Goal: Task Accomplishment & Management: Use online tool/utility

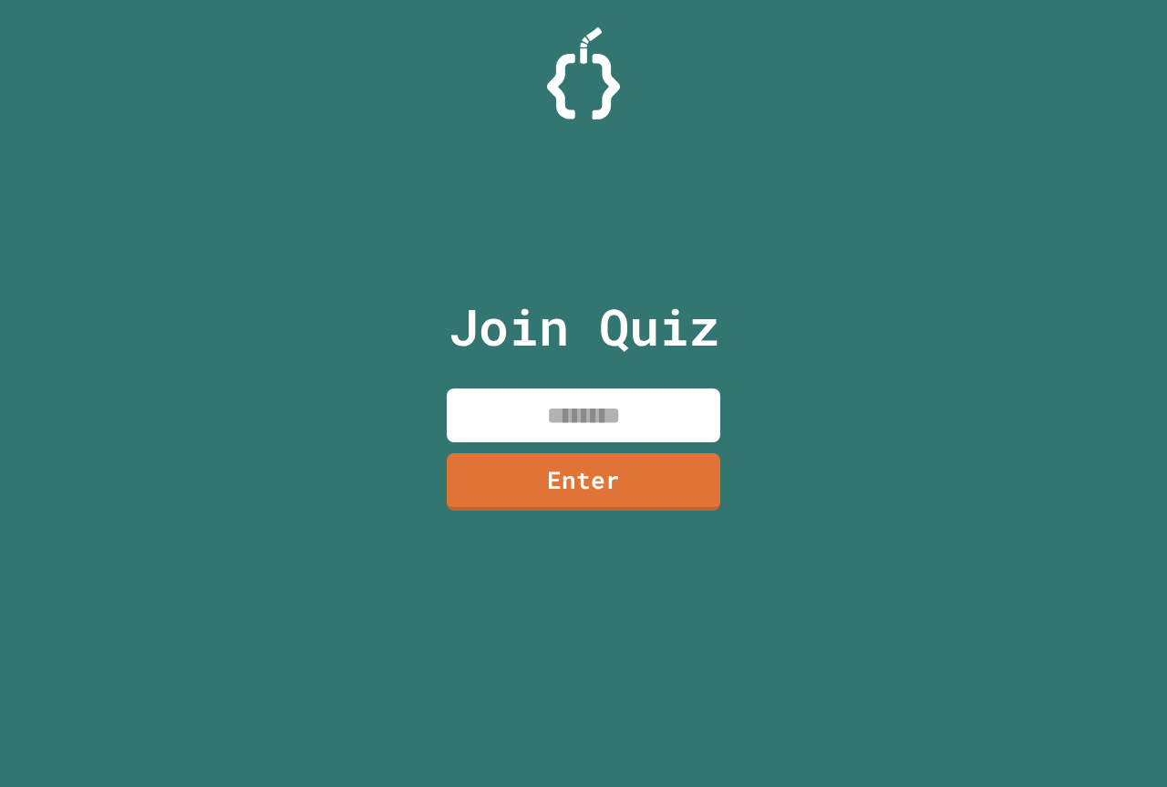
click at [653, 413] on input at bounding box center [584, 415] width 274 height 54
click at [616, 431] on input at bounding box center [584, 415] width 274 height 54
type input "********"
click at [637, 474] on link "Enter" at bounding box center [583, 480] width 277 height 60
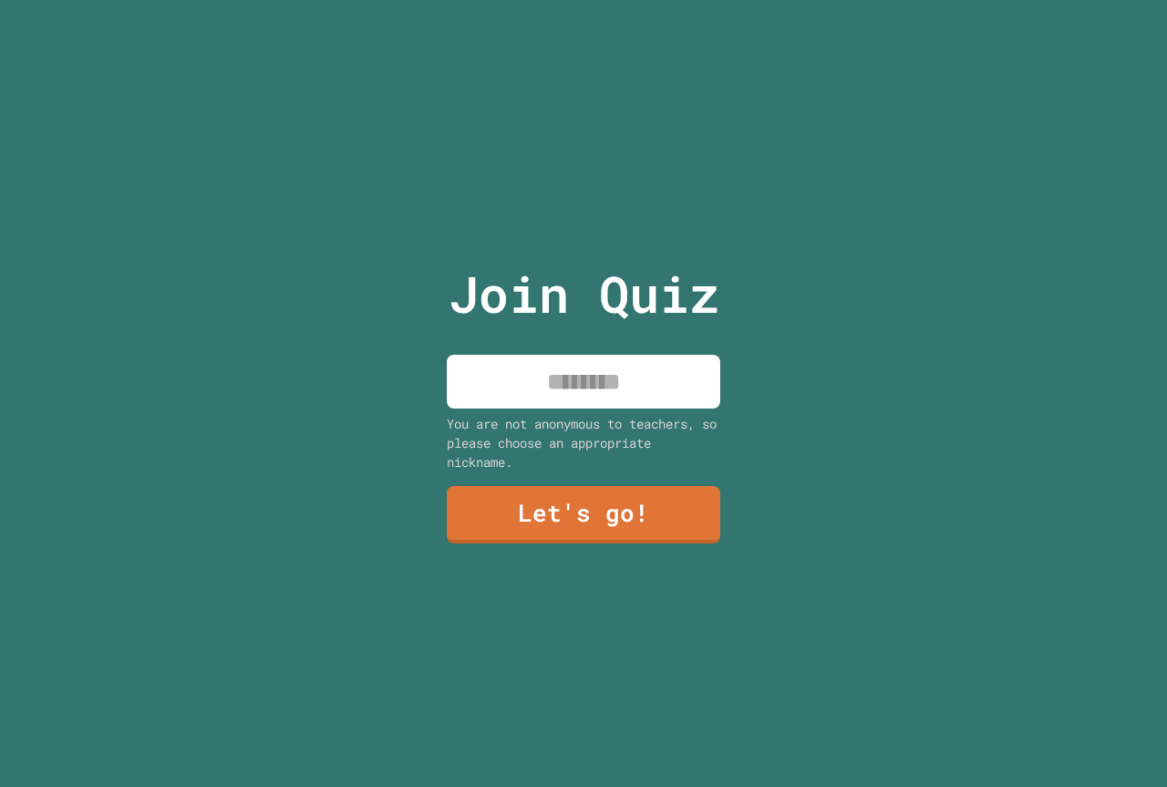
click at [558, 358] on input at bounding box center [584, 382] width 274 height 54
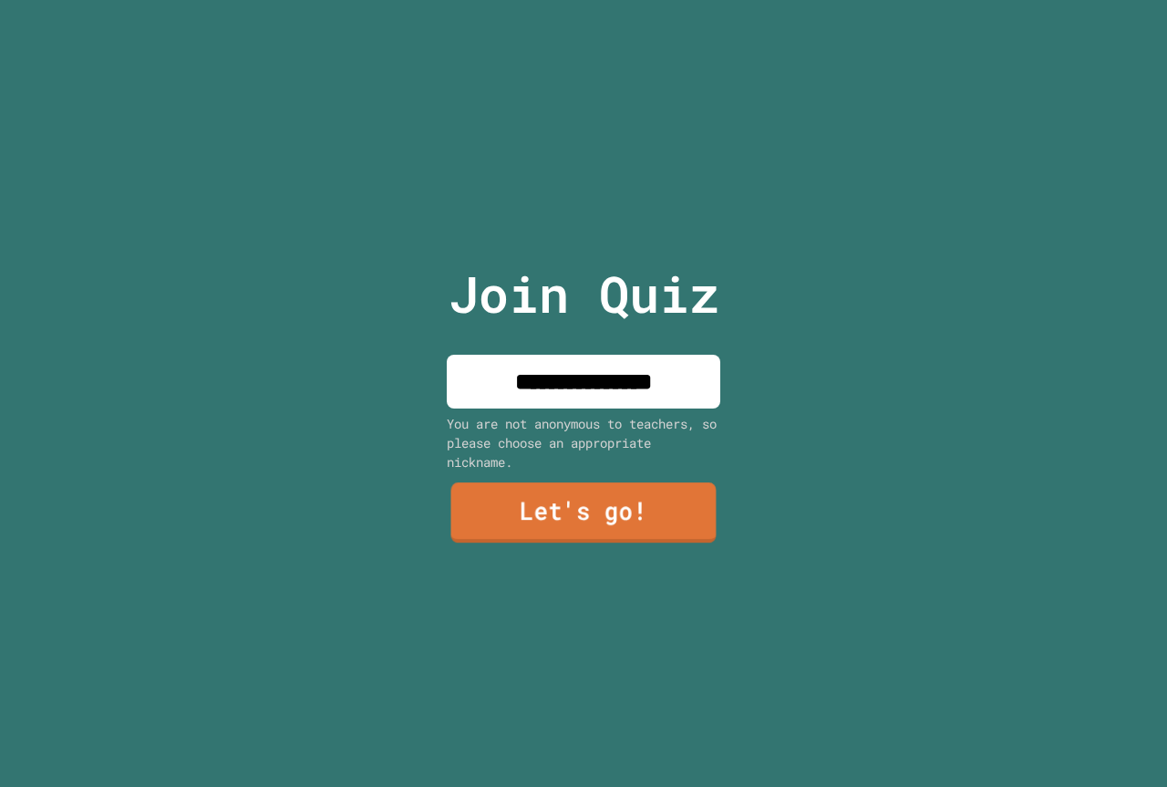
type input "**********"
click at [620, 516] on link "Let's go!" at bounding box center [583, 513] width 277 height 60
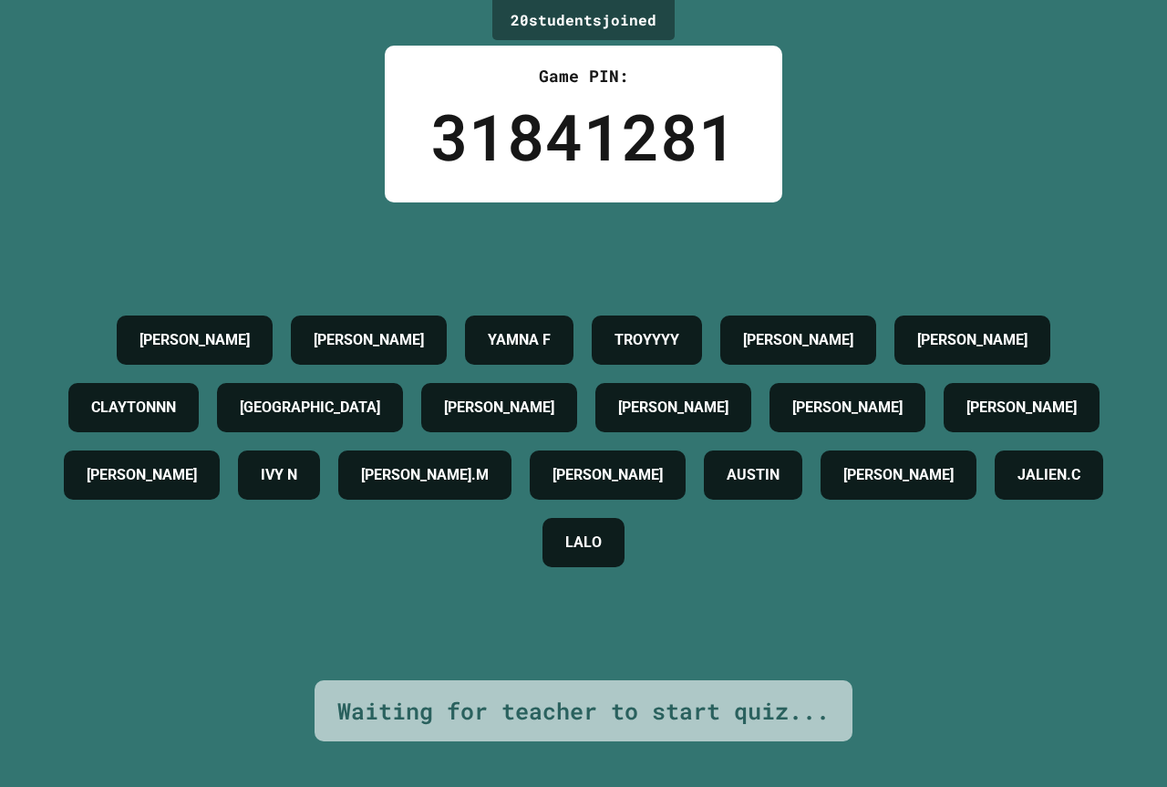
click at [1018, 486] on h4 "JALIEN.C" at bounding box center [1049, 475] width 63 height 22
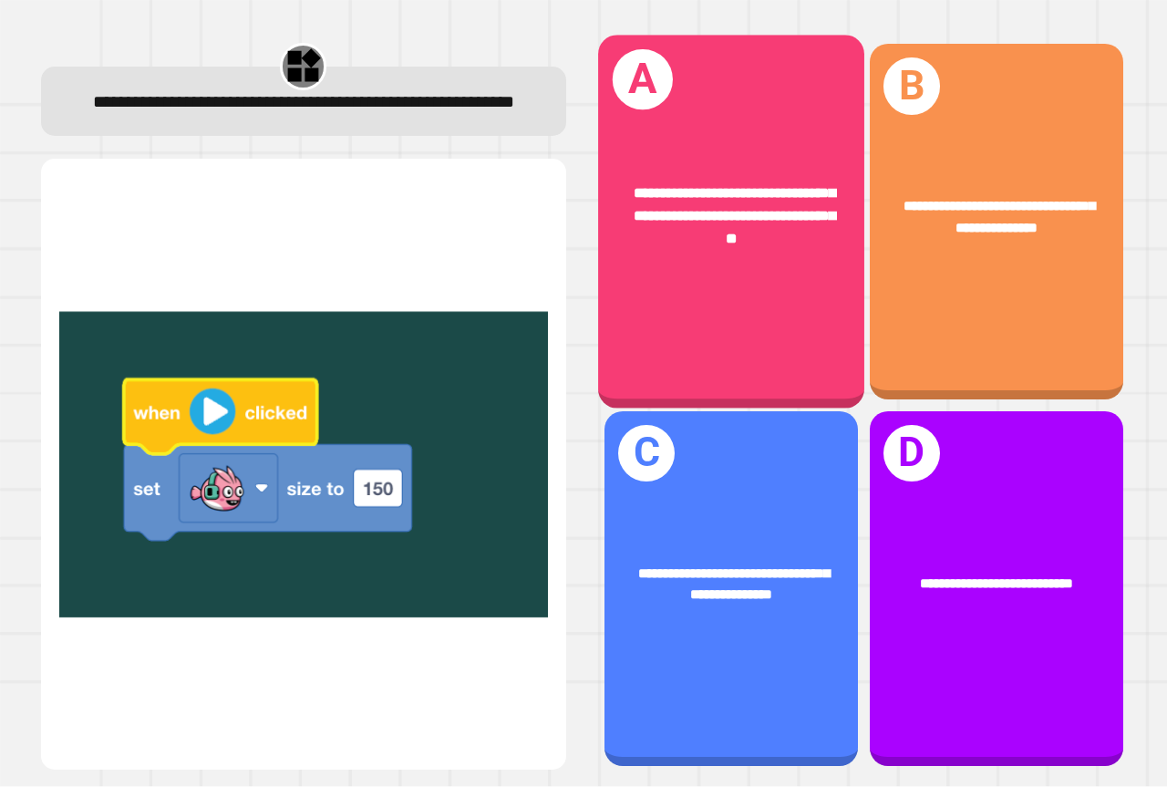
click at [667, 227] on div "**********" at bounding box center [731, 216] width 208 height 67
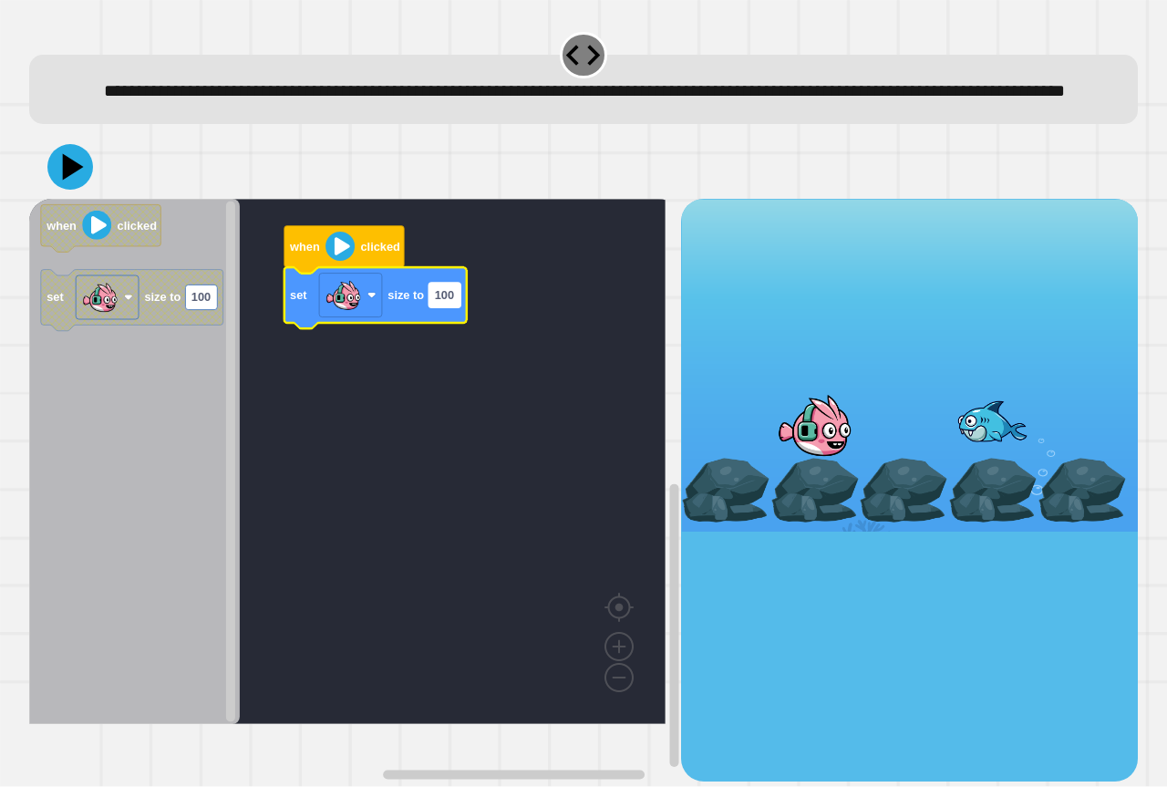
click at [448, 303] on text "100" at bounding box center [444, 296] width 19 height 14
type input "*"
type input "***"
click at [61, 194] on icon at bounding box center [70, 167] width 55 height 55
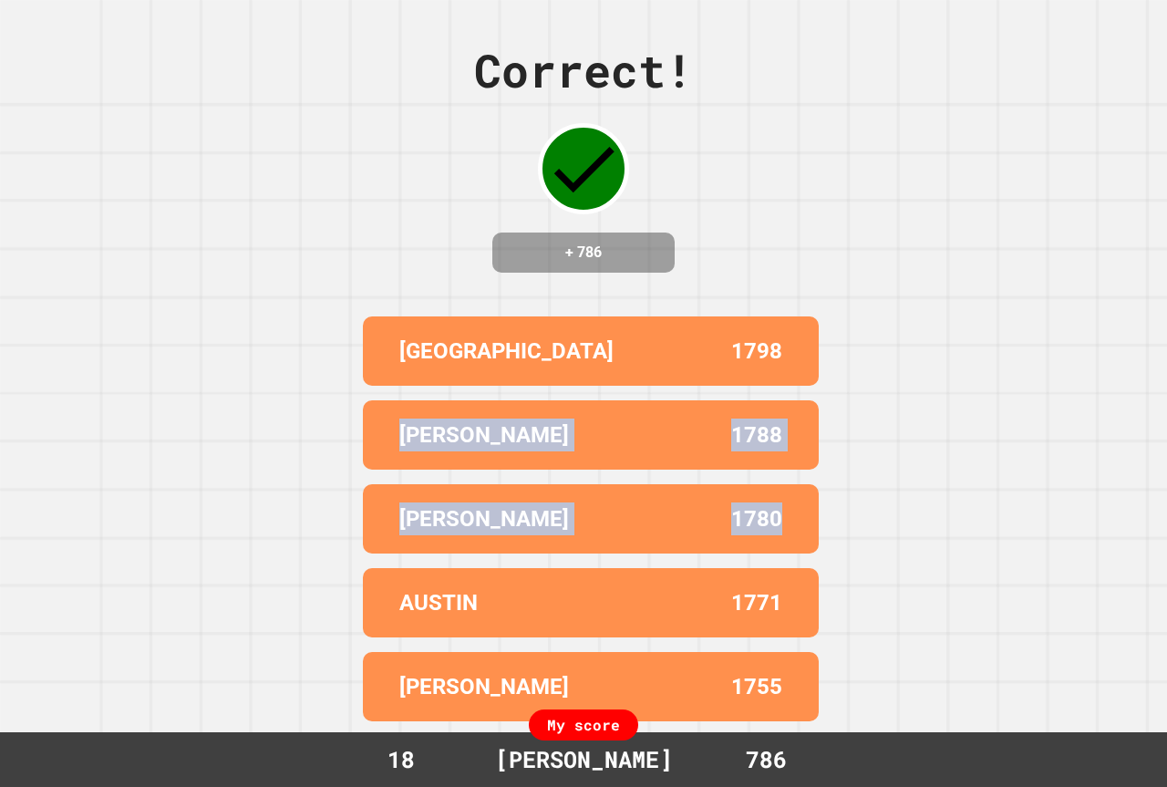
drag, startPoint x: 1029, startPoint y: 378, endPoint x: 831, endPoint y: 212, distance: 259.0
click at [831, 212] on div "Correct! + 786 [GEOGRAPHIC_DATA] 1798 [PERSON_NAME] 1788 [PERSON_NAME] 1780 [PE…" at bounding box center [583, 393] width 1167 height 787
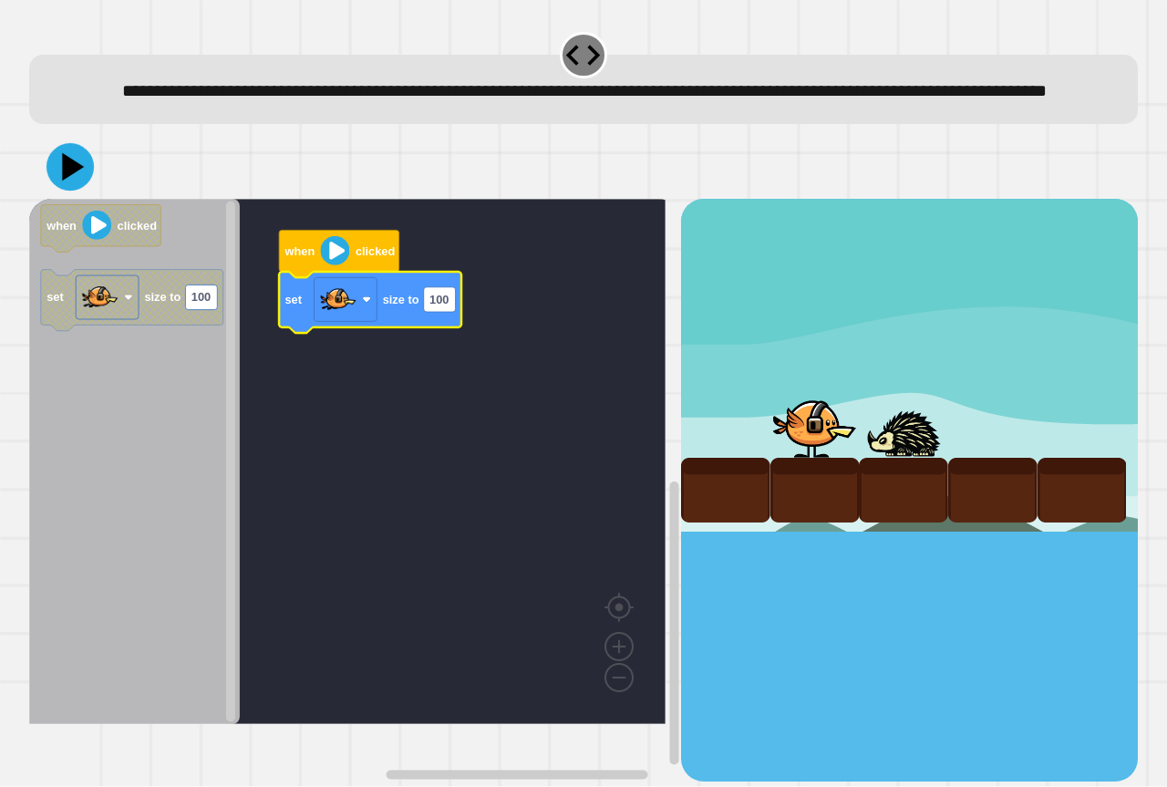
click at [75, 191] on icon at bounding box center [70, 166] width 47 height 47
click at [451, 312] on rect "Blockly Workspace" at bounding box center [440, 299] width 32 height 25
type input "***"
drag, startPoint x: 58, startPoint y: 195, endPoint x: 50, endPoint y: 207, distance: 14.4
click at [57, 194] on icon at bounding box center [70, 167] width 55 height 55
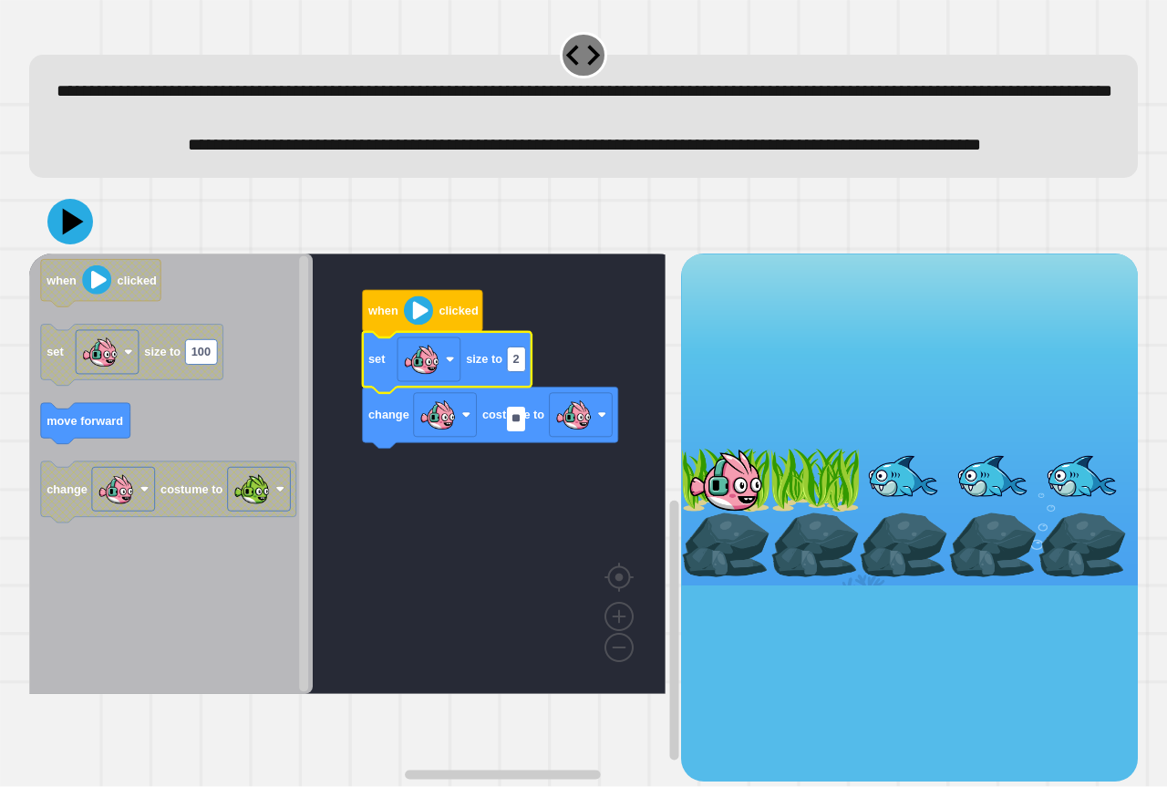
type input "***"
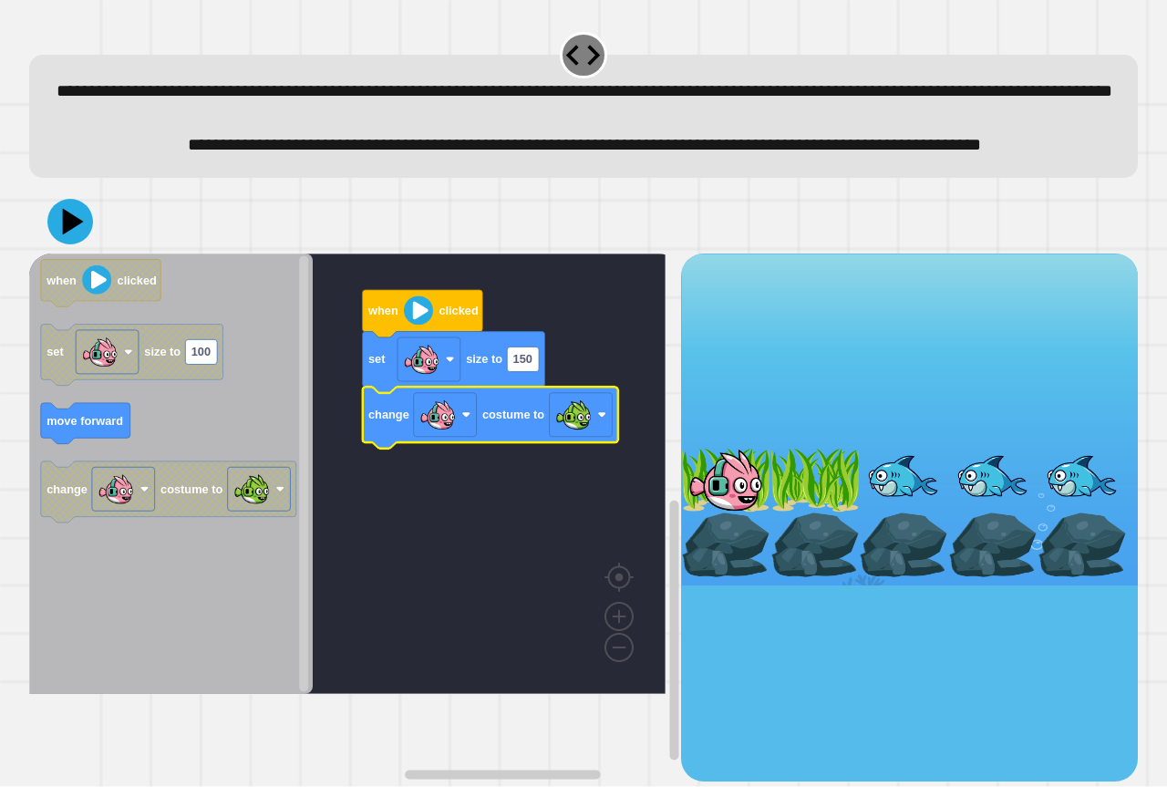
drag, startPoint x: 50, startPoint y: 263, endPoint x: 61, endPoint y: 264, distance: 11.0
click at [61, 253] on div at bounding box center [583, 222] width 1109 height 64
click at [61, 249] on icon at bounding box center [70, 221] width 55 height 55
click at [536, 371] on rect "Blockly Workspace" at bounding box center [523, 359] width 32 height 25
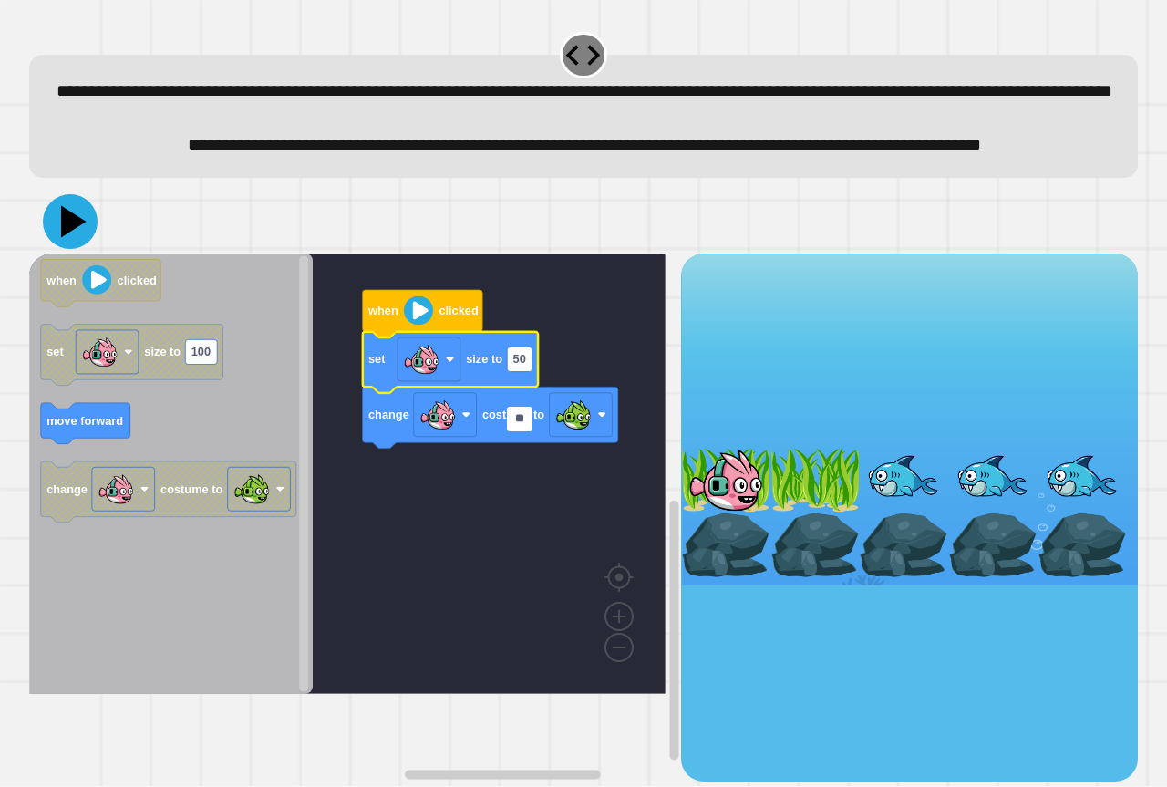
type input "**"
click at [58, 249] on icon at bounding box center [70, 221] width 55 height 55
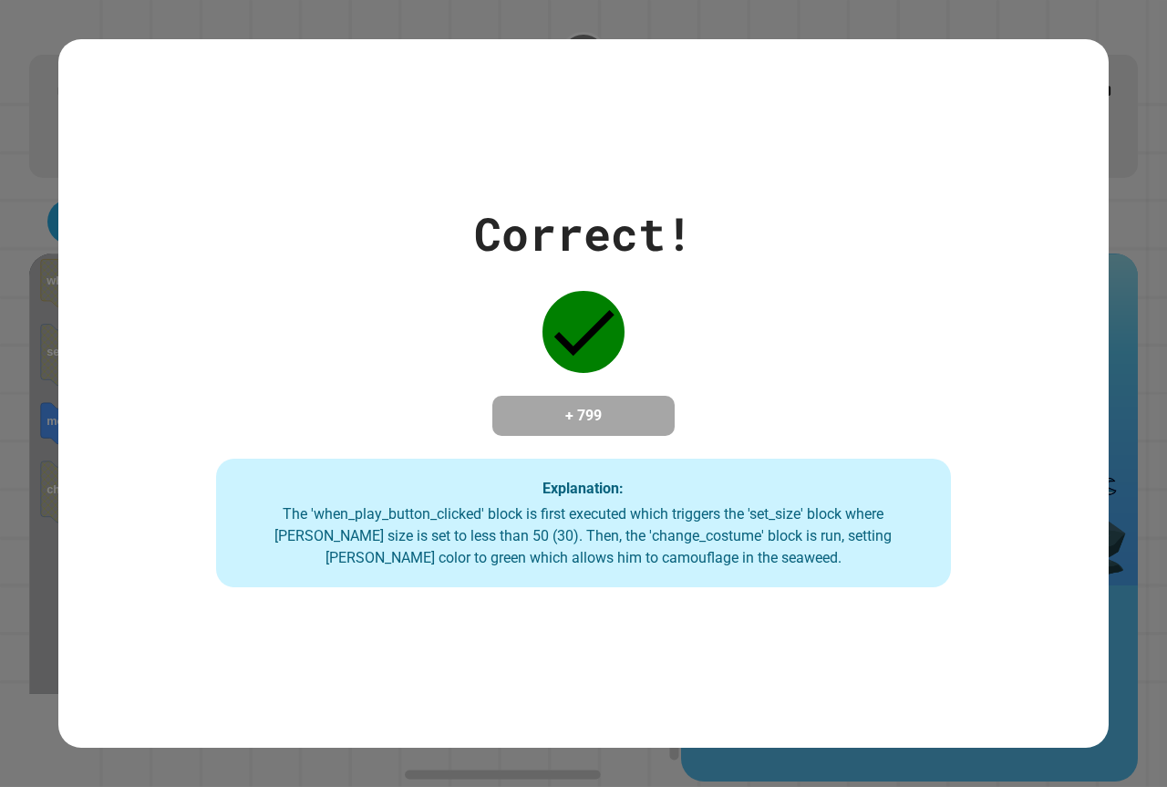
drag, startPoint x: 451, startPoint y: 431, endPoint x: 443, endPoint y: 423, distance: 11.6
click at [444, 426] on div "Correct! + 799 Explanation: The 'when_play_button_clicked' block is first execu…" at bounding box center [583, 394] width 1050 height 388
click at [437, 397] on div "Correct! + 799 Explanation: The 'when_play_button_clicked' block is first execu…" at bounding box center [583, 394] width 1050 height 388
click at [421, 402] on div "Correct! + 799 Explanation: The 'when_play_button_clicked' block is first execu…" at bounding box center [583, 394] width 1050 height 388
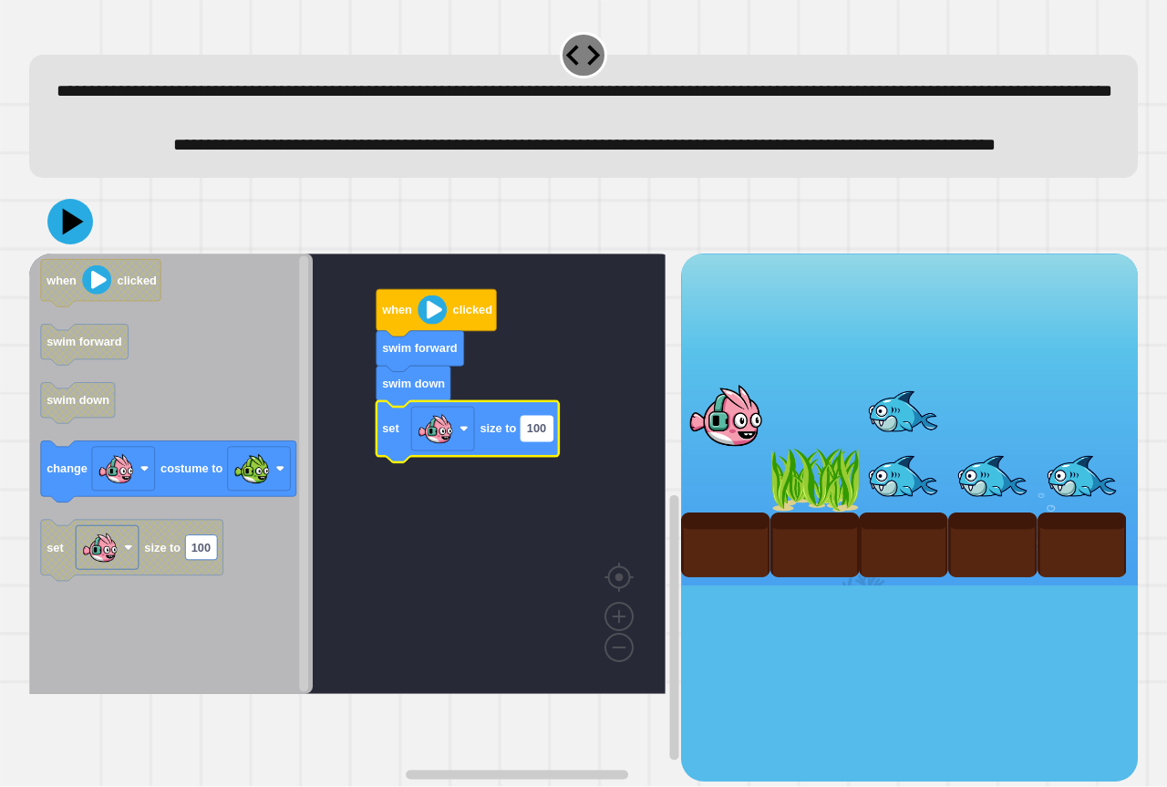
click at [534, 436] on text "100" at bounding box center [536, 429] width 19 height 14
type input "**"
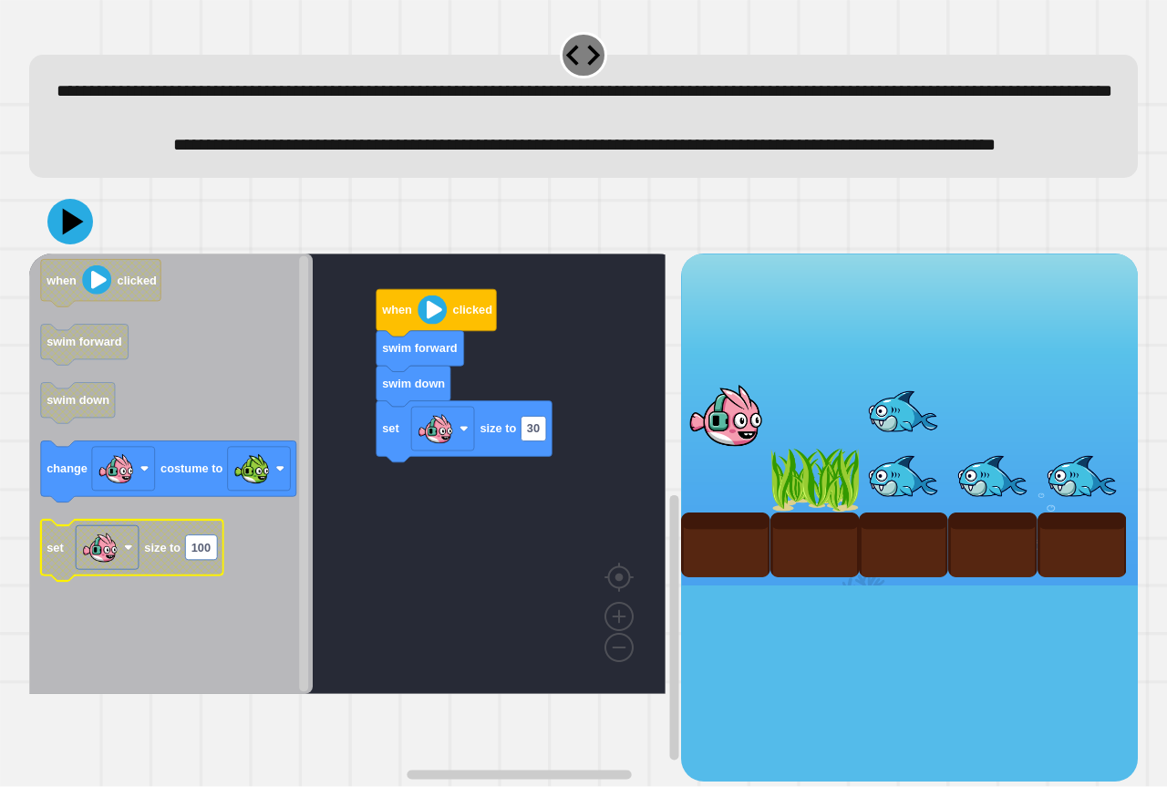
click at [142, 581] on g "set size to 100" at bounding box center [132, 550] width 182 height 61
click at [150, 581] on g "set size to 100" at bounding box center [132, 550] width 182 height 61
click at [223, 581] on g "set size to 100" at bounding box center [132, 550] width 182 height 61
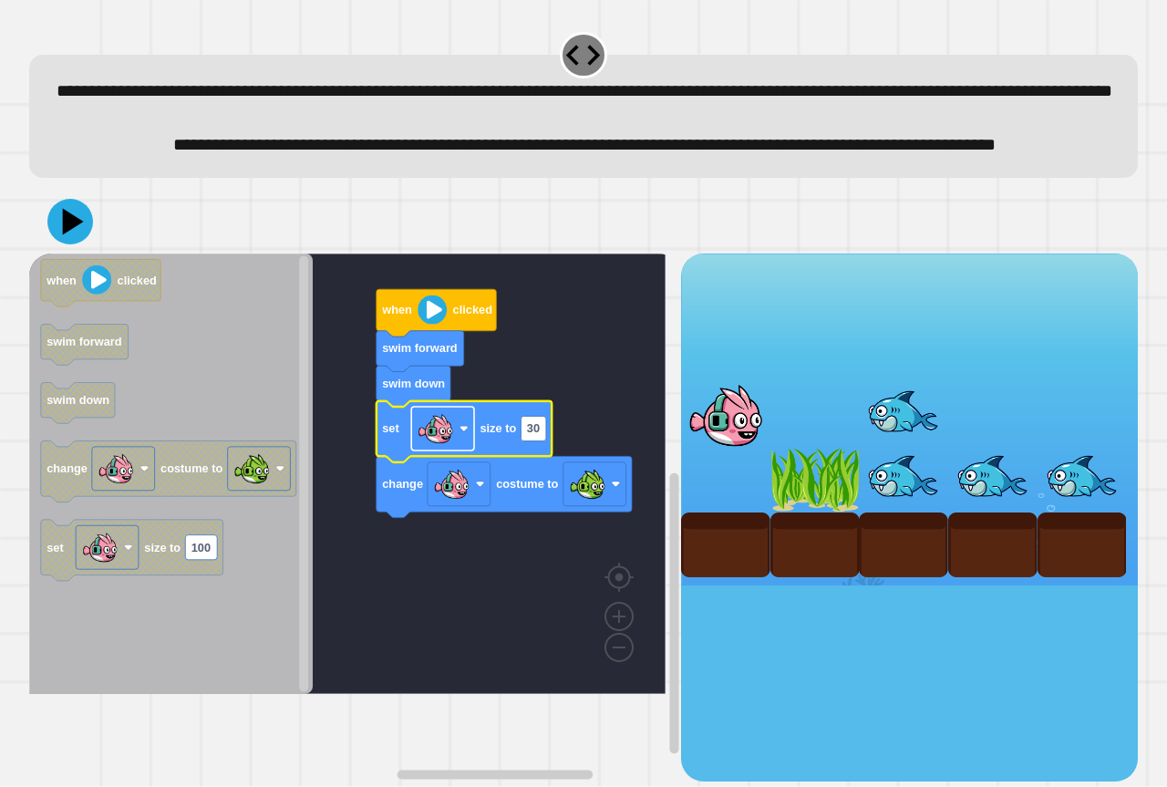
click at [442, 447] on image "Blockly Workspace" at bounding box center [436, 428] width 36 height 36
click at [298, 447] on rect "Blockly Workspace" at bounding box center [304, 474] width 14 height 436
click at [64, 234] on icon at bounding box center [73, 221] width 21 height 26
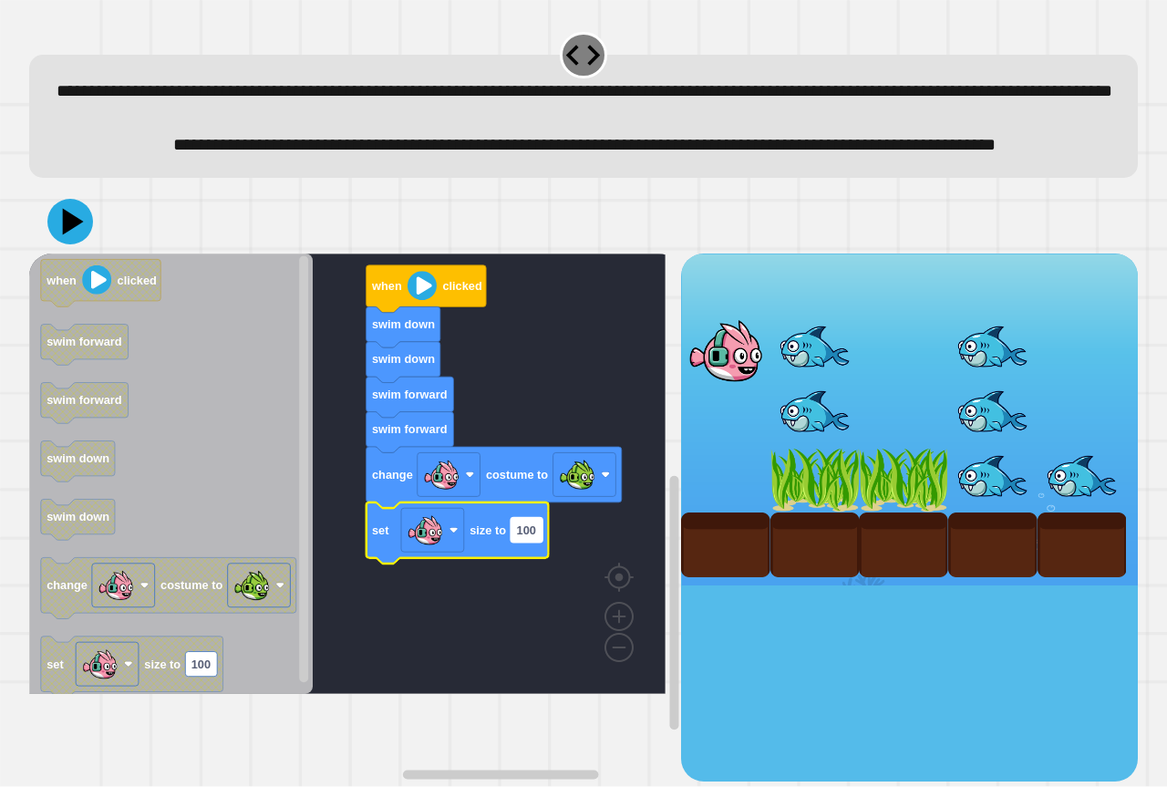
click at [535, 543] on rect "Blockly Workspace" at bounding box center [527, 530] width 32 height 25
type input "**"
click at [60, 249] on icon at bounding box center [70, 221] width 55 height 55
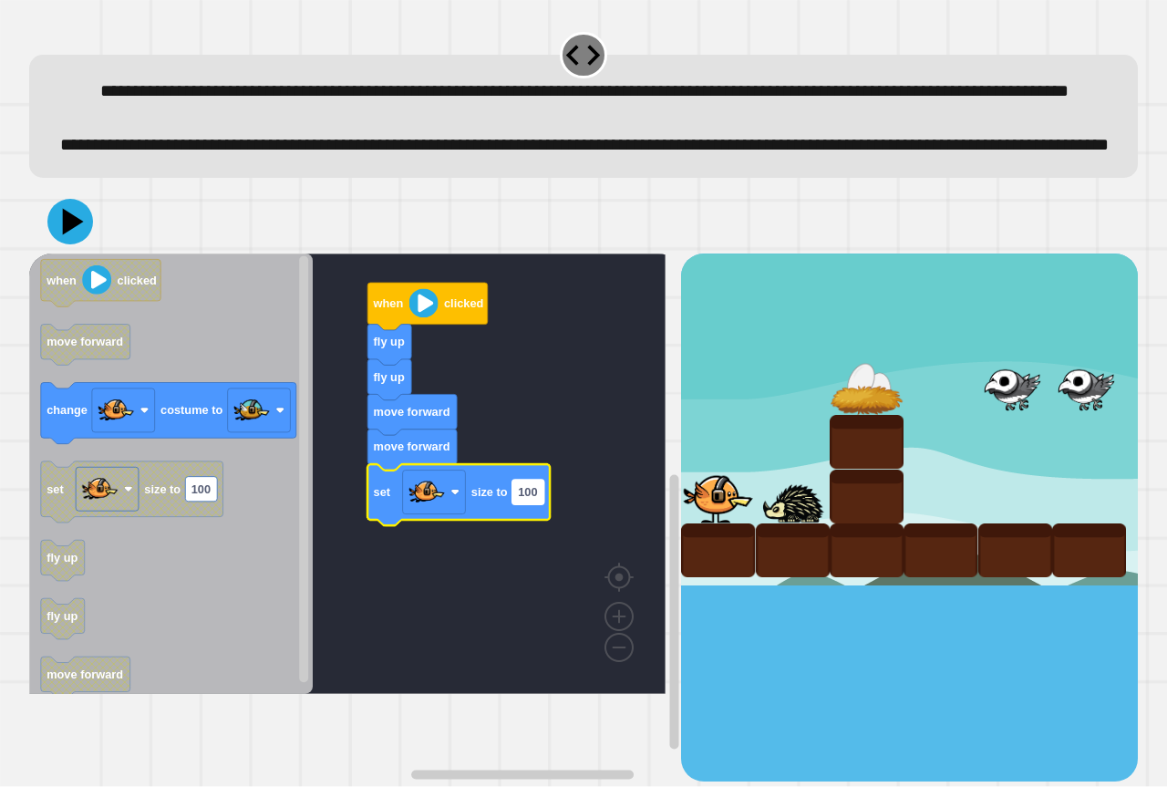
click at [540, 504] on rect "Blockly Workspace" at bounding box center [528, 492] width 32 height 25
type input "***"
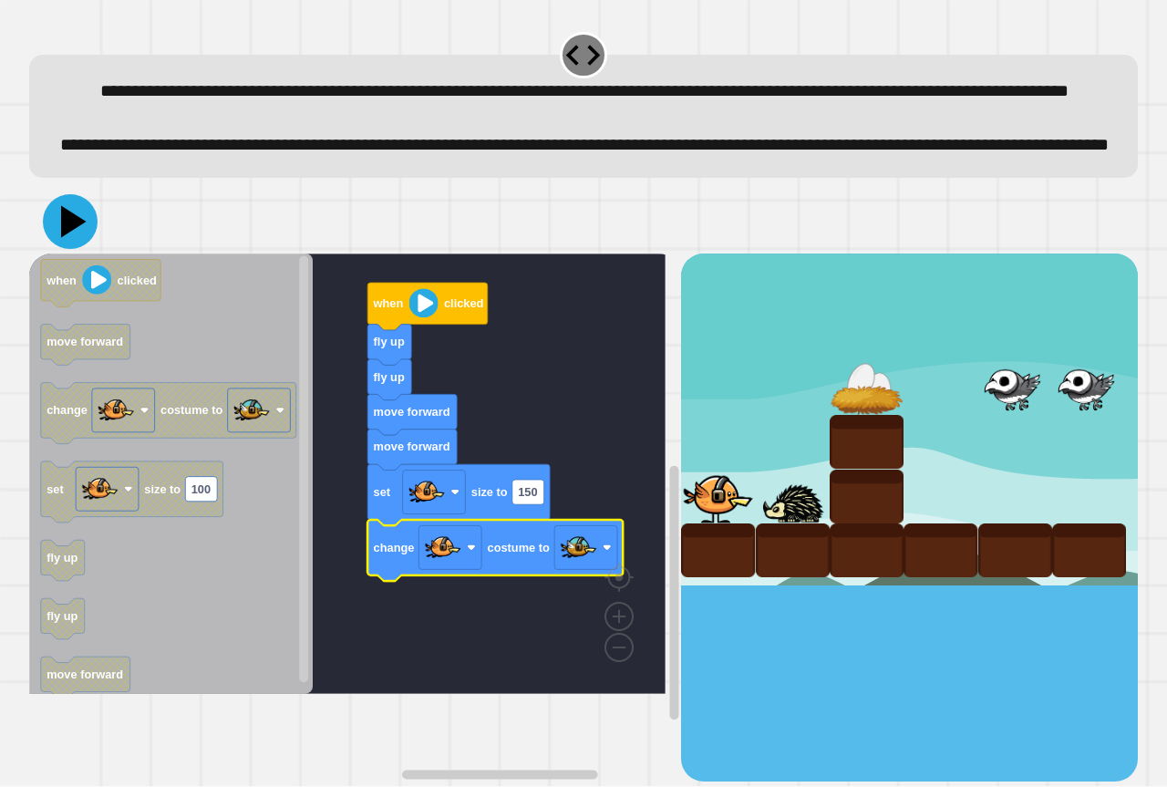
click at [60, 249] on icon at bounding box center [70, 221] width 55 height 55
click at [68, 238] on icon at bounding box center [74, 222] width 26 height 32
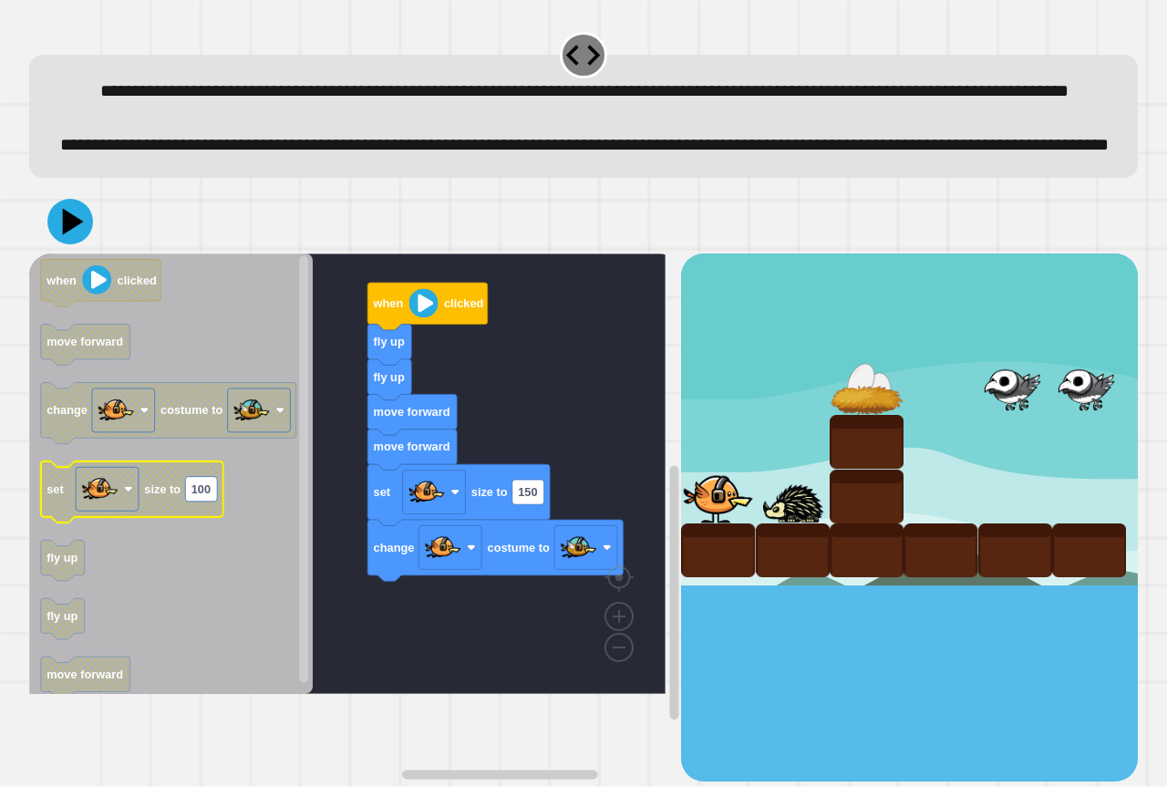
click at [212, 502] on rect "Blockly Workspace" at bounding box center [201, 489] width 32 height 25
type input "*"
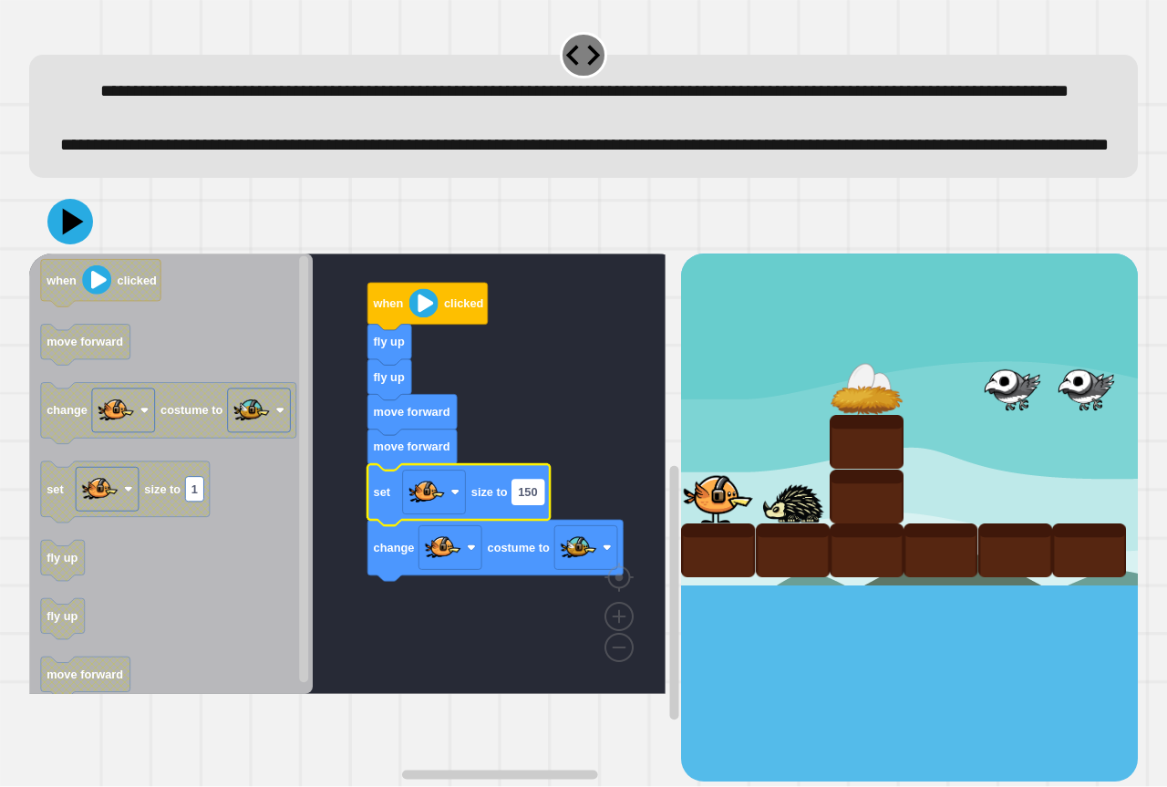
click at [539, 504] on rect "Blockly Workspace" at bounding box center [528, 492] width 32 height 25
type input "*"
click at [66, 249] on icon at bounding box center [70, 221] width 55 height 55
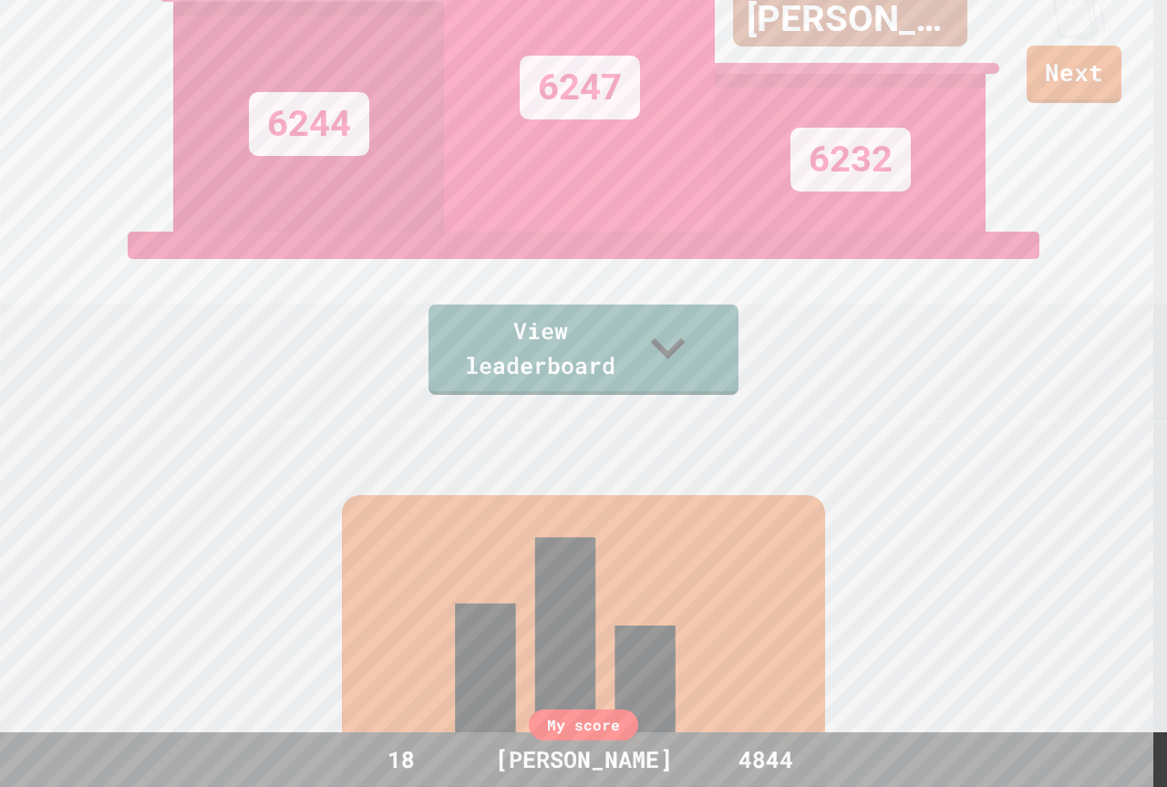
drag, startPoint x: 450, startPoint y: 317, endPoint x: 416, endPoint y: 392, distance: 82.0
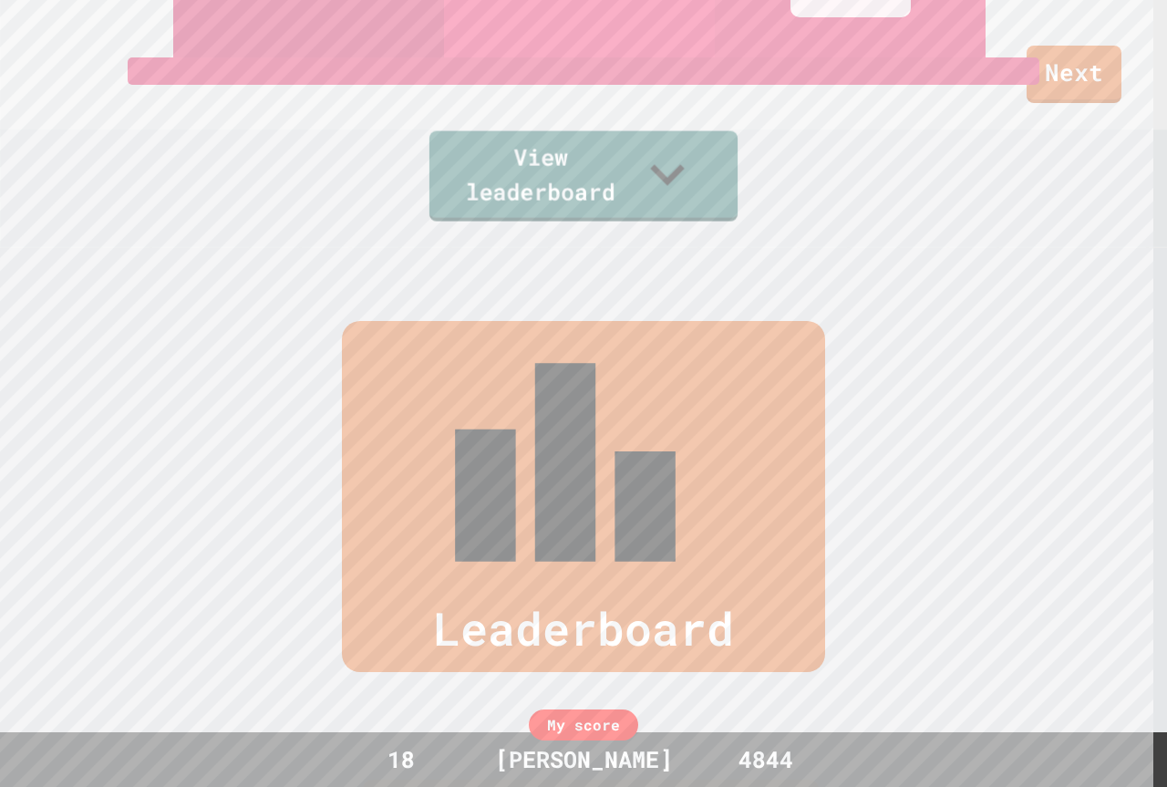
scroll to position [729, 0]
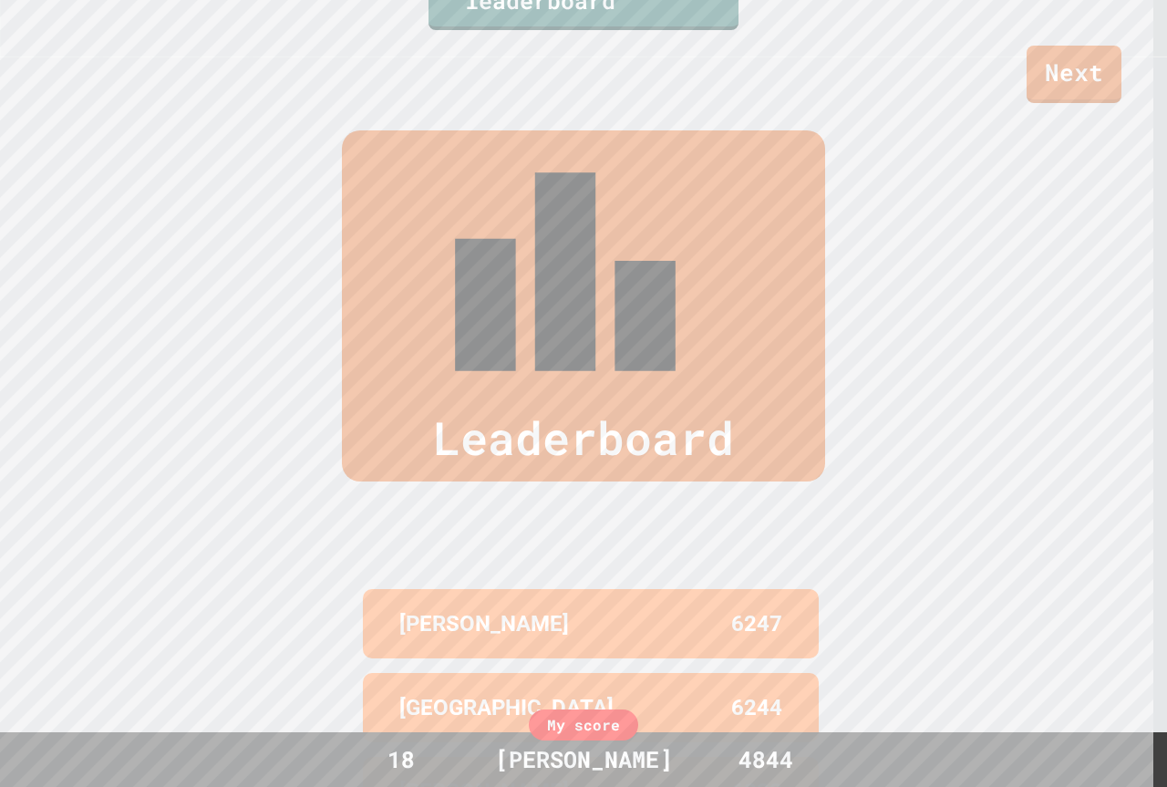
drag, startPoint x: 416, startPoint y: 392, endPoint x: 232, endPoint y: 477, distance: 202.8
click at [232, 477] on div "Leaderboard [PERSON_NAME] 6247 KINGSTON 6244 [PERSON_NAME] 6232 [PERSON_NAME] 6…" at bounding box center [583, 565] width 1167 height 1017
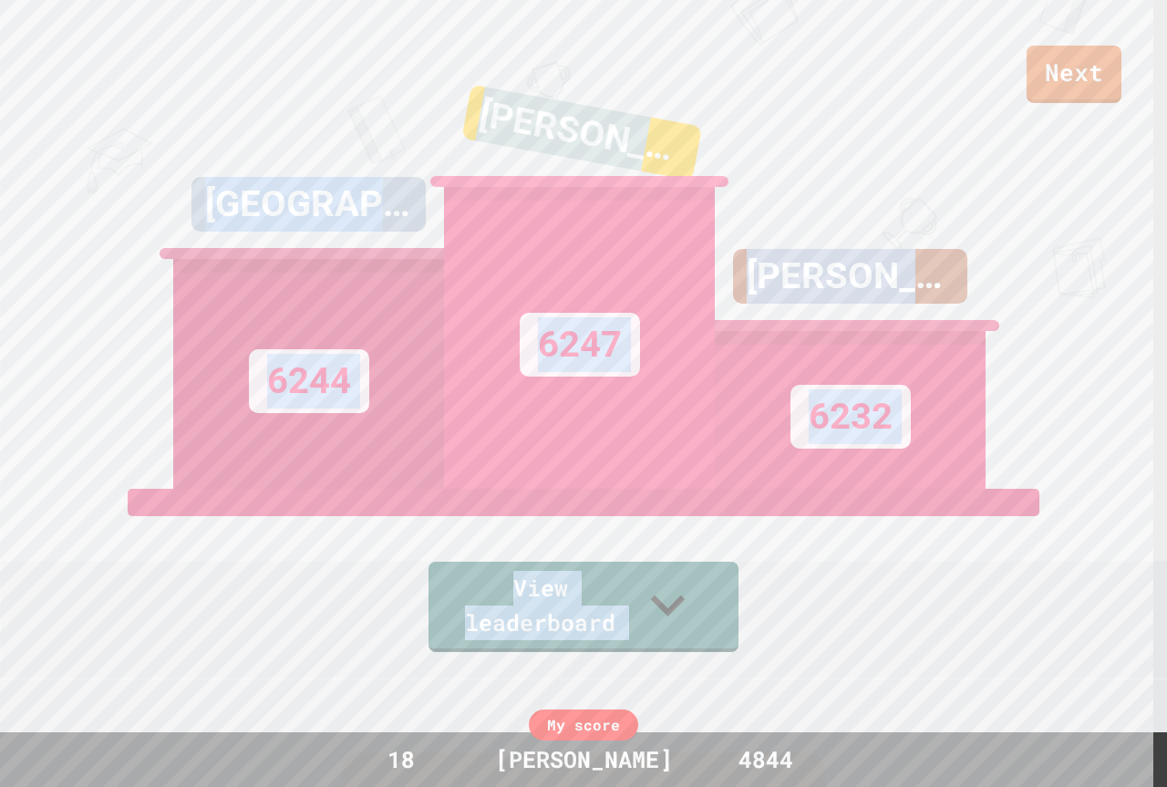
scroll to position [0, 0]
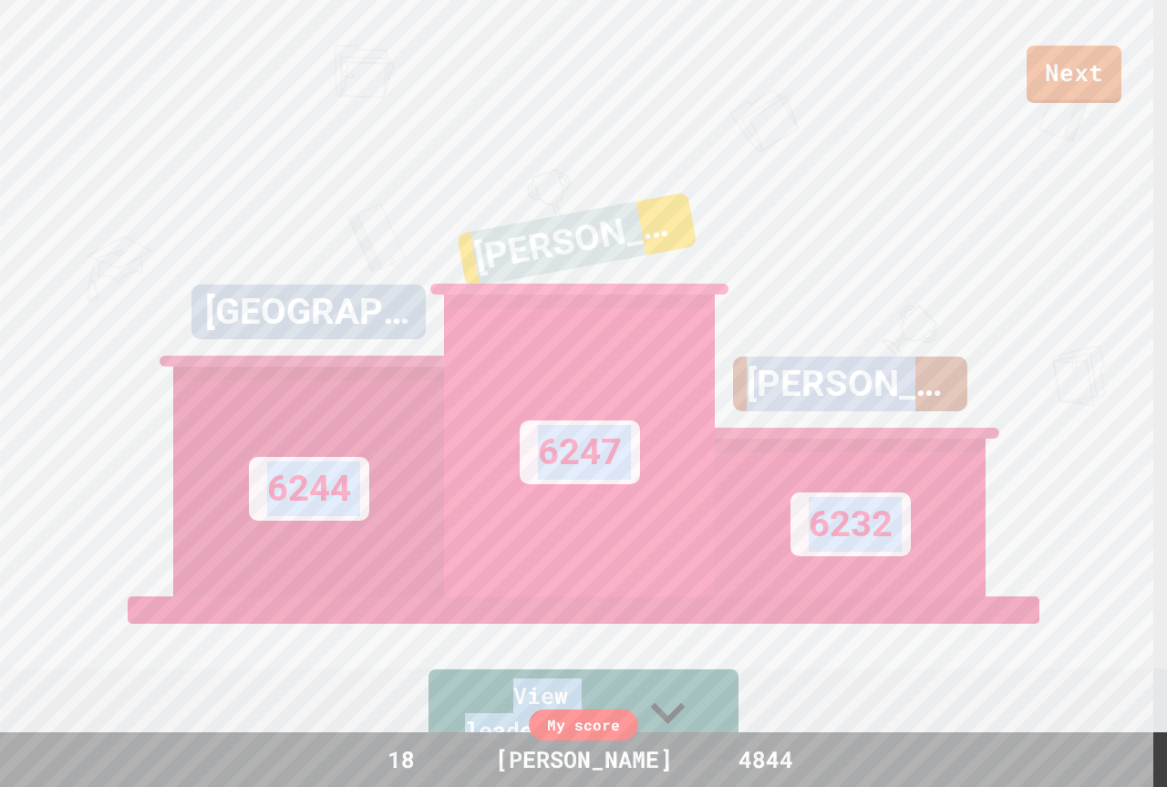
drag, startPoint x: 434, startPoint y: 452, endPoint x: 103, endPoint y: 680, distance: 401.9
click at [84, 694] on div "Next [GEOGRAPHIC_DATA] 6244 [PERSON_NAME] 6247 [PERSON_NAME] 6232 View leaderbo…" at bounding box center [583, 393] width 1167 height 787
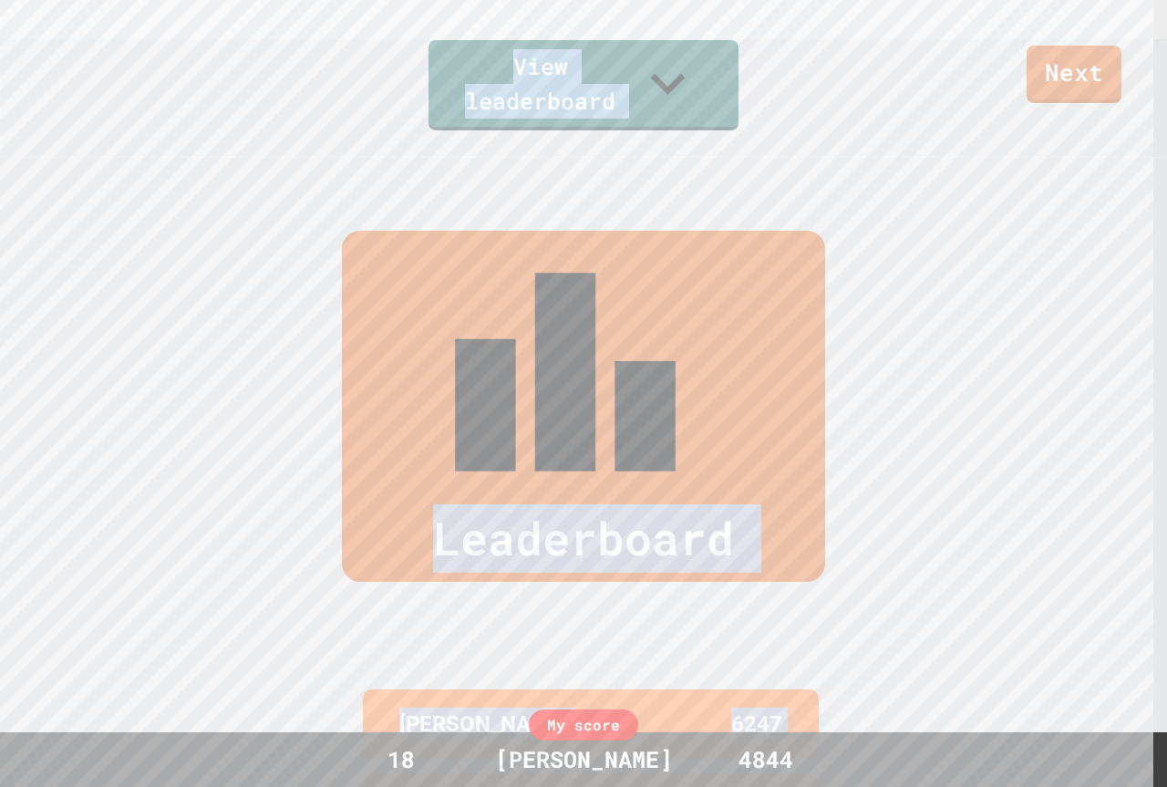
scroll to position [794, 0]
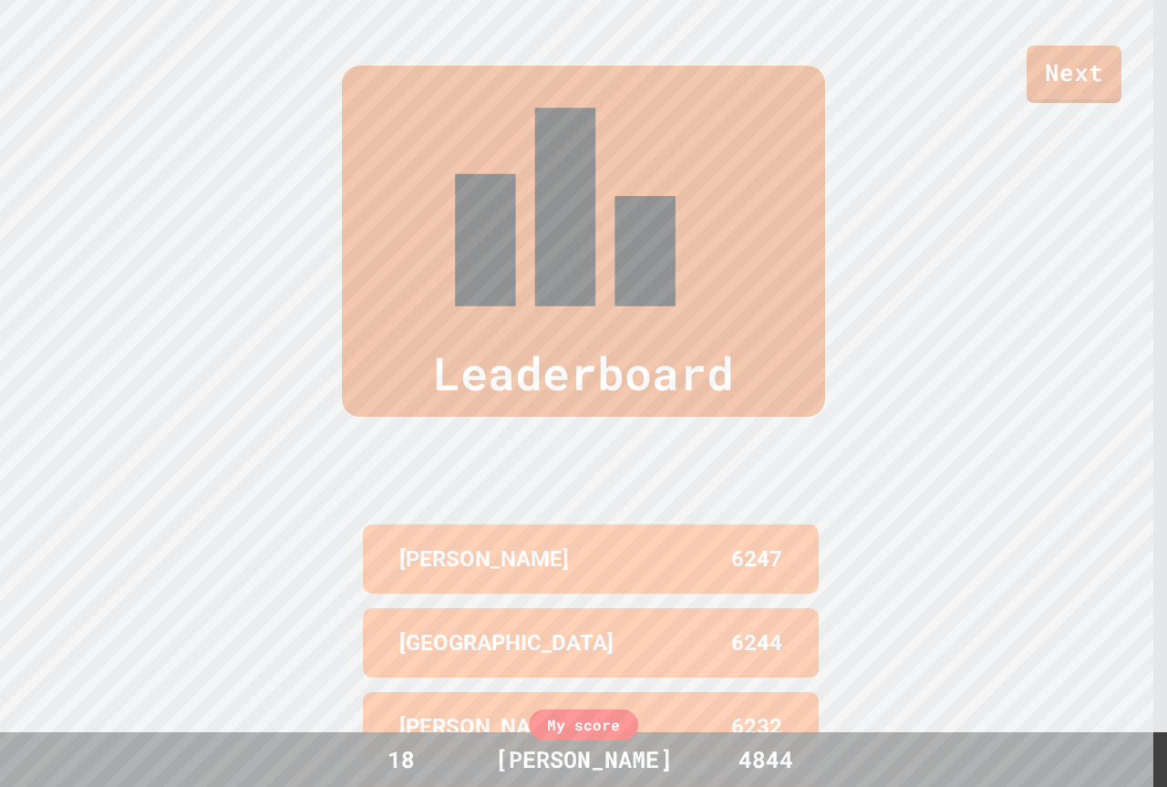
click at [144, 555] on div "Leaderboard [PERSON_NAME] 6247 KINGSTON 6244 [PERSON_NAME] 6232 [PERSON_NAME] 6…" at bounding box center [583, 501] width 1167 height 1017
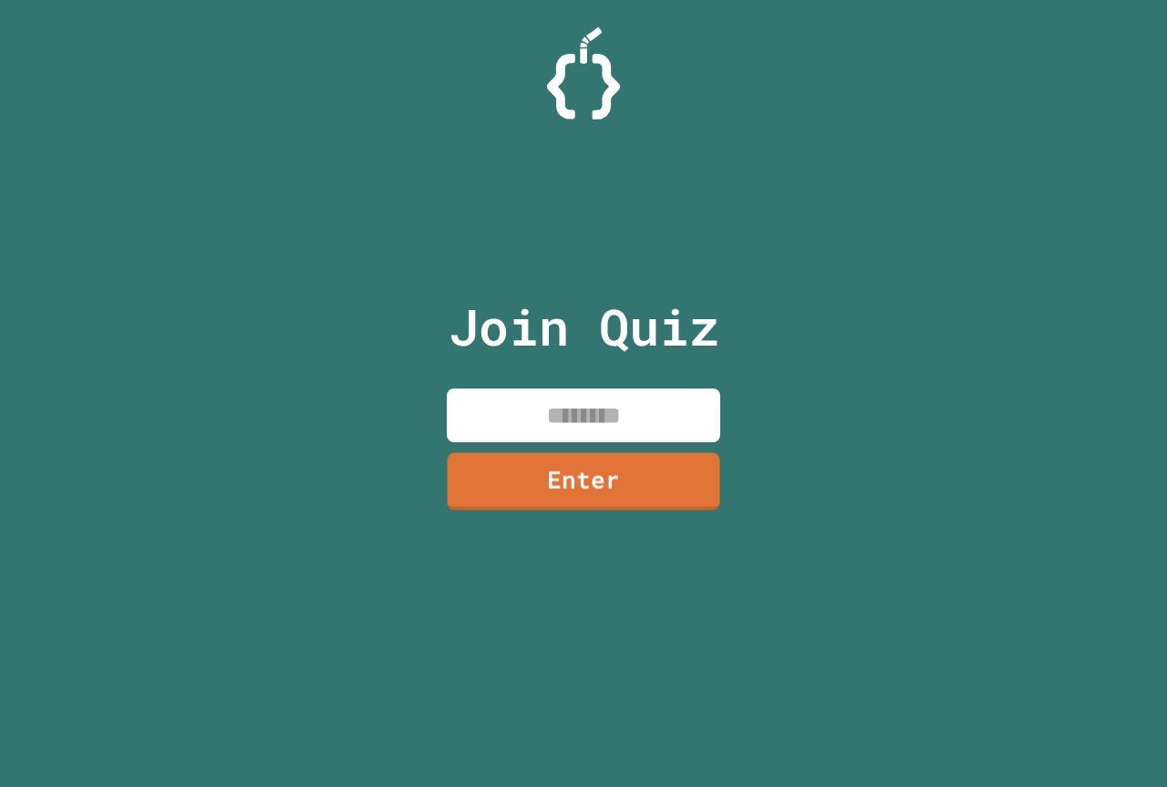
click at [583, 406] on input at bounding box center [584, 415] width 274 height 54
click at [553, 422] on input "********" at bounding box center [584, 415] width 274 height 54
click at [649, 425] on input "*******" at bounding box center [584, 415] width 274 height 54
click at [601, 423] on input "*********" at bounding box center [584, 415] width 274 height 54
type input "********"
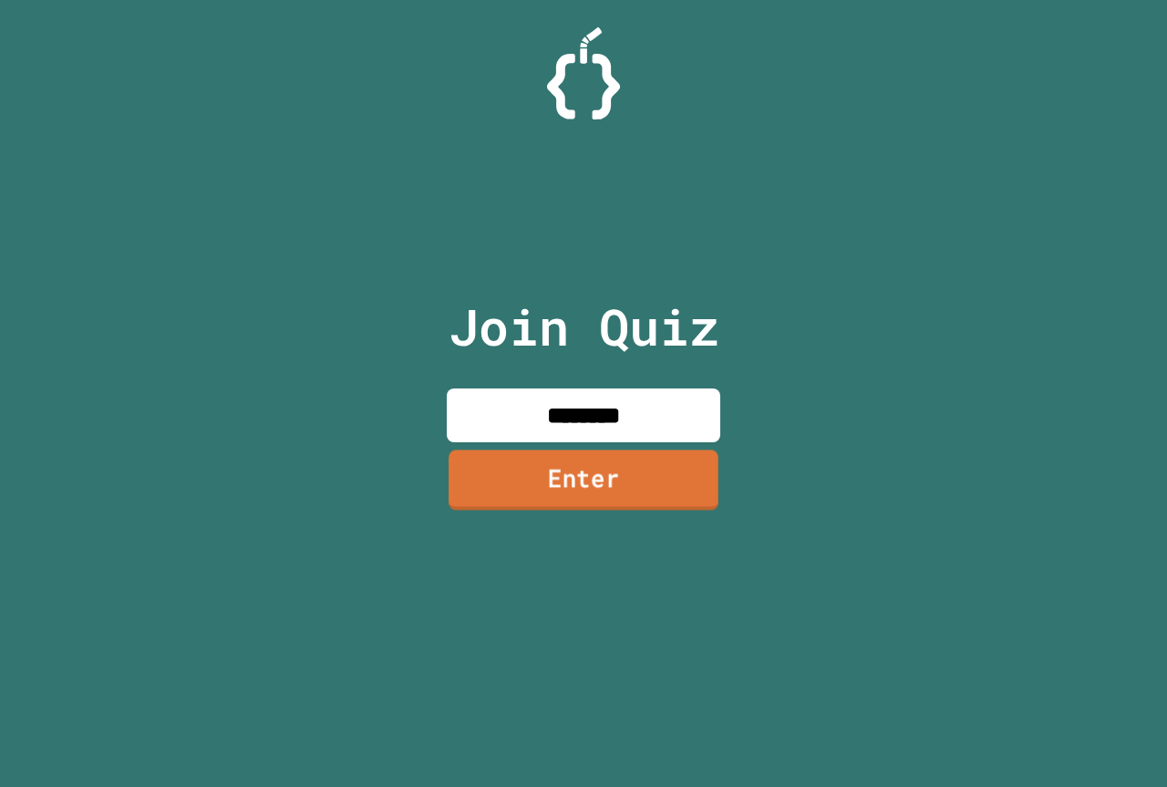
click at [586, 499] on link "Enter" at bounding box center [584, 480] width 270 height 60
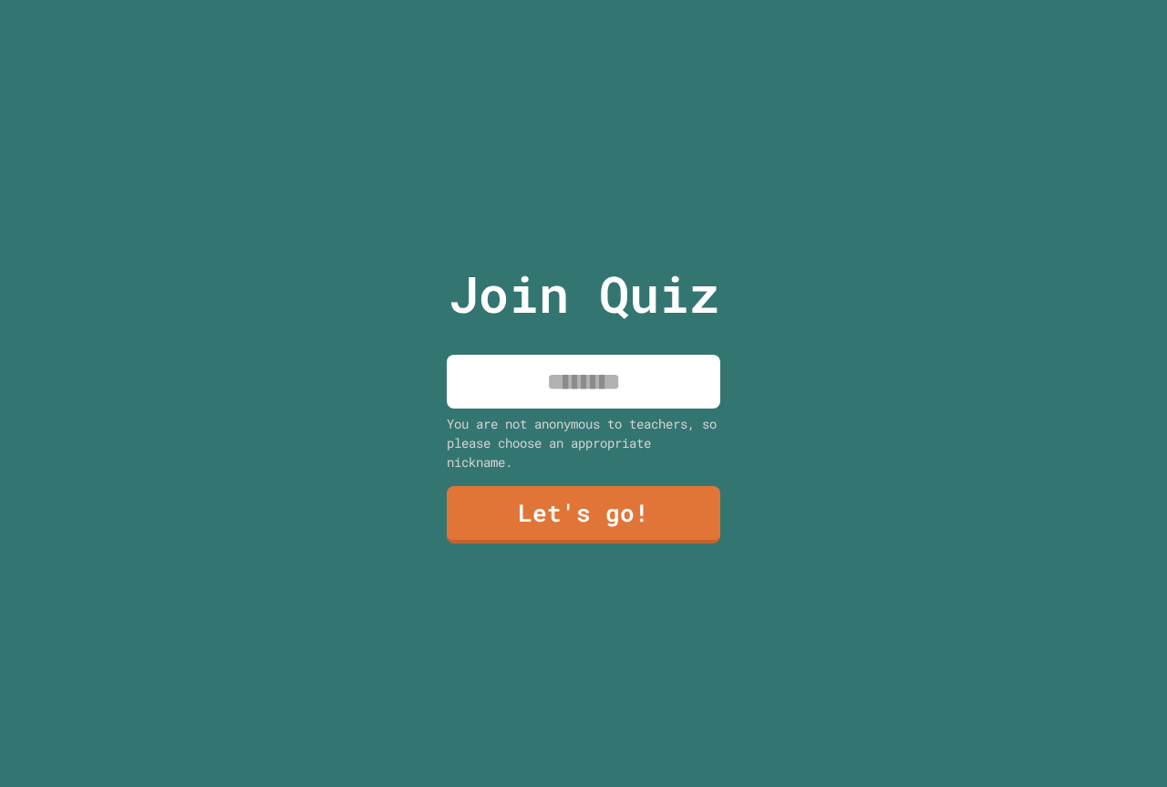
drag, startPoint x: 550, startPoint y: 398, endPoint x: 560, endPoint y: 378, distance: 22.4
click at [556, 383] on input at bounding box center [584, 382] width 274 height 54
type input "*"
type input "********"
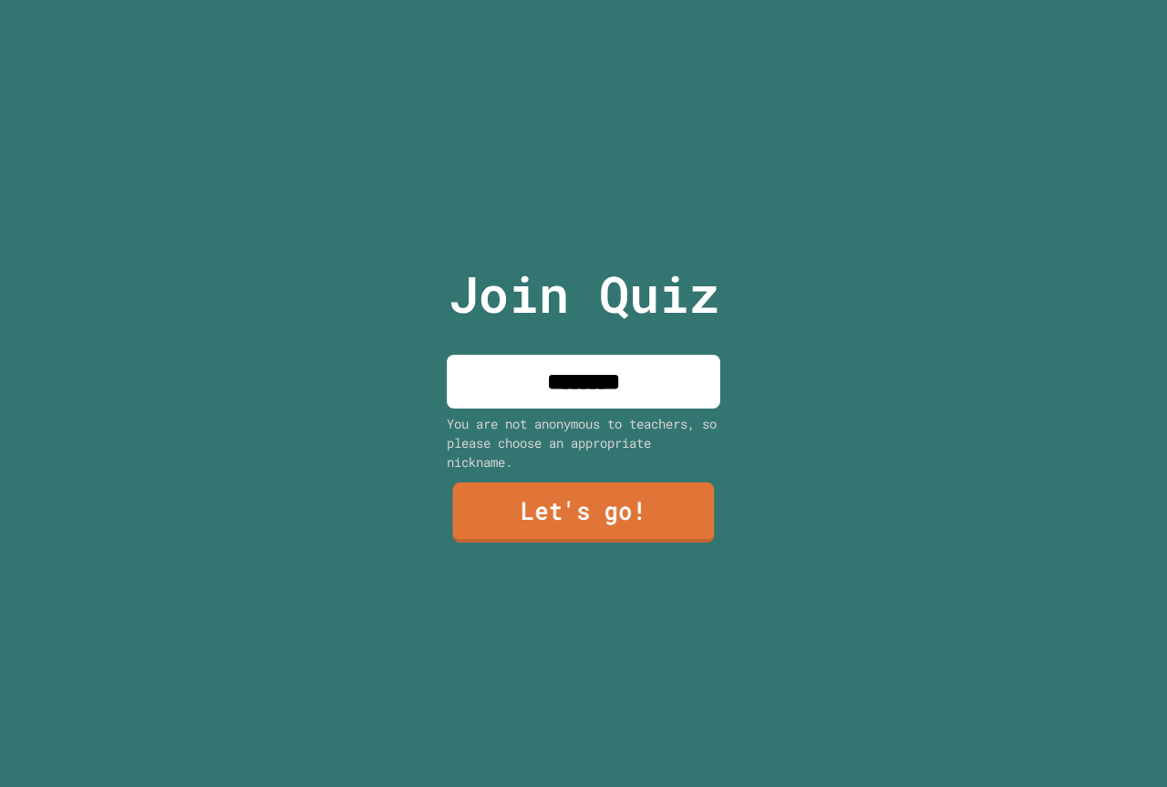
click at [567, 527] on link "Let's go!" at bounding box center [584, 512] width 262 height 60
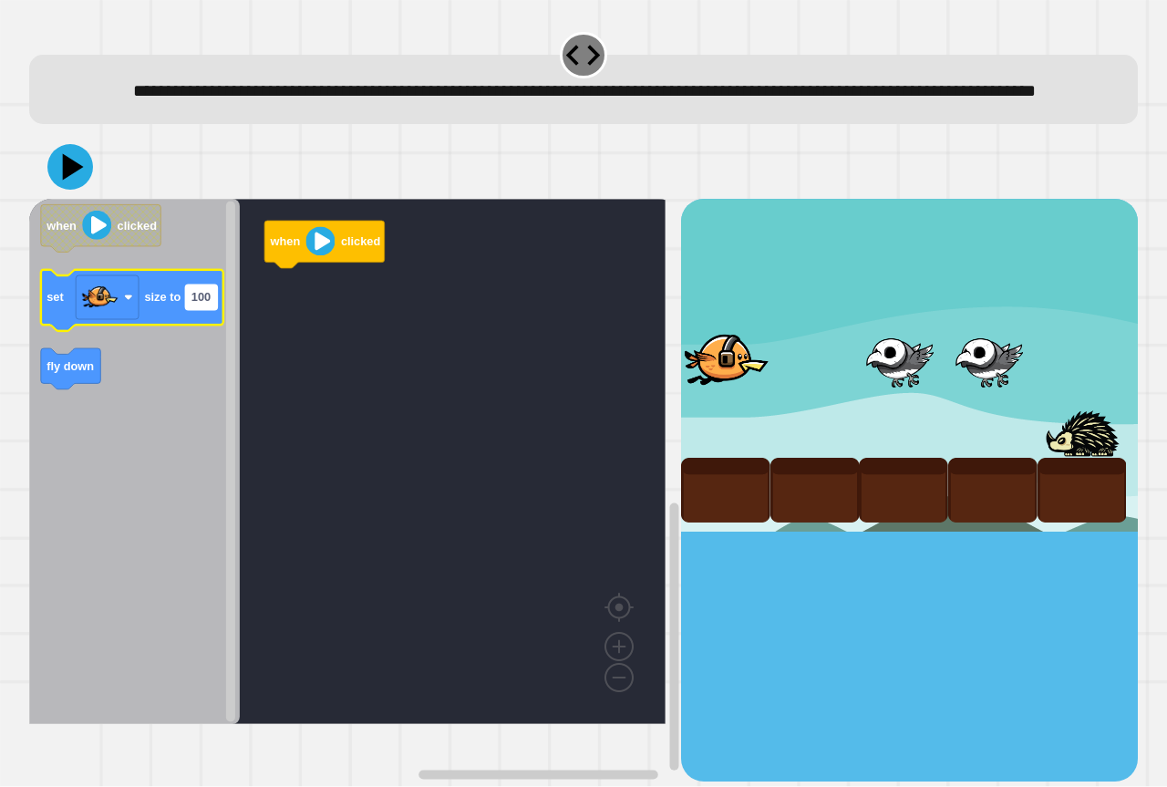
click at [194, 310] on rect "Blockly Workspace" at bounding box center [201, 297] width 32 height 25
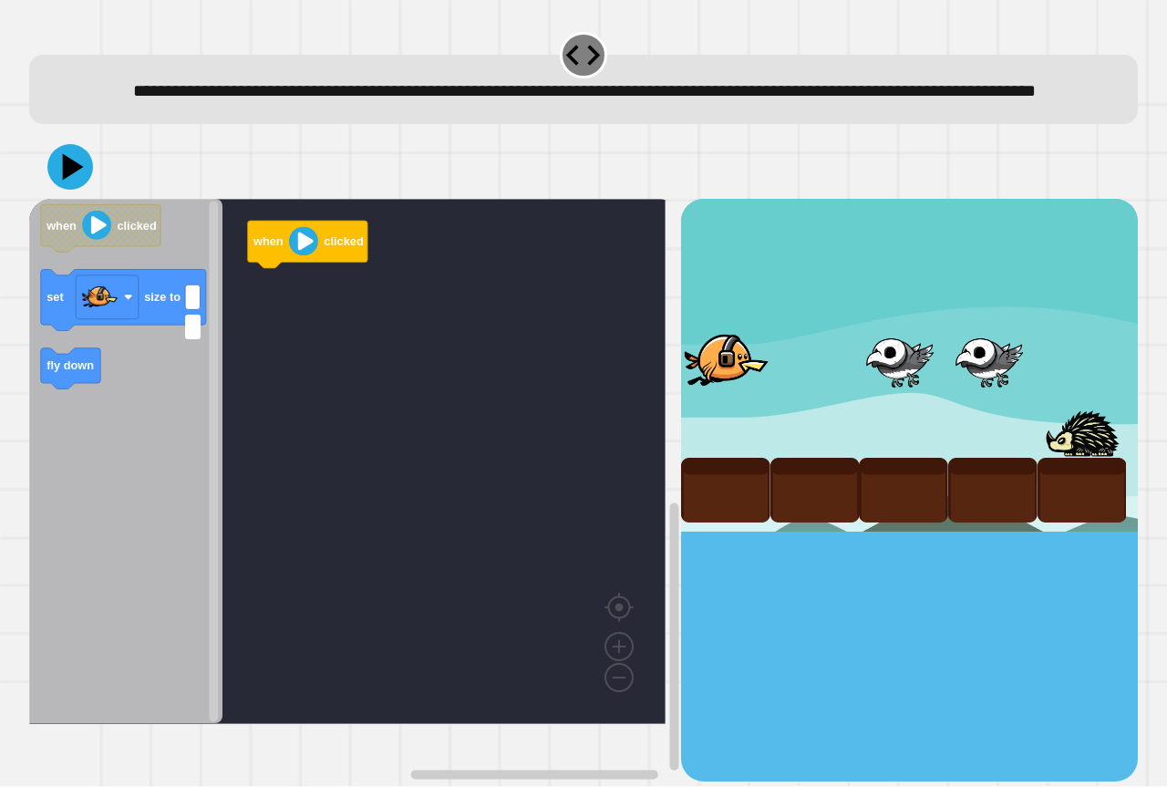
type input "*"
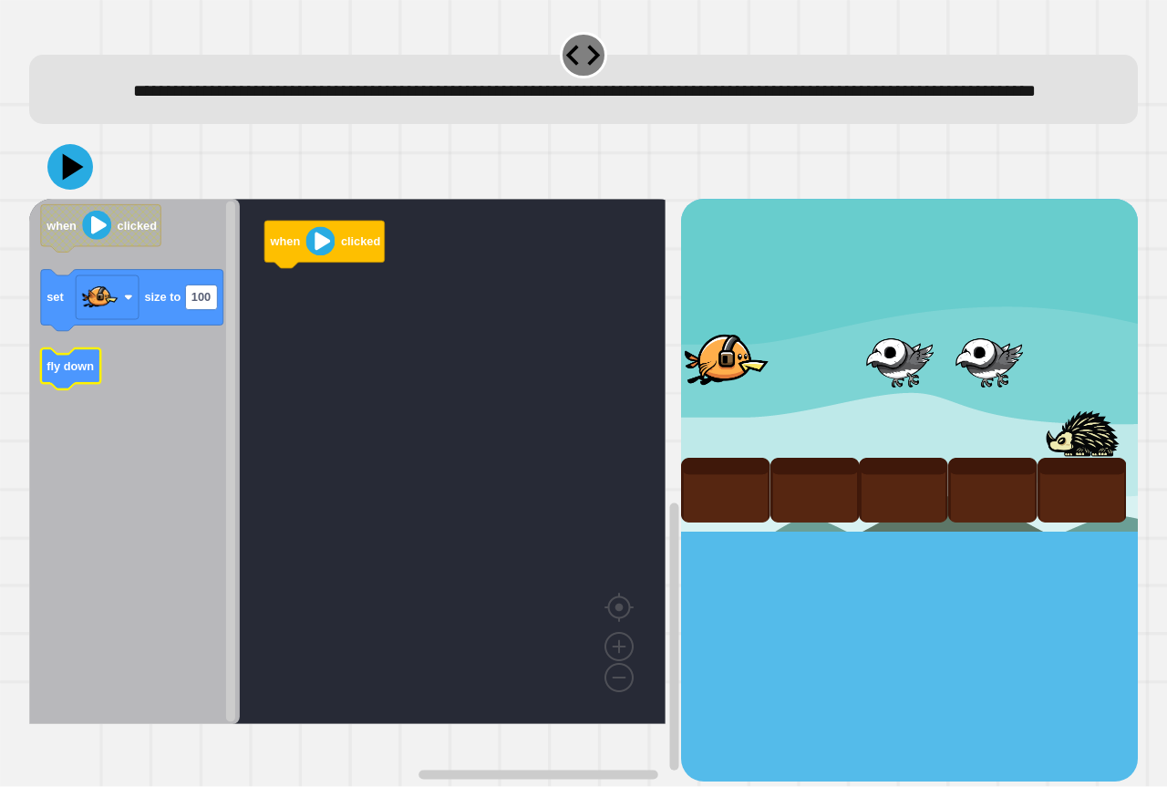
click at [78, 398] on icon "when clicked set size to 100 fly down" at bounding box center [134, 461] width 211 height 525
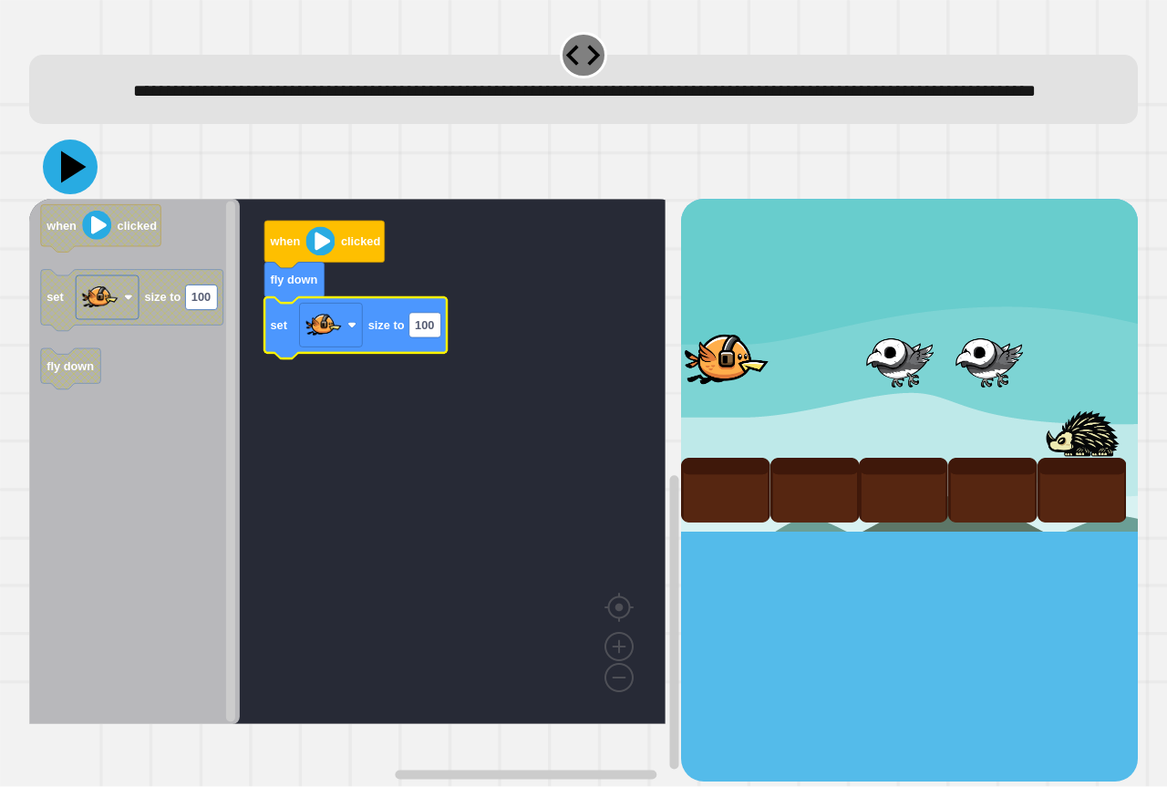
click at [80, 194] on icon at bounding box center [70, 167] width 55 height 55
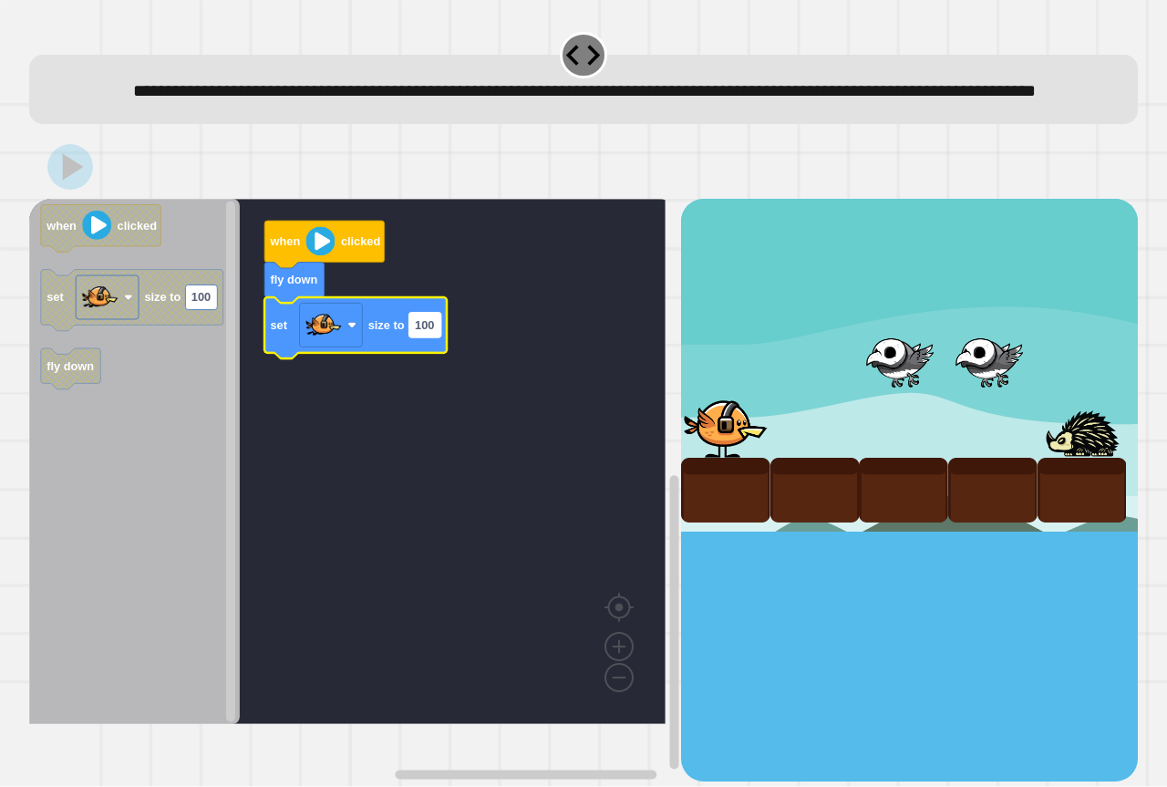
click at [427, 332] on text "100" at bounding box center [424, 325] width 19 height 14
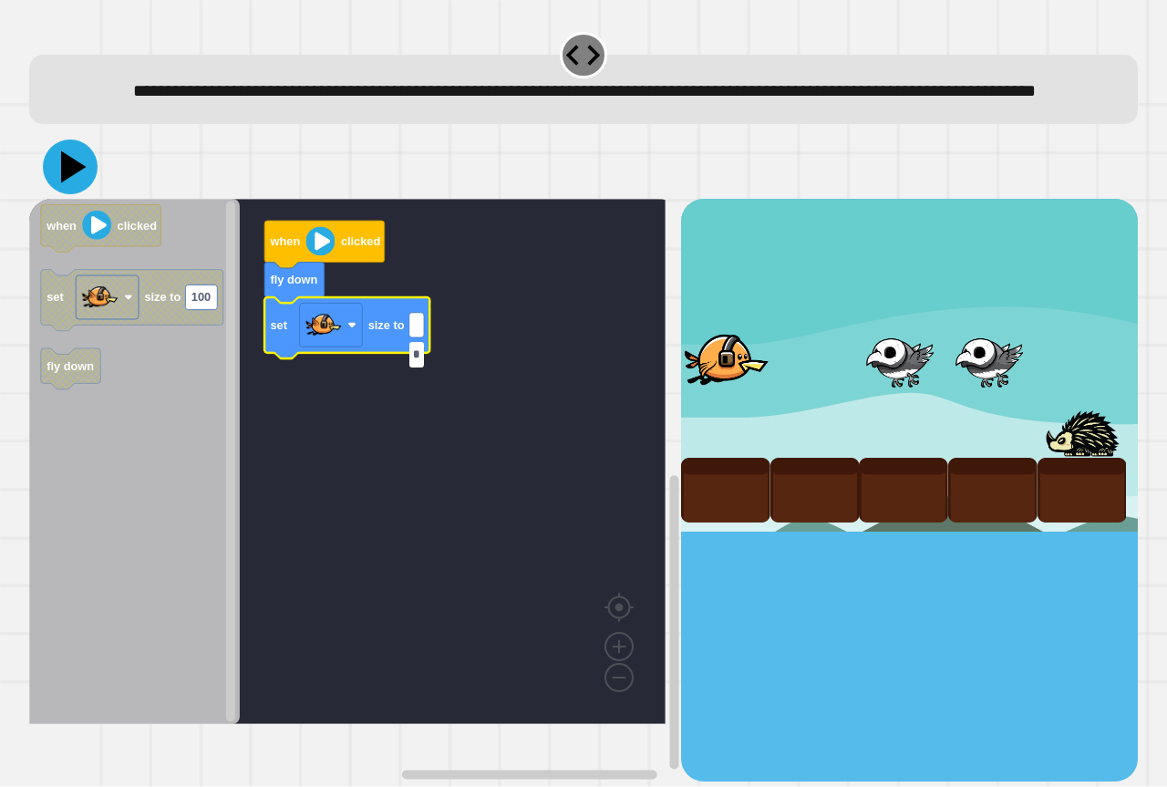
type input "*"
click at [61, 194] on icon at bounding box center [70, 167] width 55 height 55
click at [421, 357] on input "*" at bounding box center [416, 354] width 15 height 25
type input "***"
drag, startPoint x: 67, startPoint y: 217, endPoint x: 66, endPoint y: 202, distance: 14.6
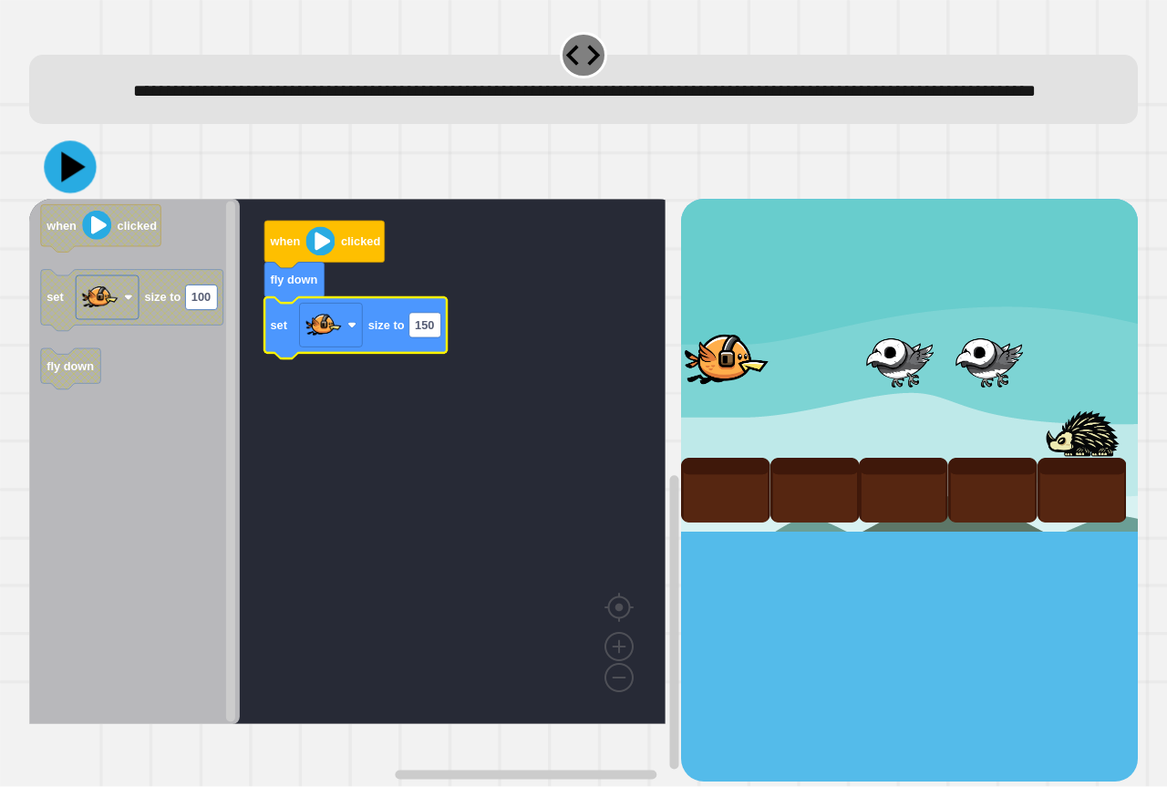
click at [66, 193] on icon at bounding box center [70, 167] width 52 height 52
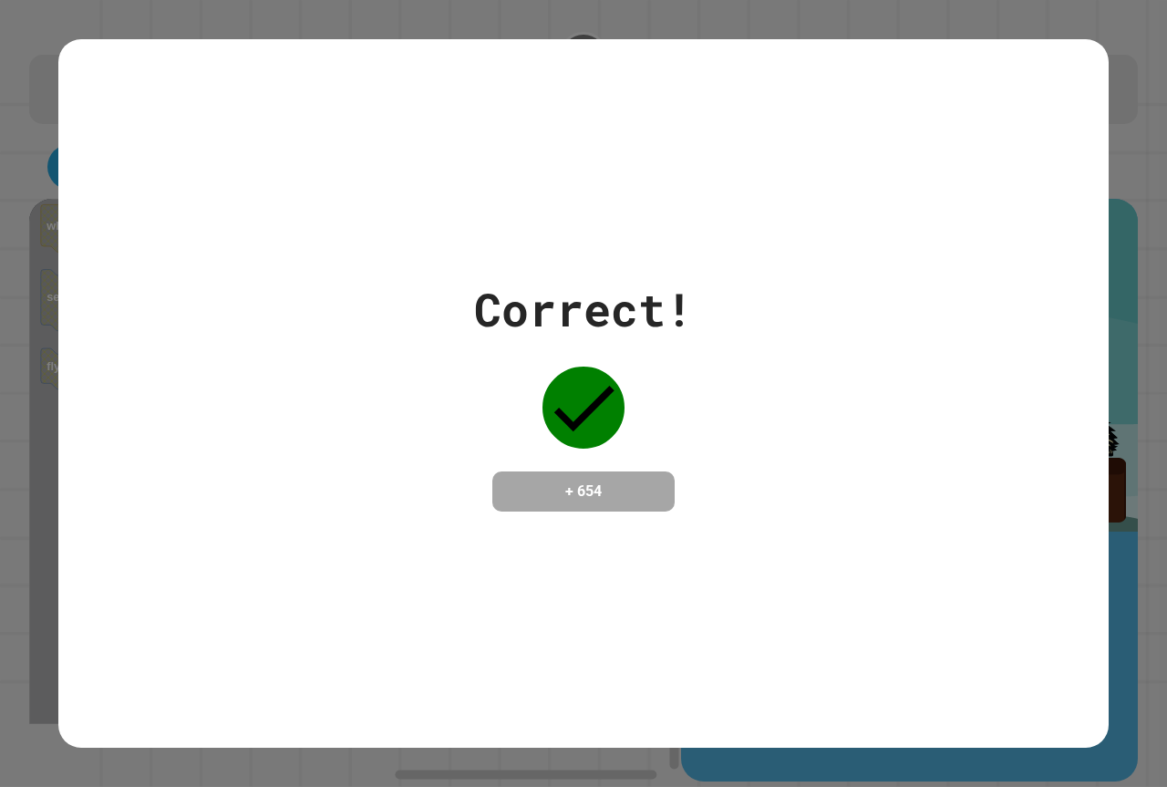
click at [89, 298] on div "Correct! + 654" at bounding box center [583, 393] width 1050 height 236
click at [58, 294] on div "Correct! + 654" at bounding box center [583, 393] width 1167 height 787
drag, startPoint x: 58, startPoint y: 294, endPoint x: 42, endPoint y: 294, distance: 16.4
click at [52, 295] on div "Correct! + 654" at bounding box center [583, 393] width 1167 height 787
click at [36, 293] on div "Correct! + 654" at bounding box center [583, 393] width 1167 height 787
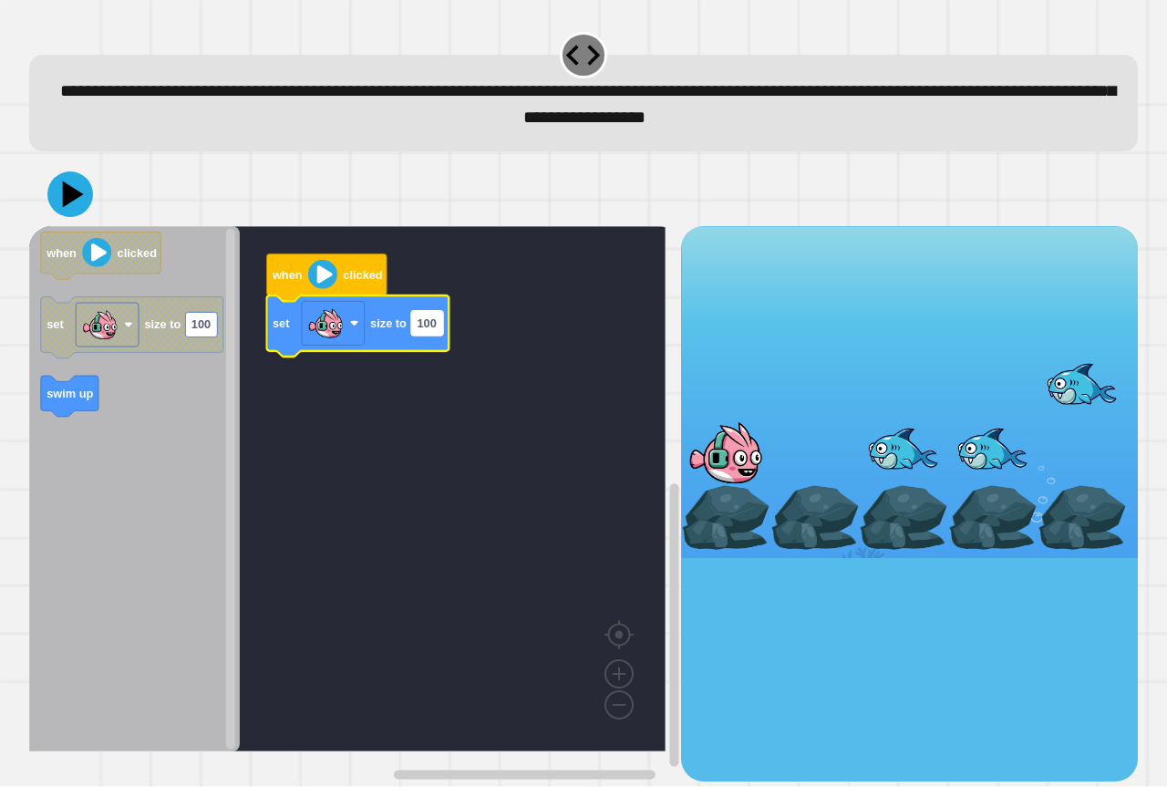
click at [433, 330] on text "100" at bounding box center [426, 323] width 19 height 14
type input "***"
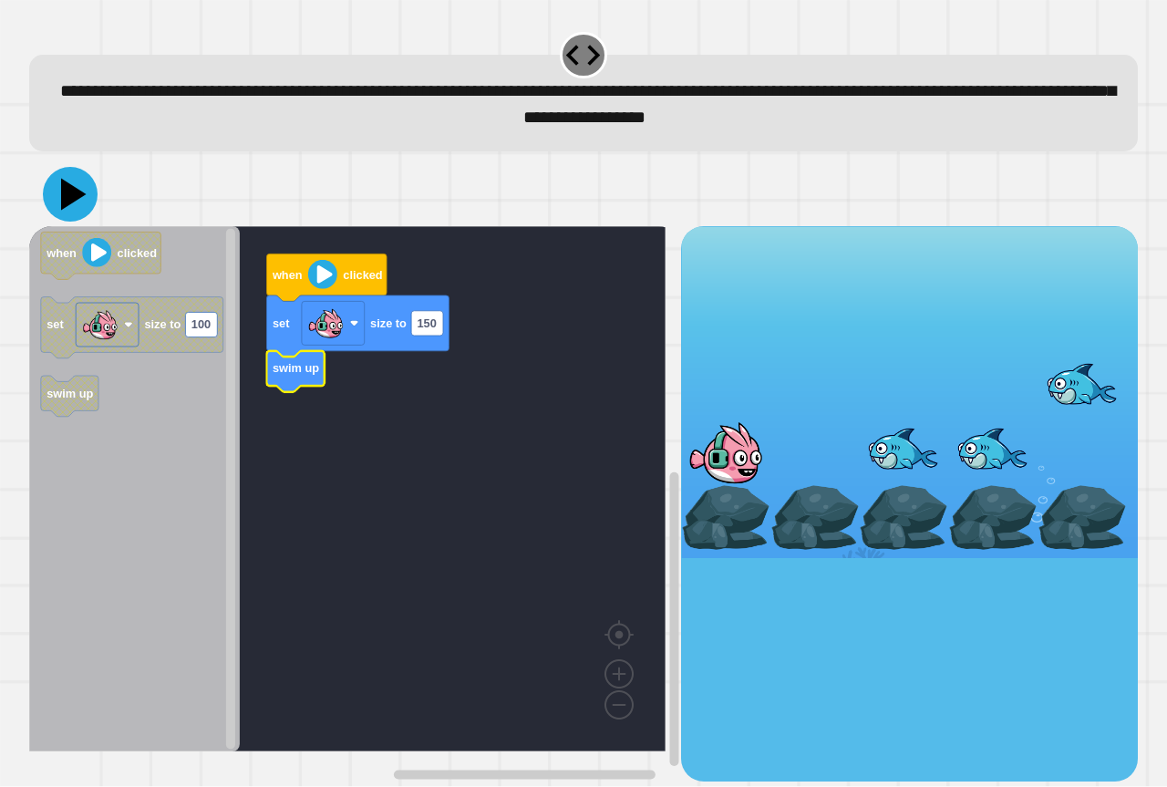
click at [60, 190] on icon at bounding box center [70, 194] width 55 height 55
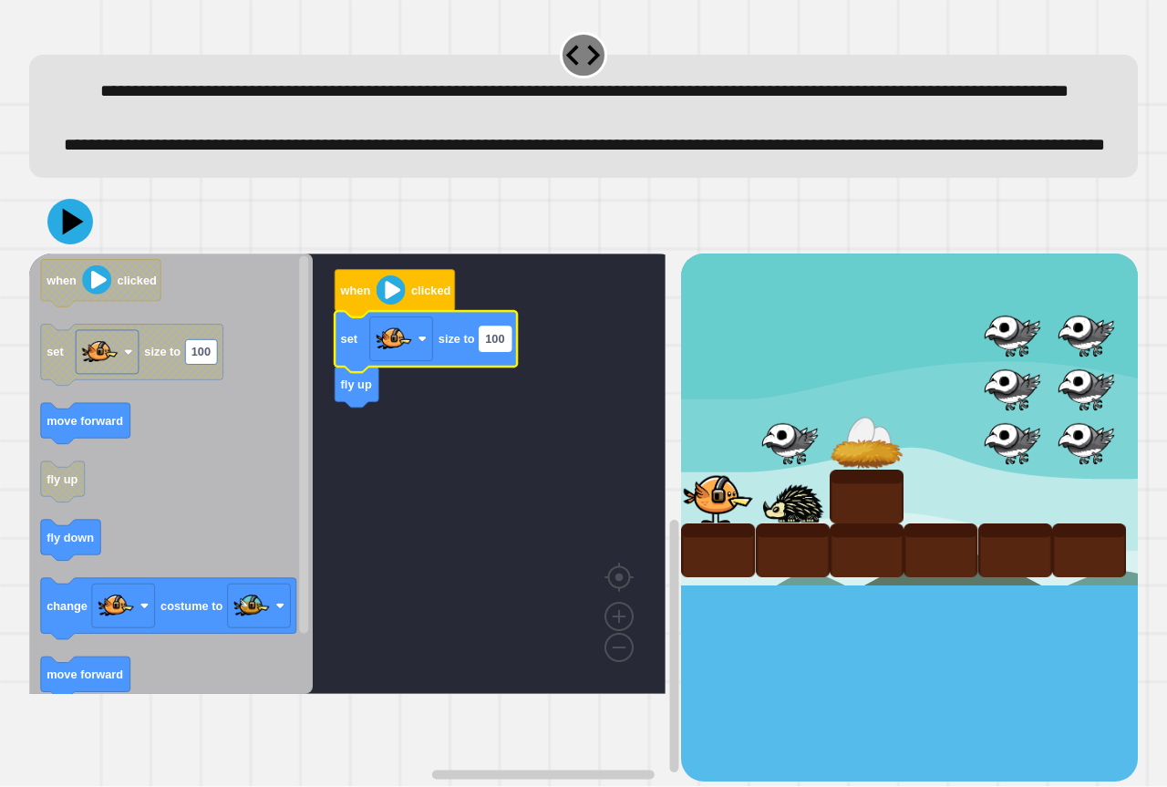
click at [510, 351] on rect "Blockly Workspace" at bounding box center [496, 338] width 32 height 25
type input "*"
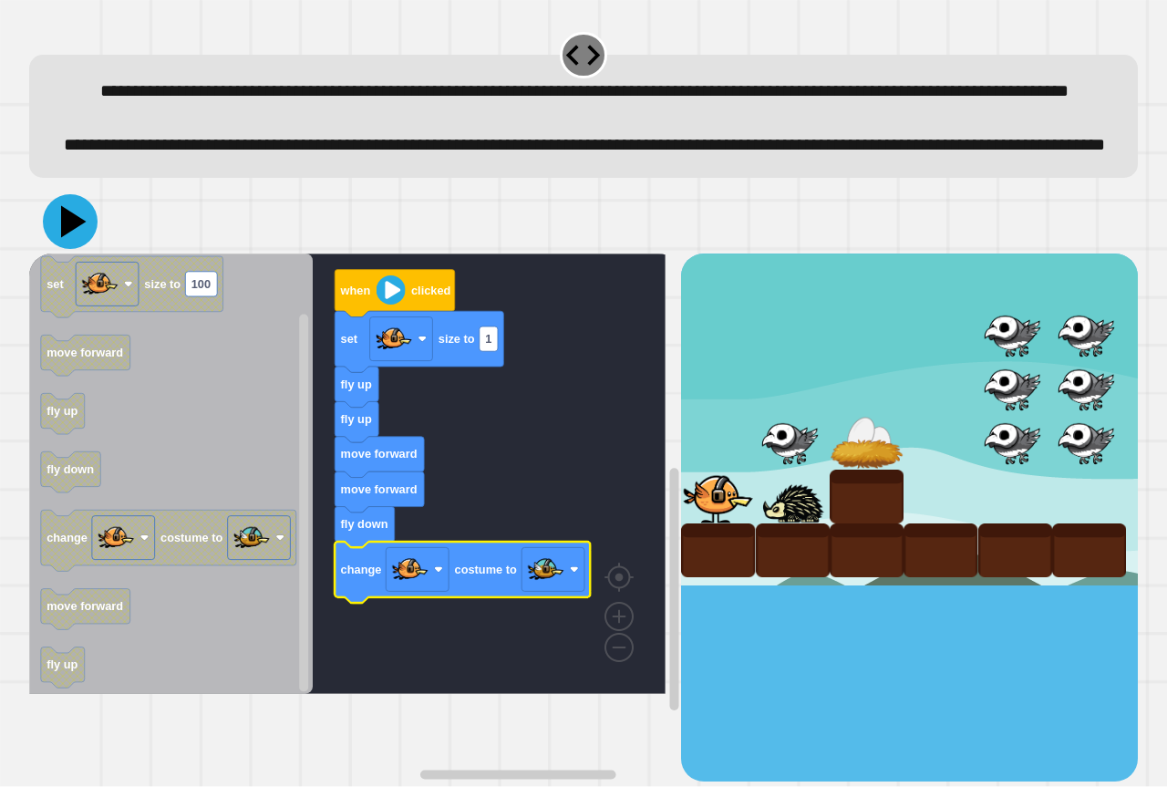
click at [76, 249] on icon at bounding box center [70, 221] width 55 height 55
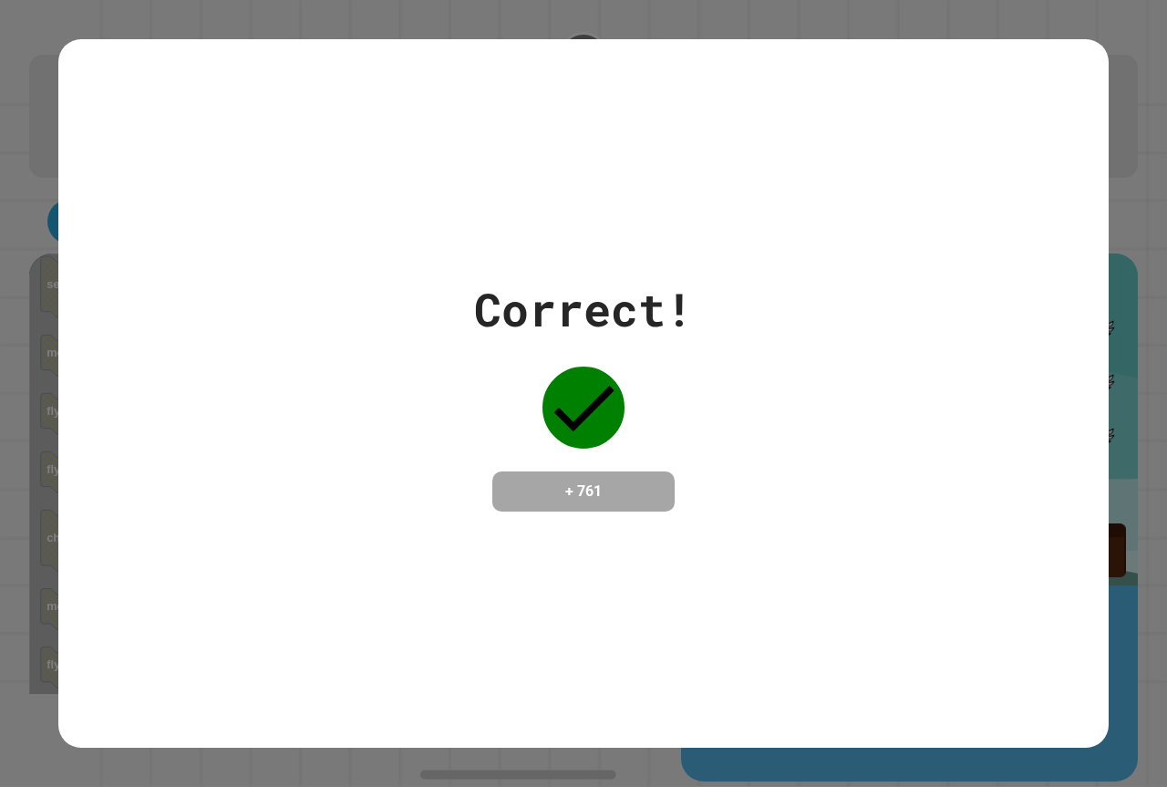
click at [76, 175] on div "Correct! + 761" at bounding box center [583, 393] width 1050 height 709
click at [81, 171] on div "Correct! + 761" at bounding box center [583, 393] width 1050 height 709
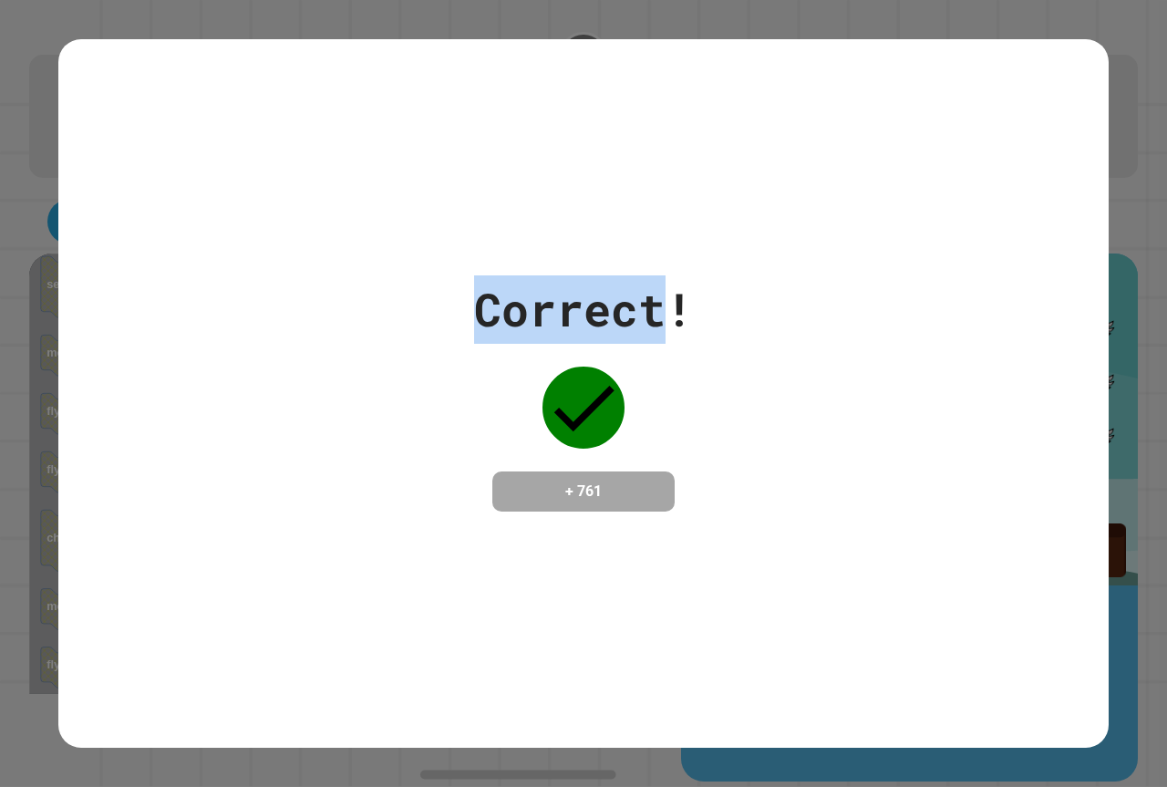
click at [81, 171] on div "Correct! + 761" at bounding box center [583, 393] width 1050 height 709
click at [48, 169] on div "Correct! + 761" at bounding box center [583, 393] width 1167 height 787
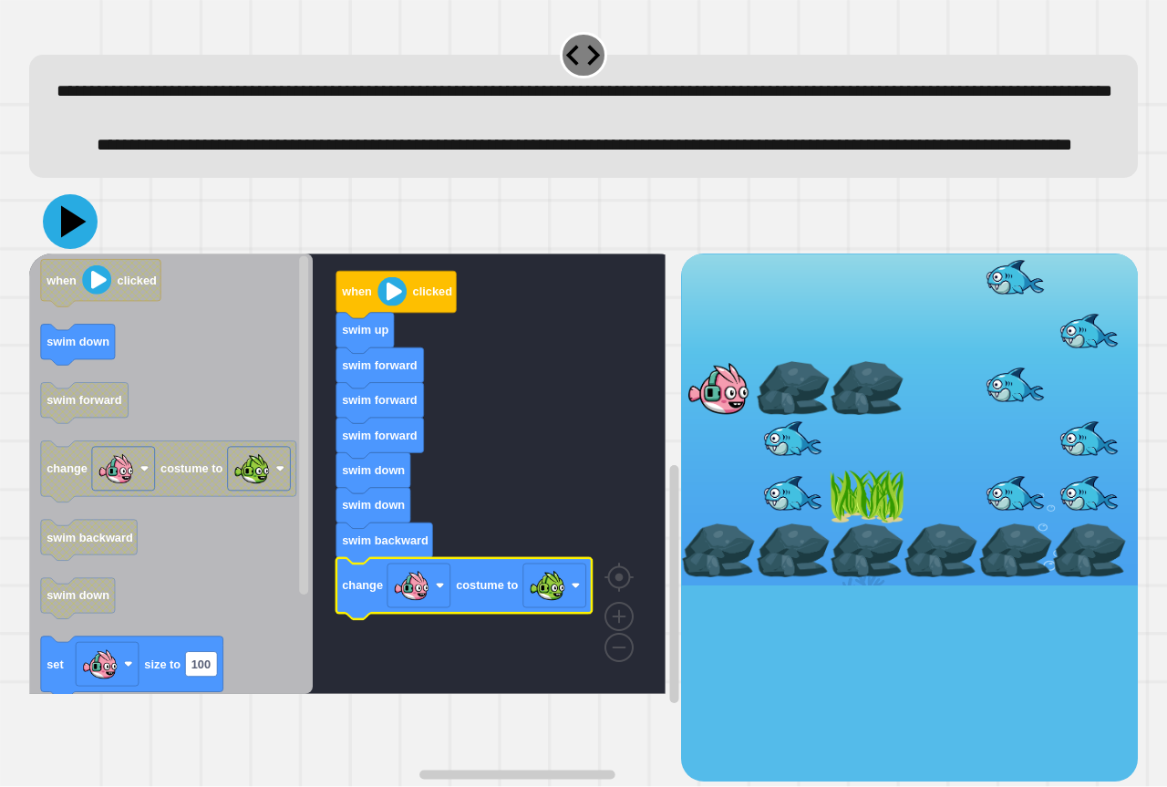
click at [71, 249] on icon at bounding box center [70, 221] width 55 height 55
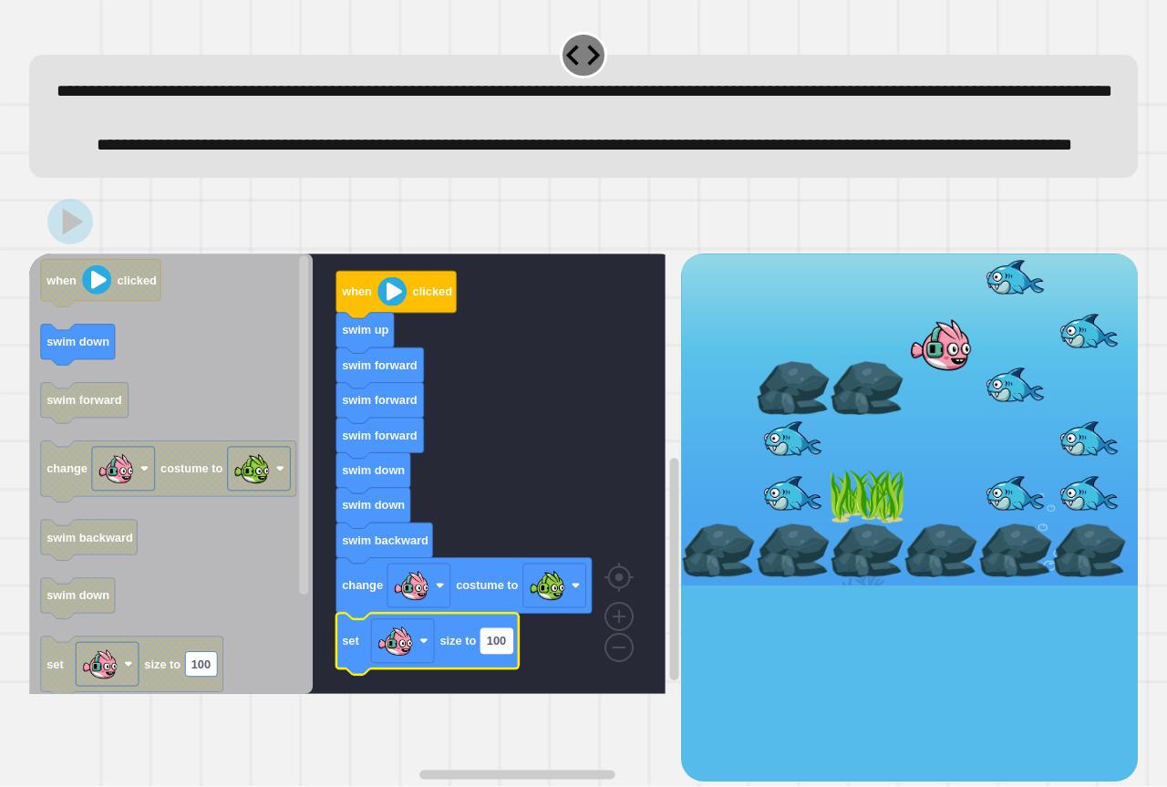
click at [507, 653] on rect "Blockly Workspace" at bounding box center [497, 640] width 32 height 25
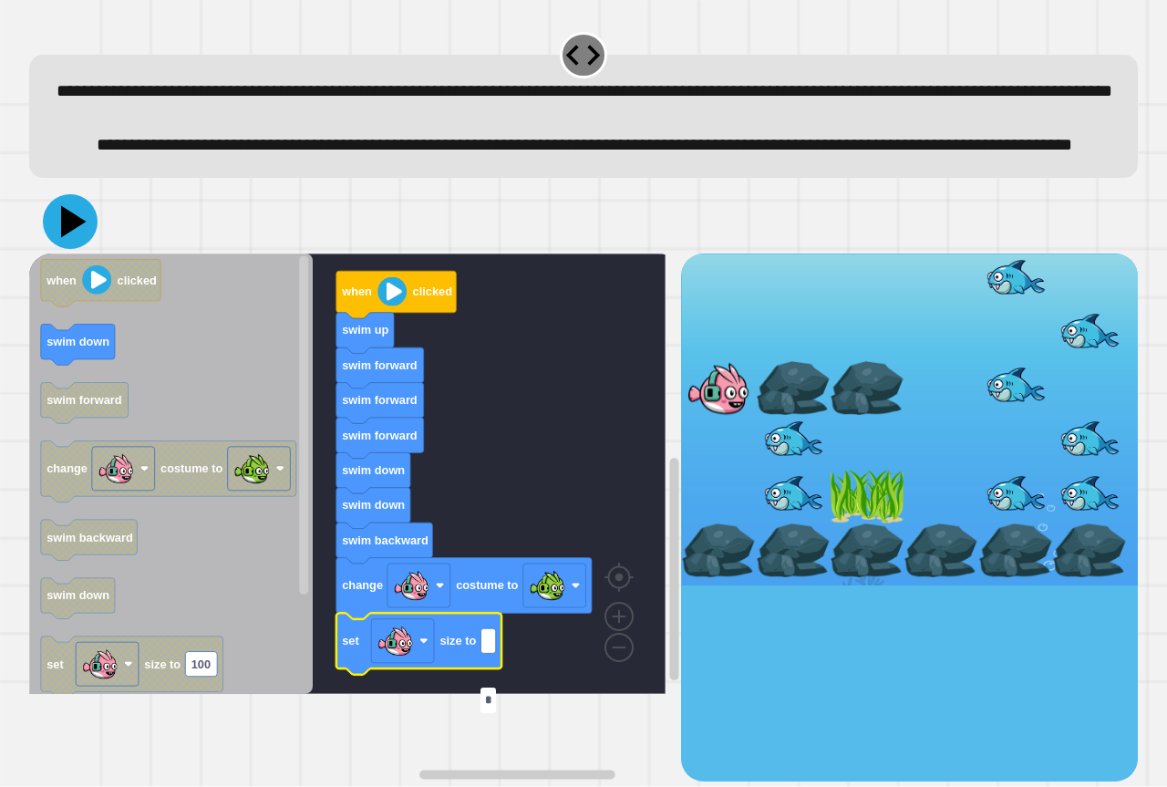
type input "*"
click at [69, 249] on icon at bounding box center [70, 221] width 55 height 55
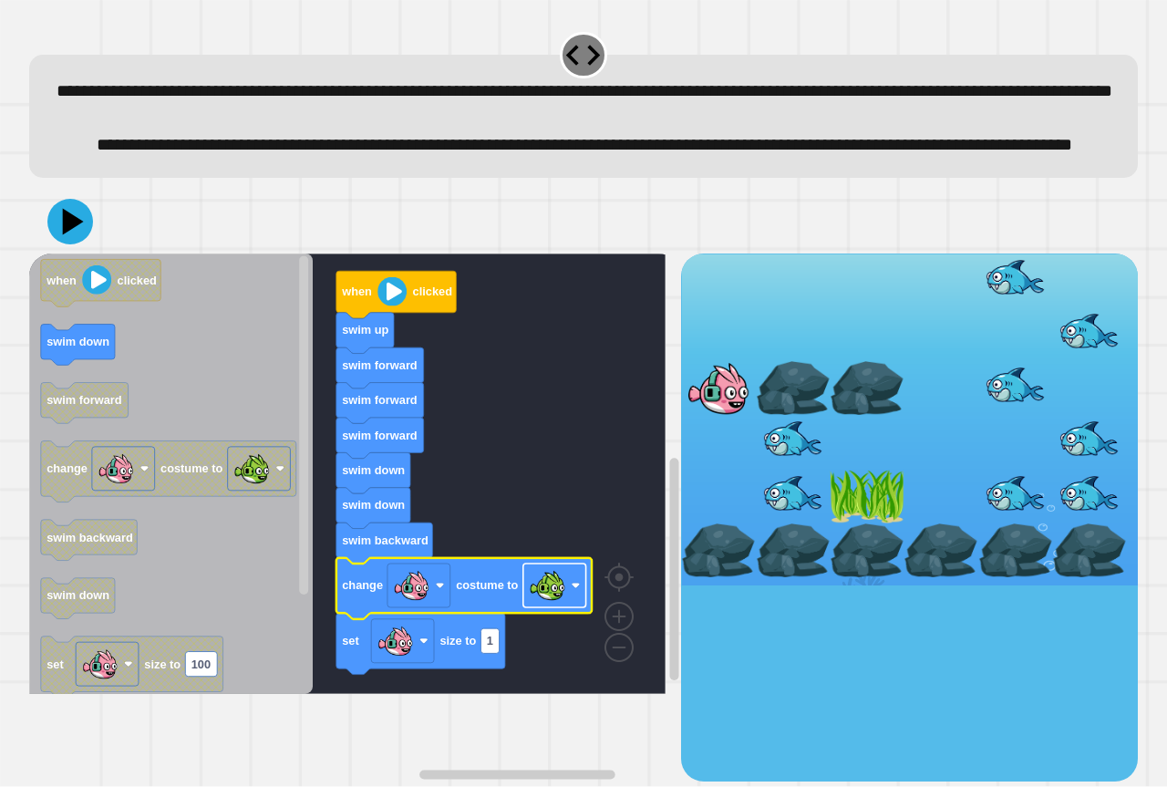
click at [553, 604] on image "Blockly Workspace" at bounding box center [547, 585] width 36 height 36
click at [61, 249] on icon at bounding box center [70, 221] width 55 height 55
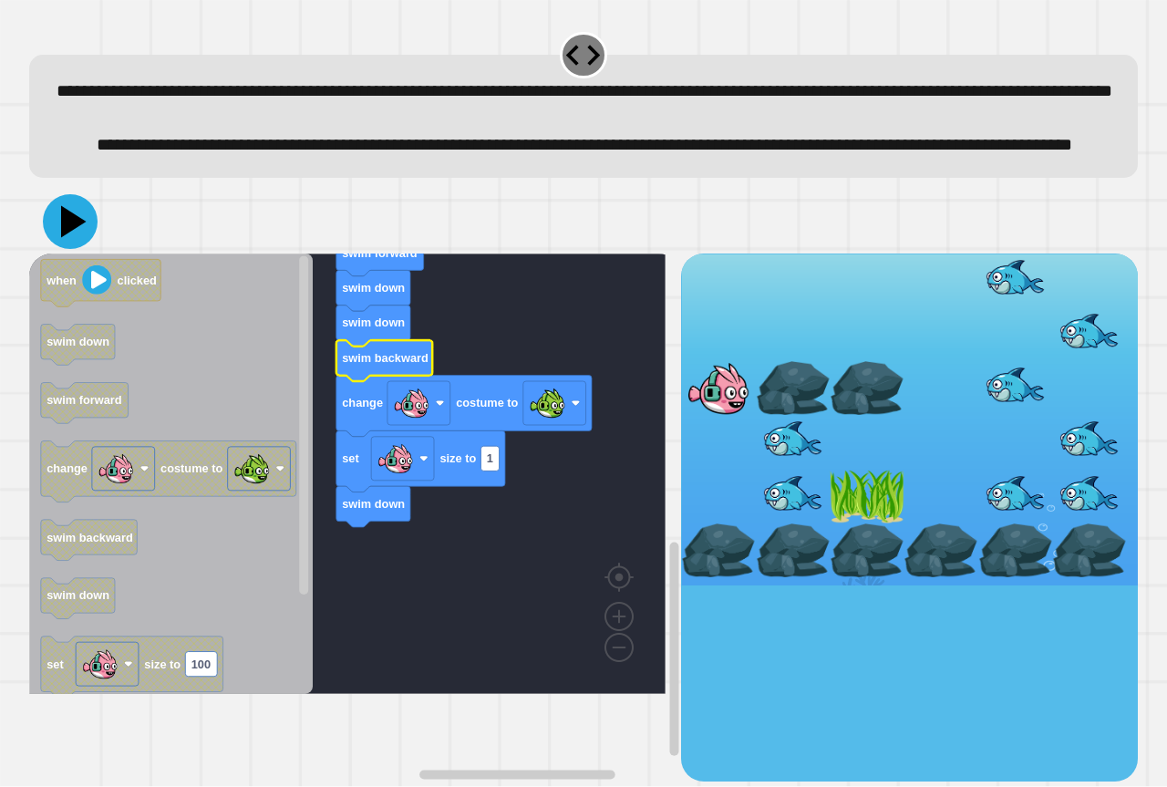
click at [72, 238] on icon at bounding box center [74, 222] width 26 height 32
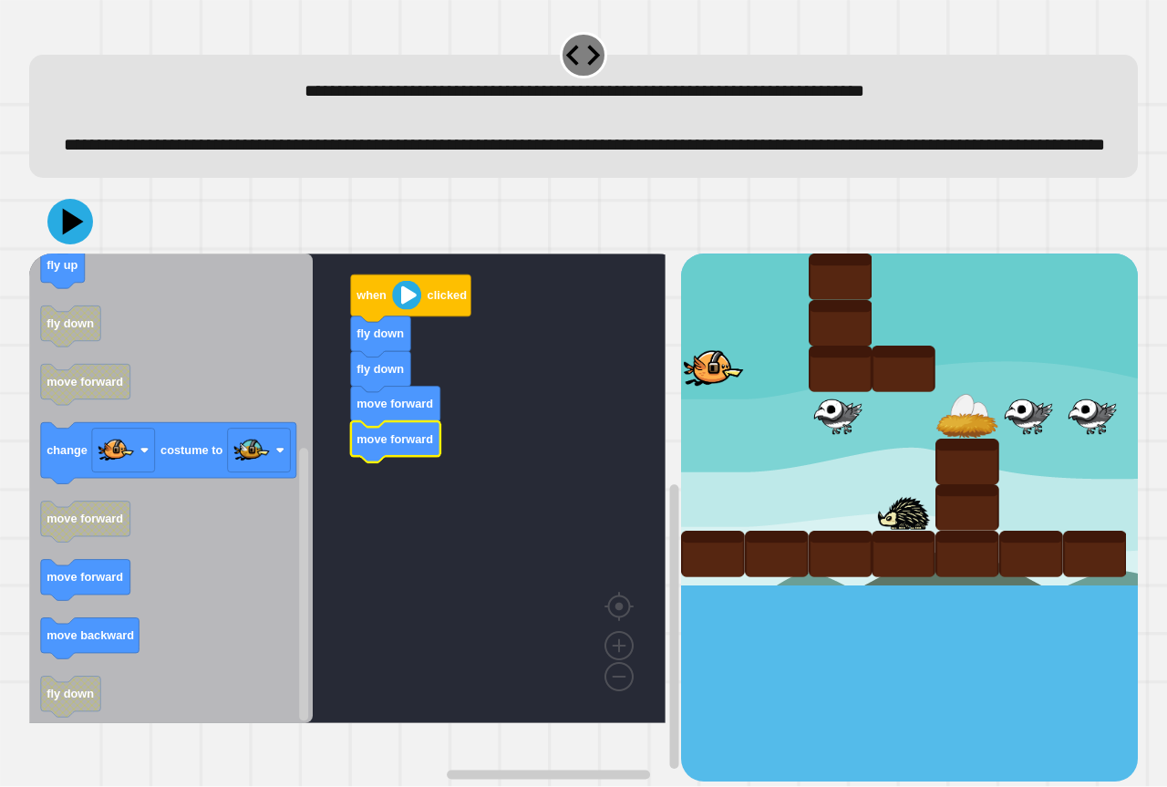
click at [119, 587] on icon "Blockly Workspace" at bounding box center [171, 488] width 284 height 470
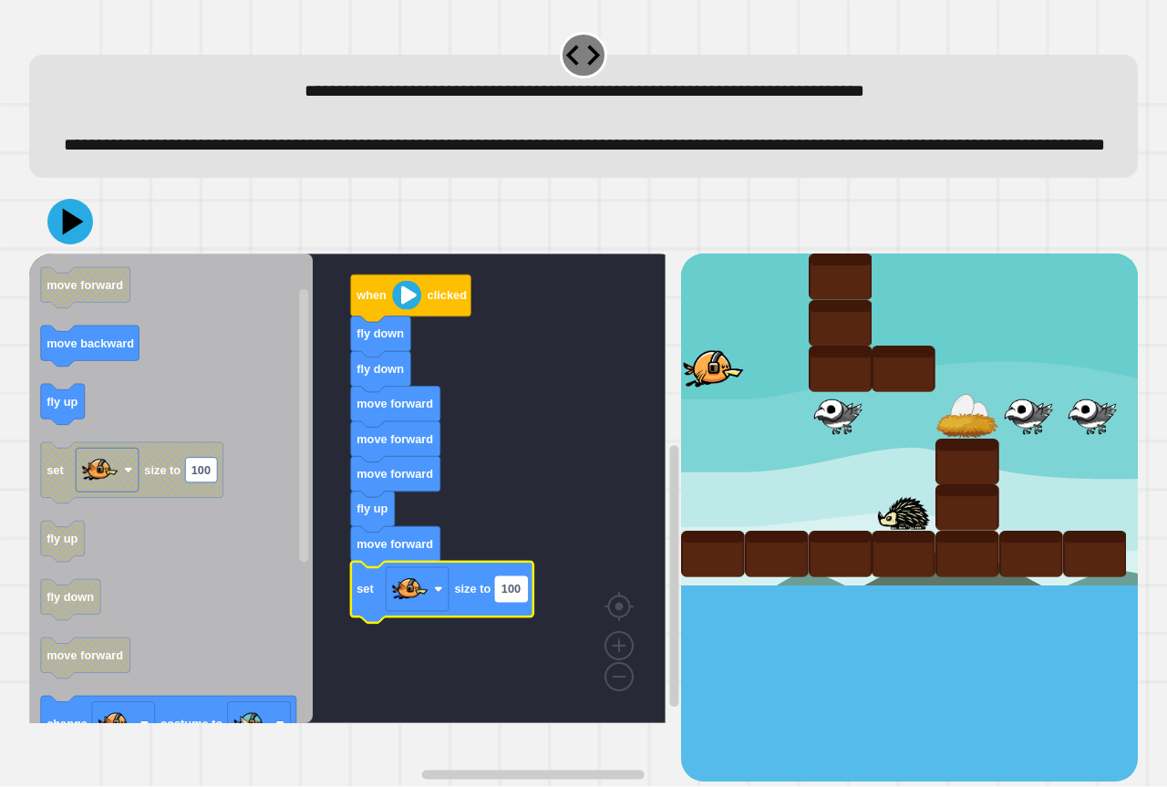
click at [508, 601] on rect "Blockly Workspace" at bounding box center [511, 588] width 32 height 25
type input "*"
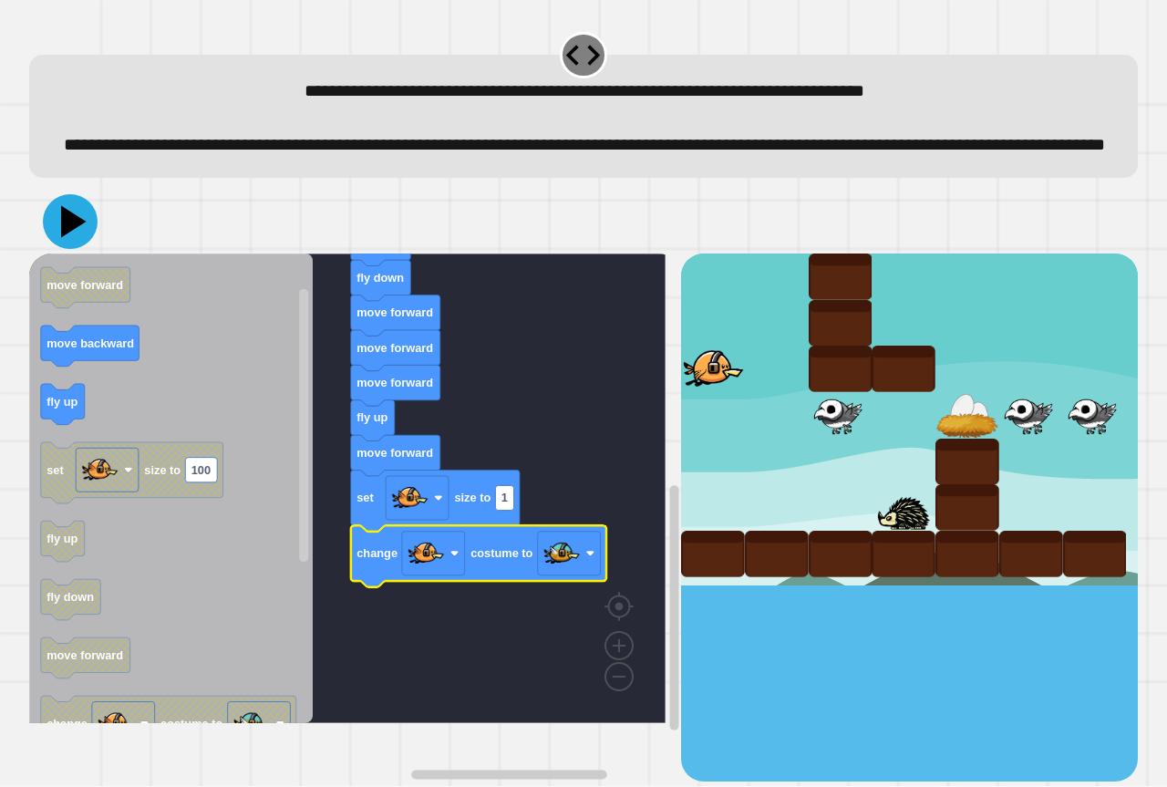
click at [75, 238] on icon at bounding box center [70, 221] width 55 height 55
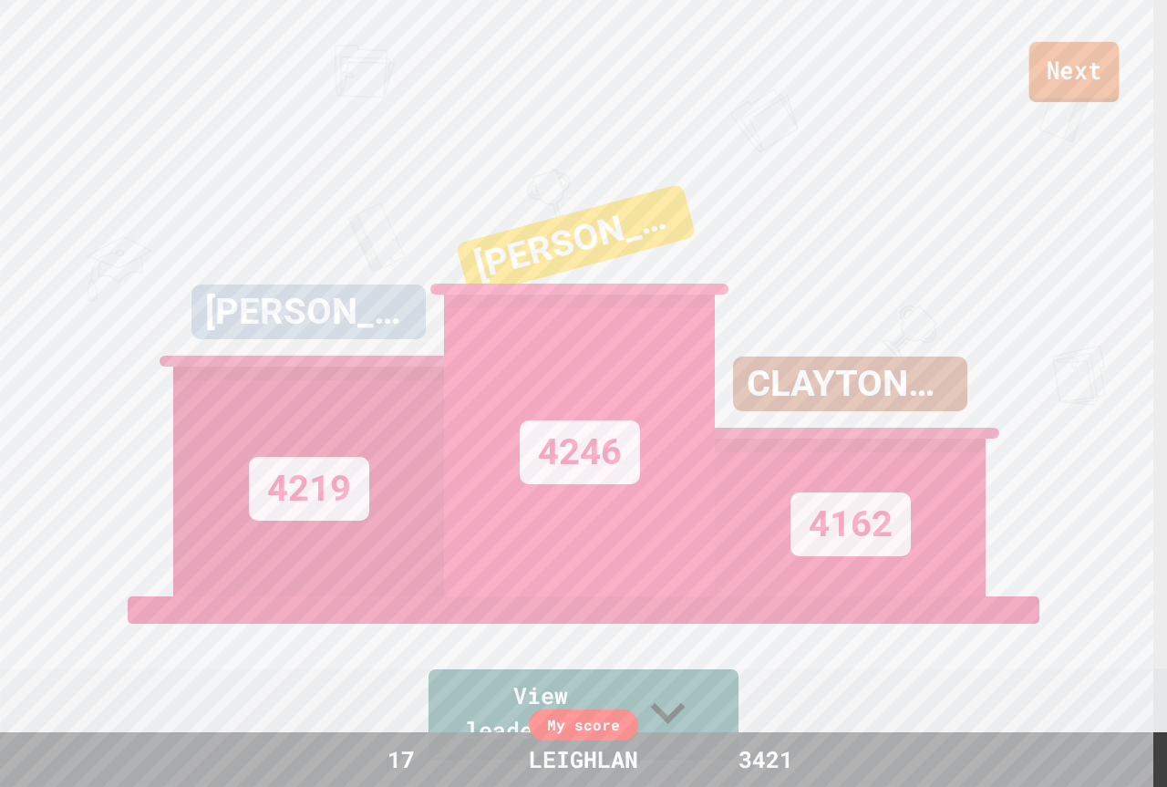
click at [1061, 52] on link "Next" at bounding box center [1074, 72] width 90 height 60
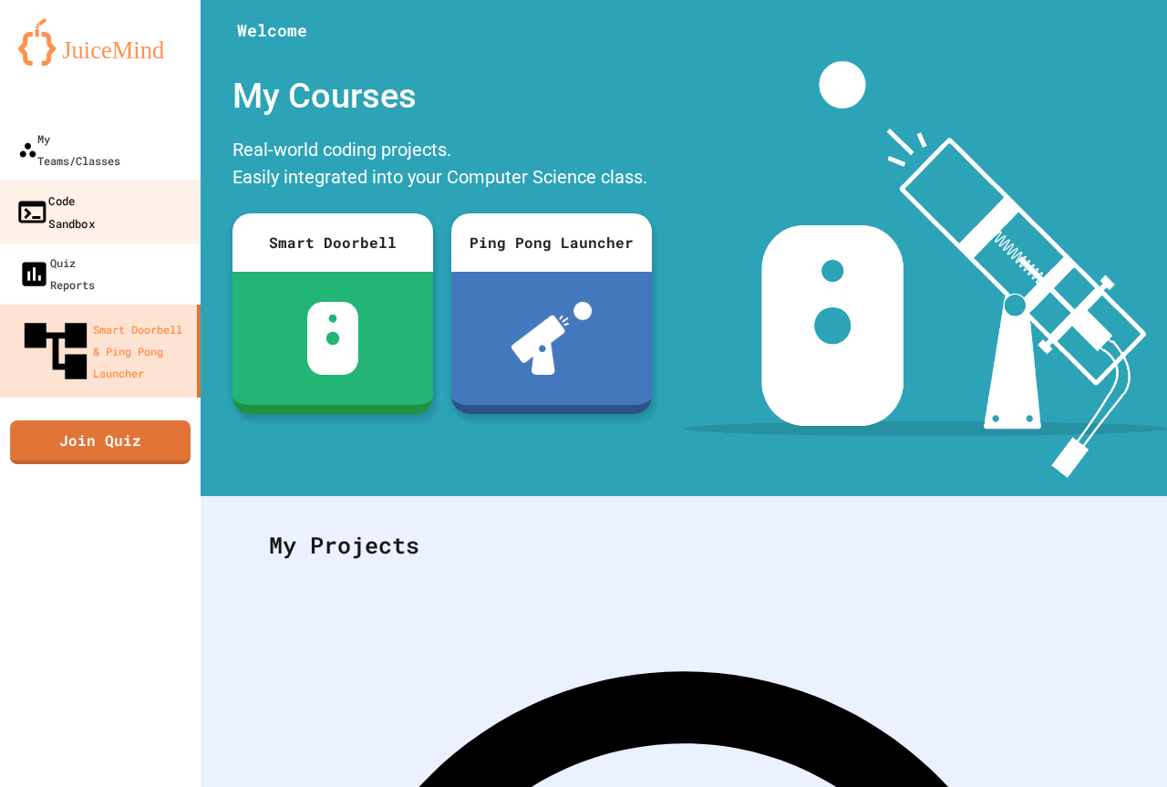
click at [132, 180] on link "Code Sandbox" at bounding box center [100, 212] width 207 height 64
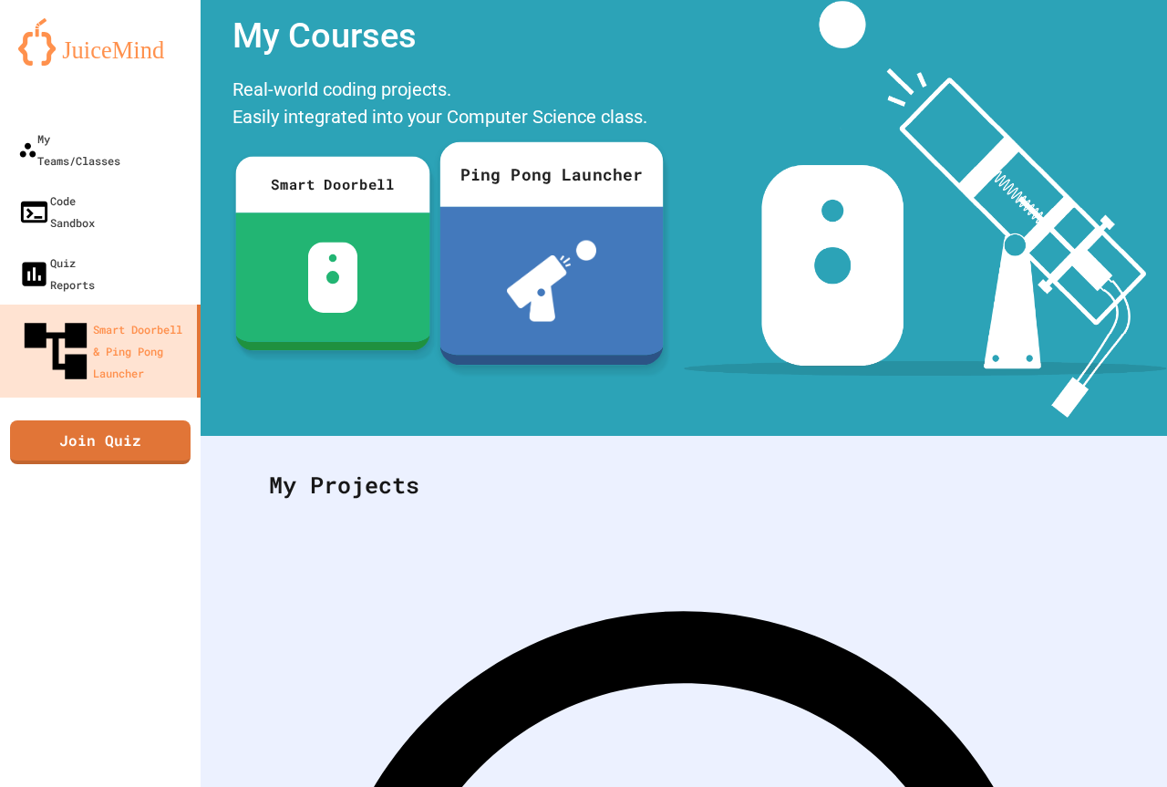
scroll to position [128, 0]
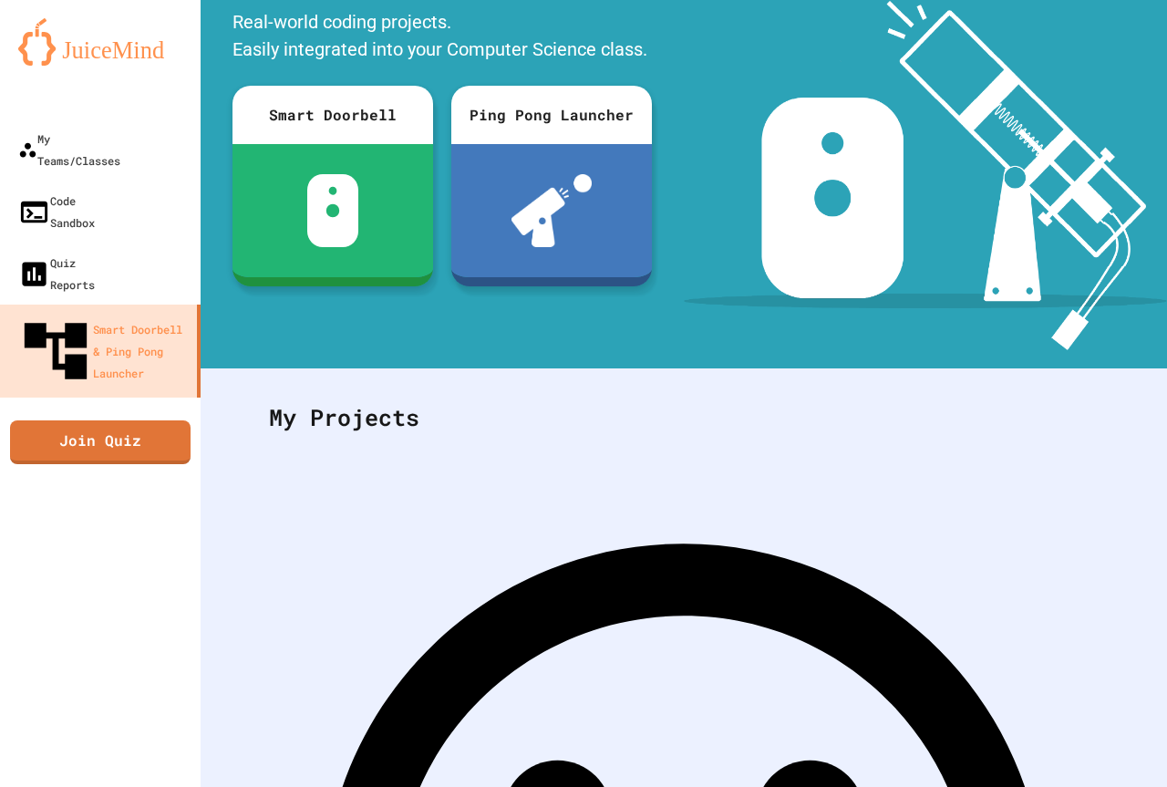
click at [95, 189] on div "Code Sandbox" at bounding box center [55, 211] width 79 height 45
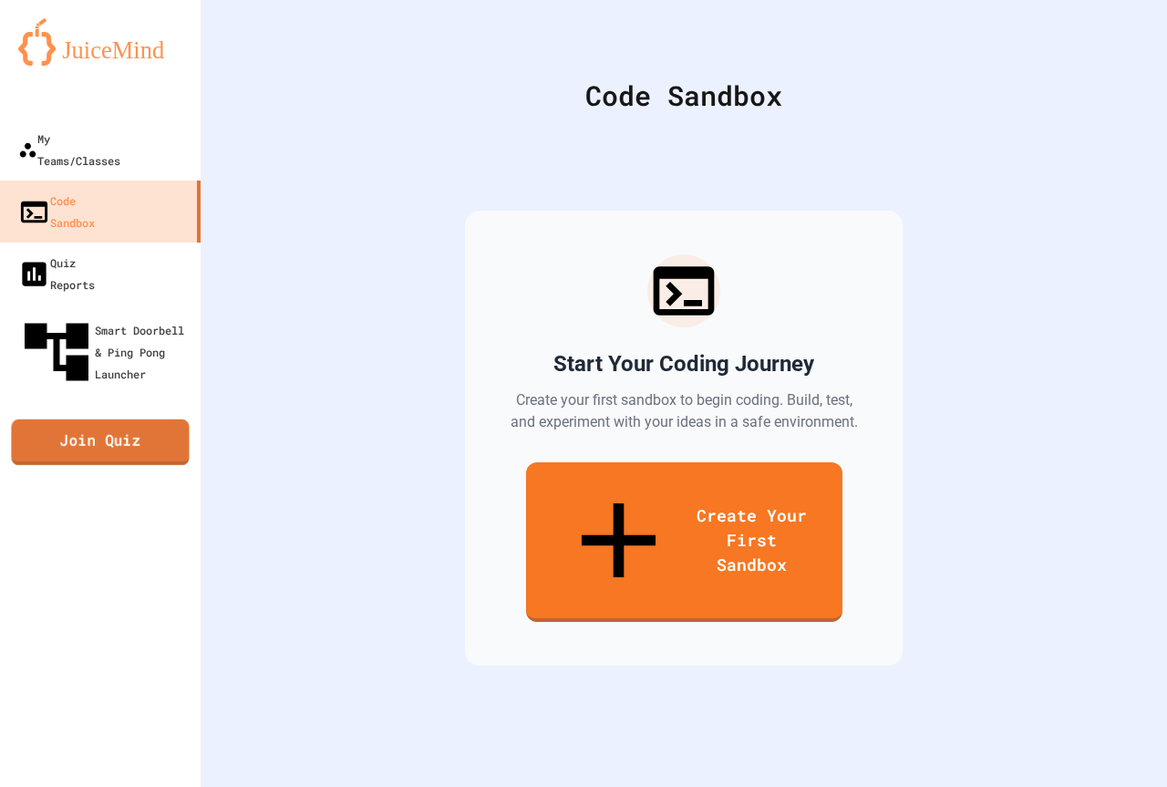
click at [67, 419] on link "Join Quiz" at bounding box center [100, 442] width 178 height 46
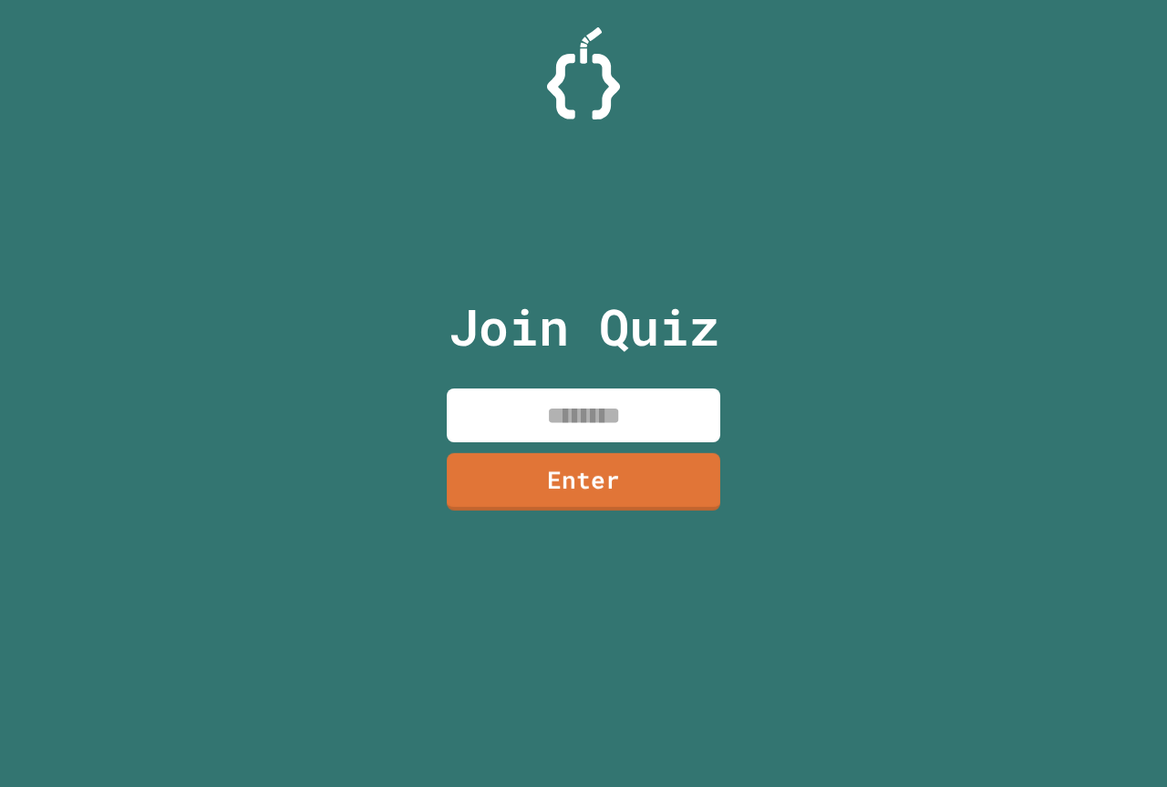
click at [575, 413] on input at bounding box center [584, 415] width 274 height 54
type input "********"
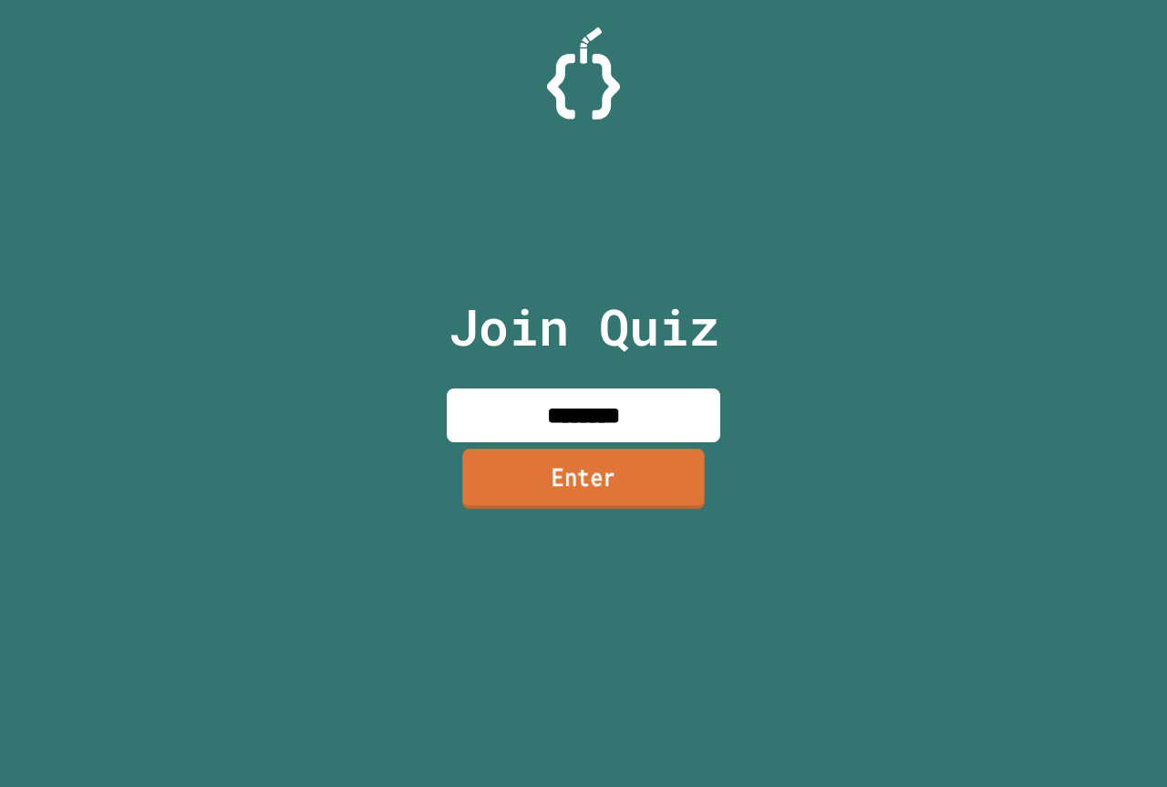
click at [670, 481] on link "Enter" at bounding box center [583, 479] width 243 height 60
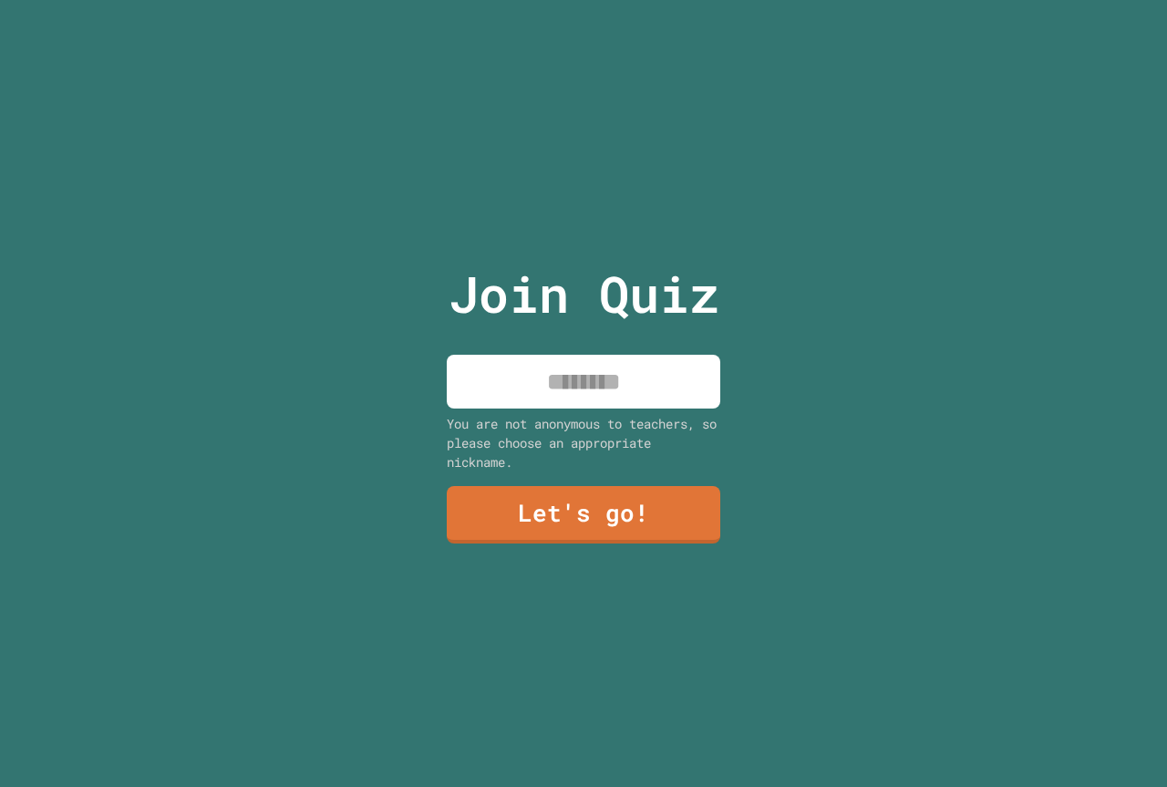
click at [612, 381] on input at bounding box center [584, 382] width 274 height 54
type input "**********"
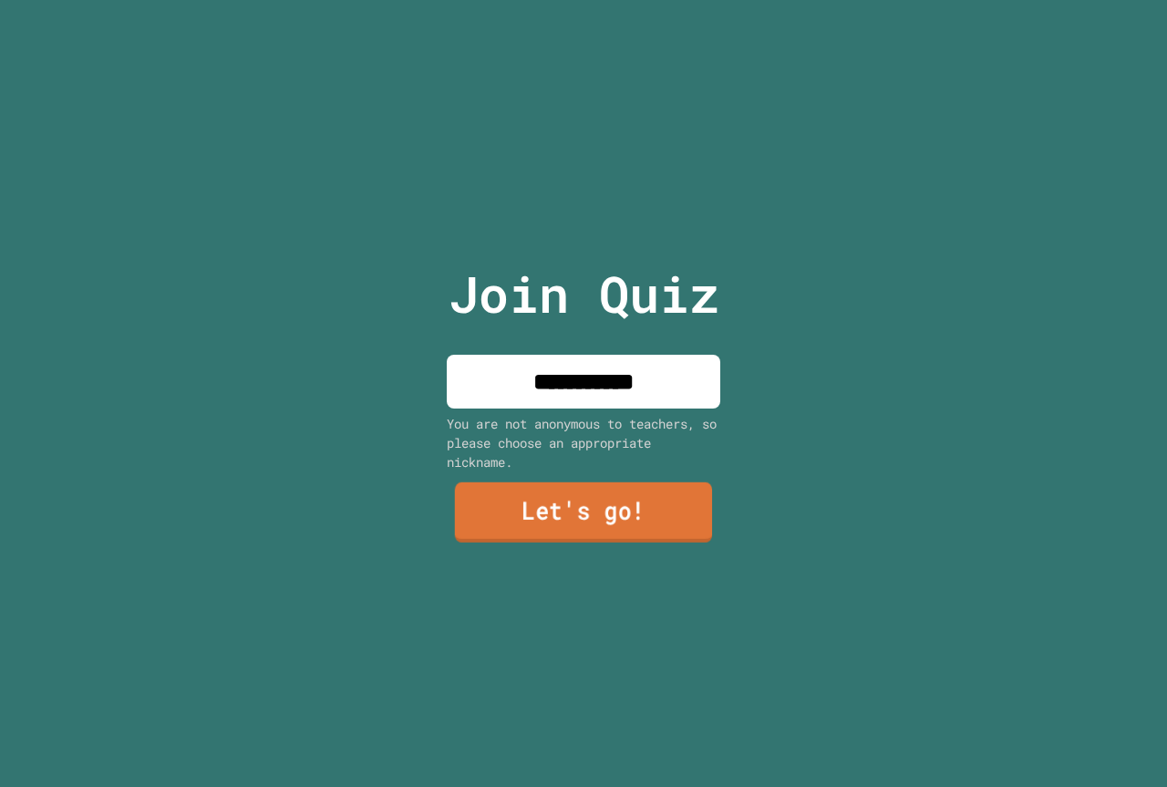
click at [603, 525] on link "Let's go!" at bounding box center [583, 512] width 257 height 60
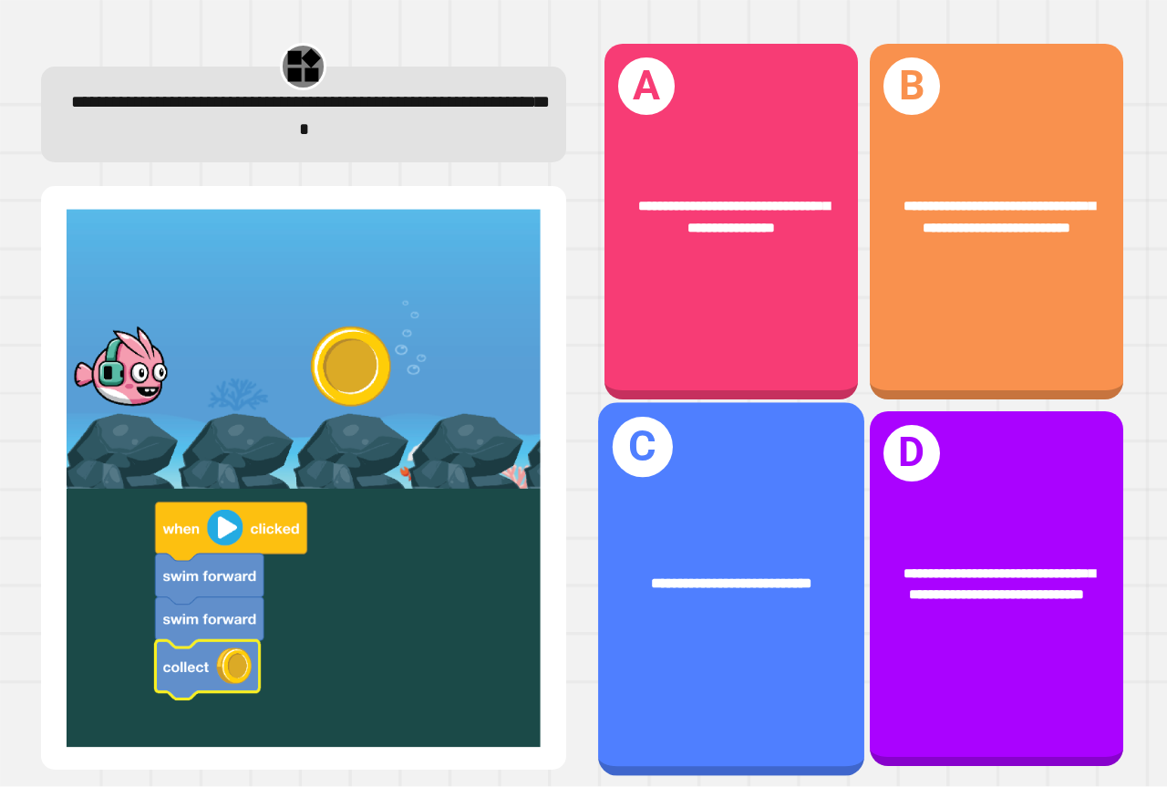
click at [773, 575] on span "**********" at bounding box center [731, 582] width 160 height 15
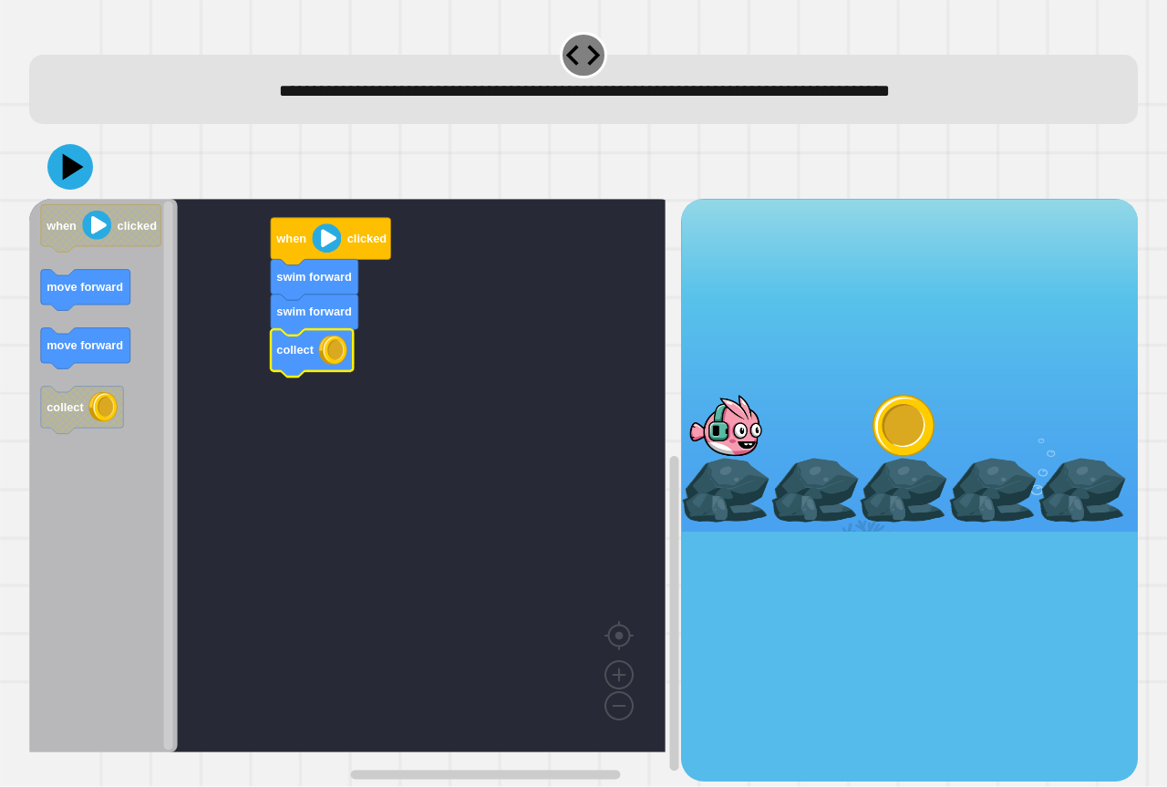
click at [93, 172] on div at bounding box center [583, 167] width 1109 height 64
click at [89, 171] on icon at bounding box center [70, 167] width 55 height 55
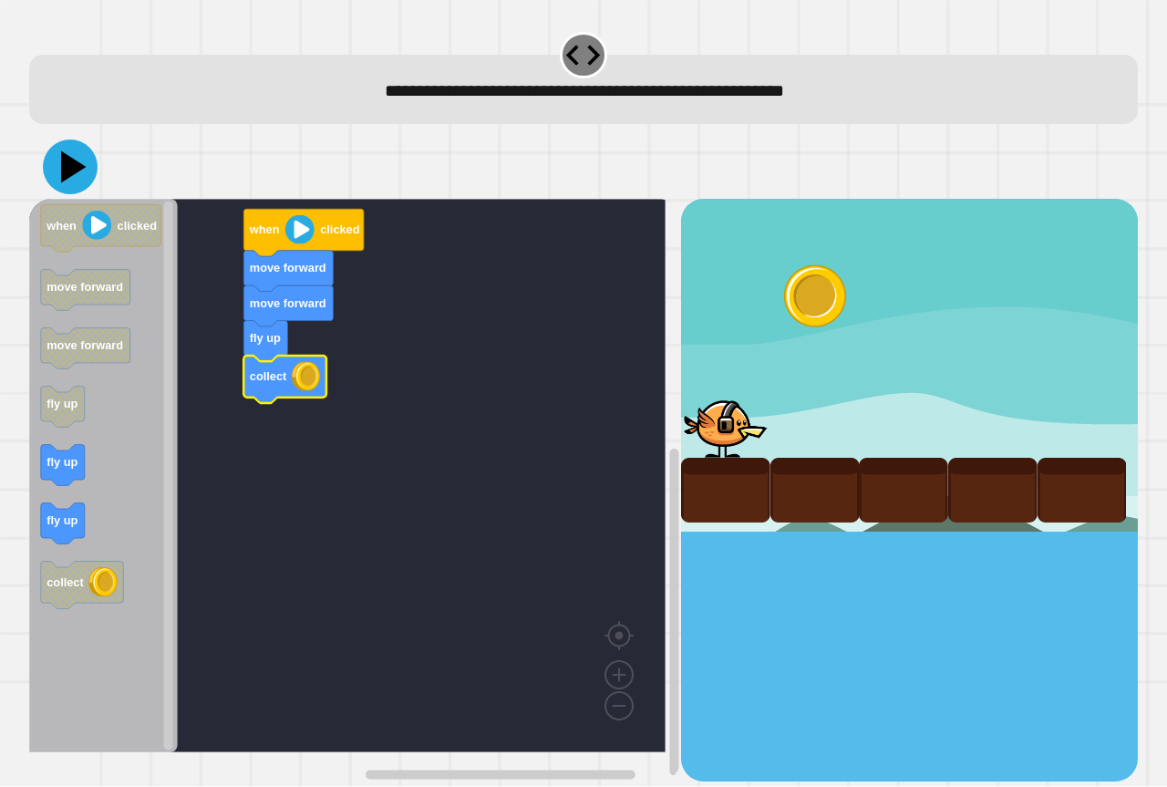
click at [58, 150] on icon at bounding box center [70, 167] width 55 height 55
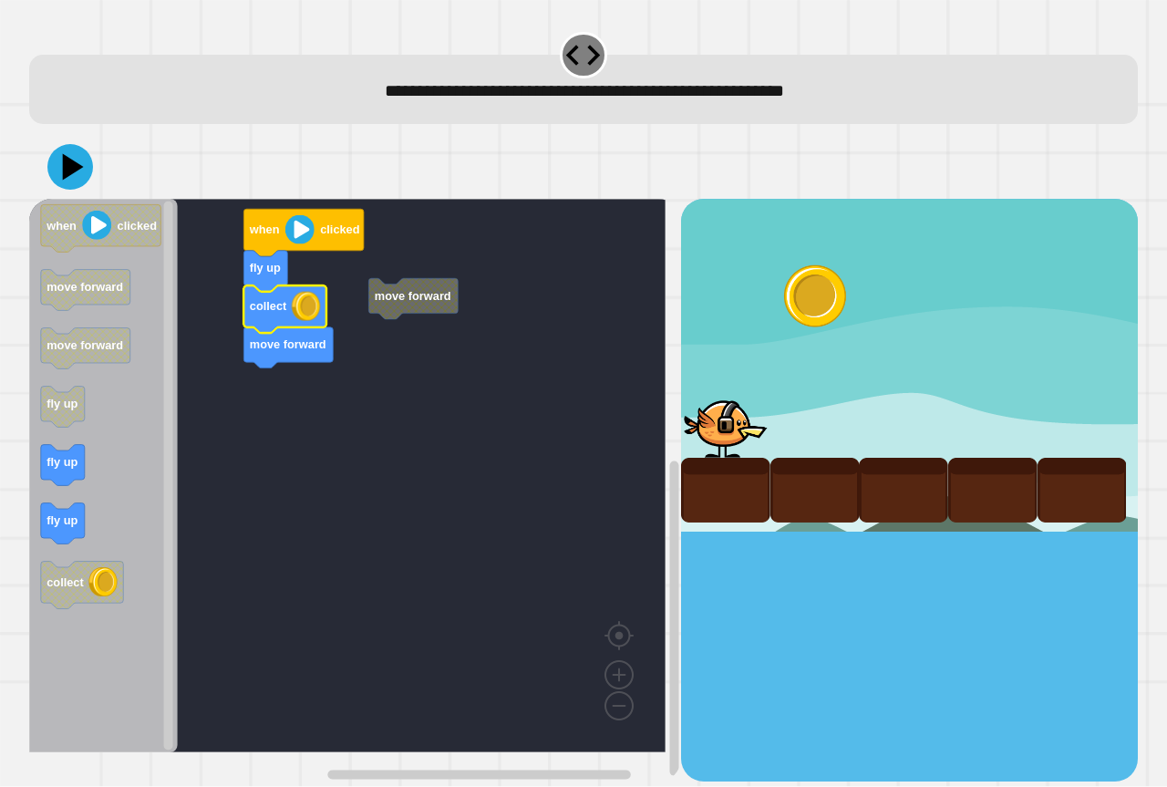
click at [267, 373] on rect "Blockly Workspace" at bounding box center [347, 475] width 636 height 553
click at [277, 342] on rect "Blockly Workspace" at bounding box center [347, 475] width 636 height 553
click at [80, 181] on icon at bounding box center [70, 167] width 55 height 55
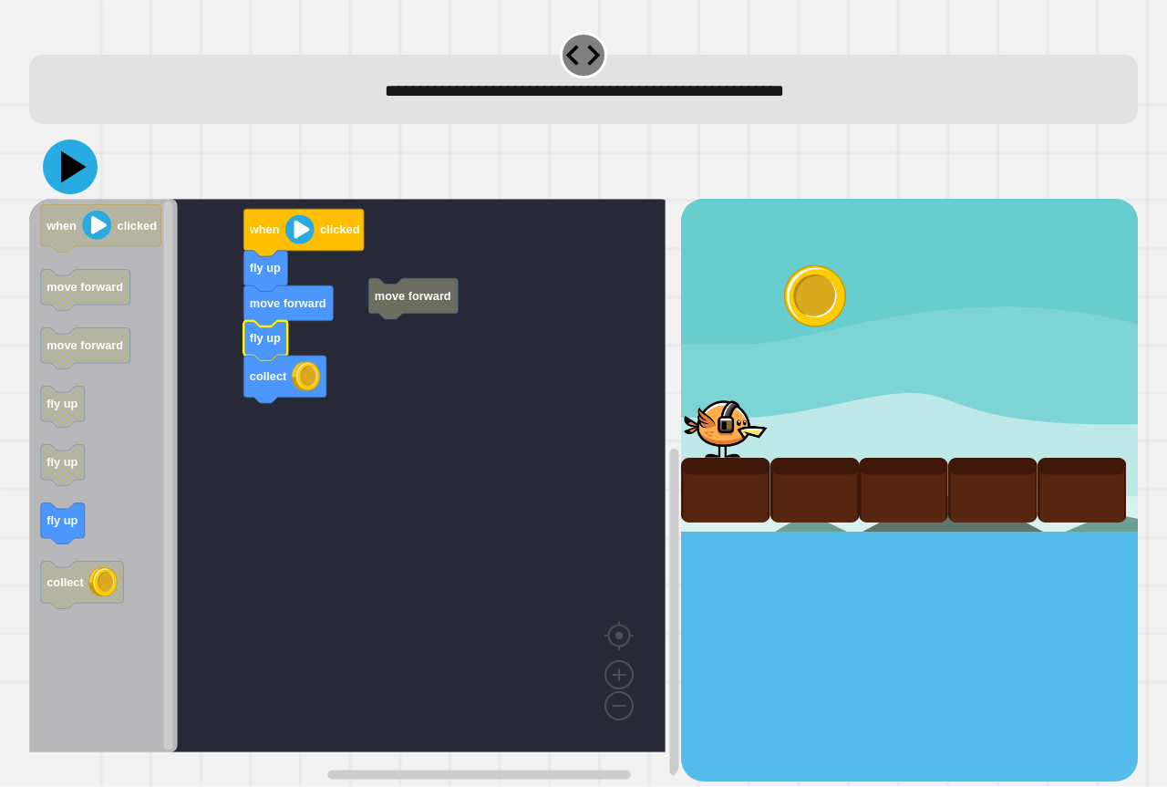
click at [55, 171] on icon at bounding box center [70, 167] width 55 height 55
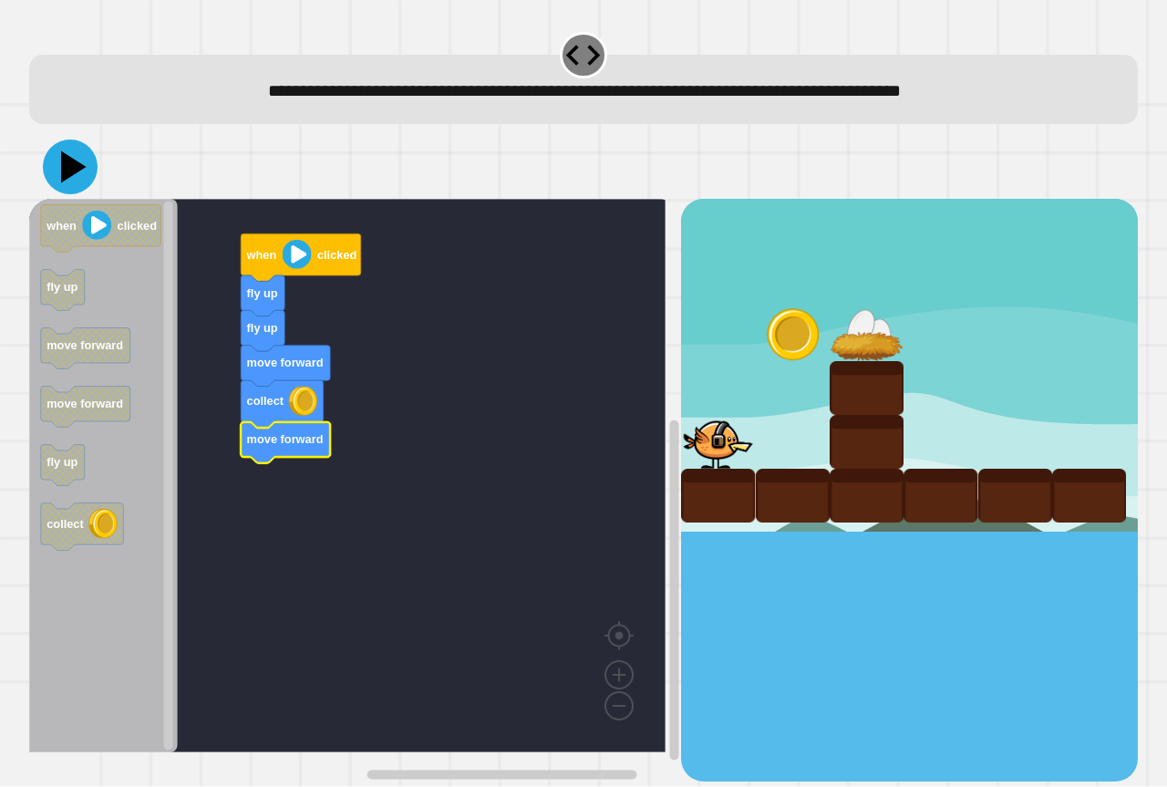
click at [74, 184] on icon at bounding box center [70, 167] width 55 height 55
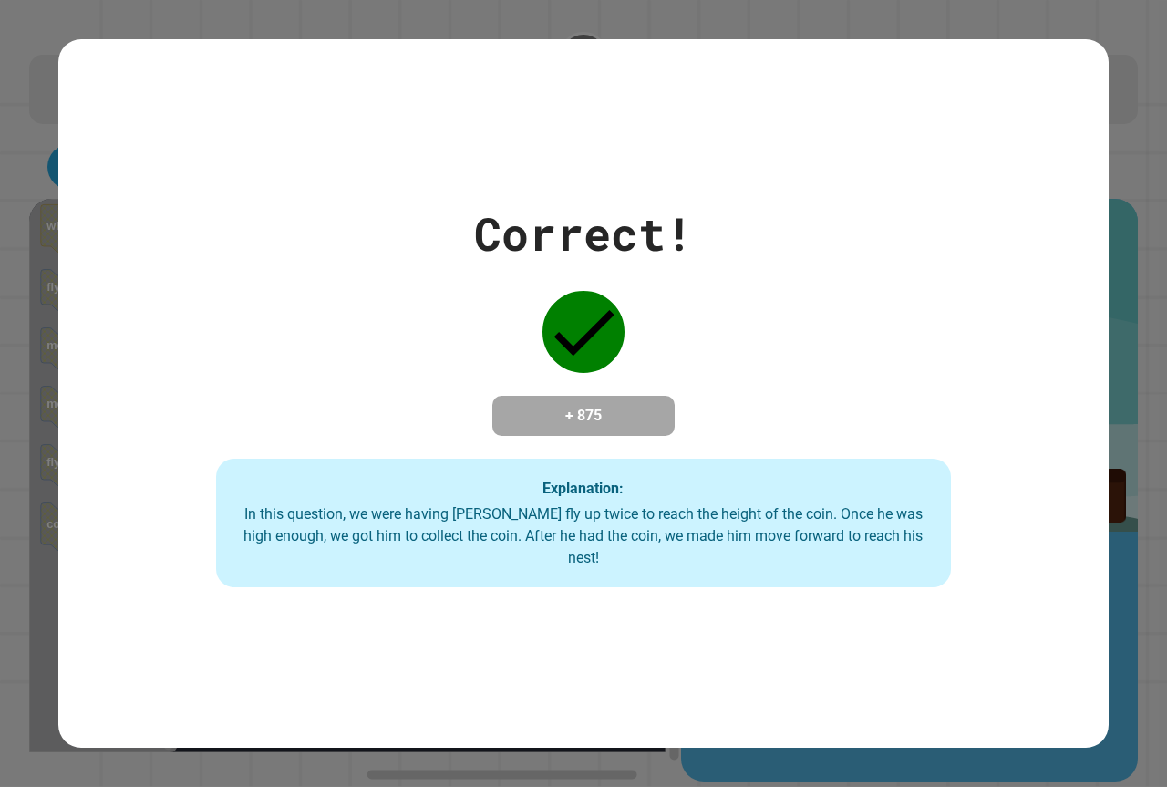
click at [88, 149] on div "Correct! + 875 Explanation: In this question, we were having [PERSON_NAME] fly …" at bounding box center [583, 393] width 1050 height 709
click at [0, 140] on div "Correct! + 875 Explanation: In this question, we were having [PERSON_NAME] fly …" at bounding box center [583, 393] width 1167 height 787
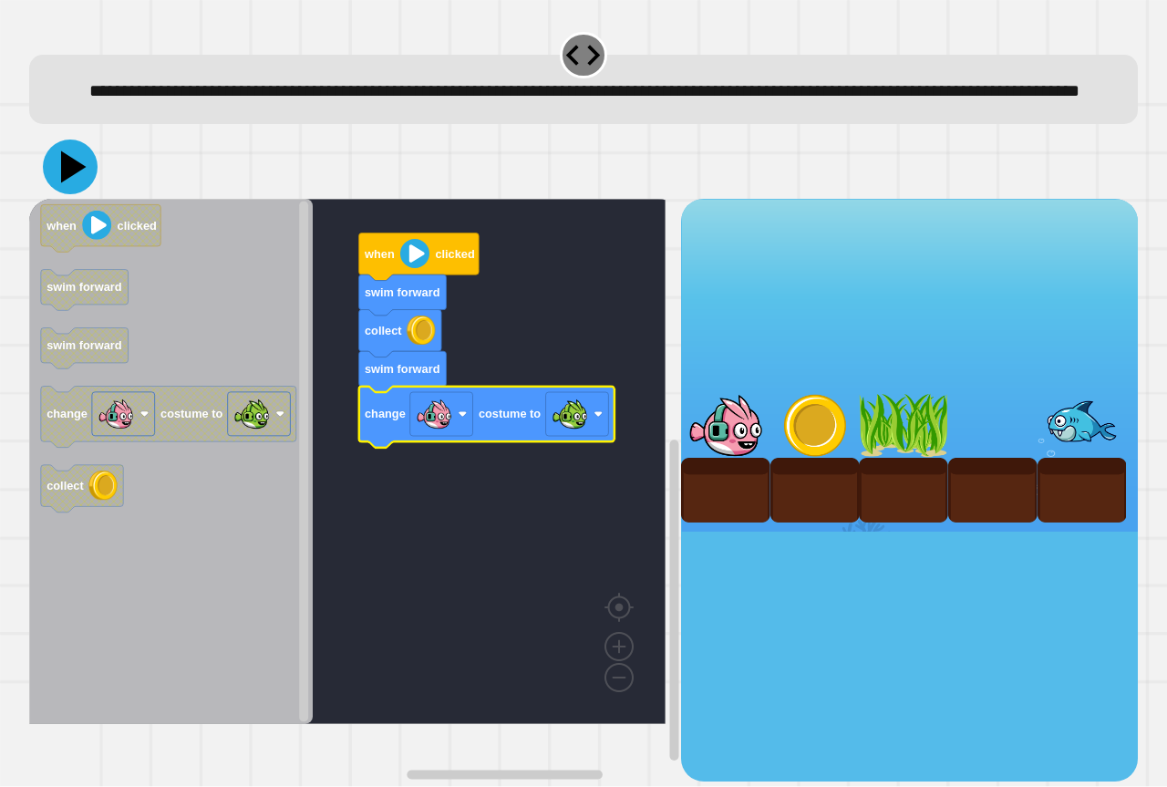
click at [56, 194] on icon at bounding box center [70, 167] width 55 height 55
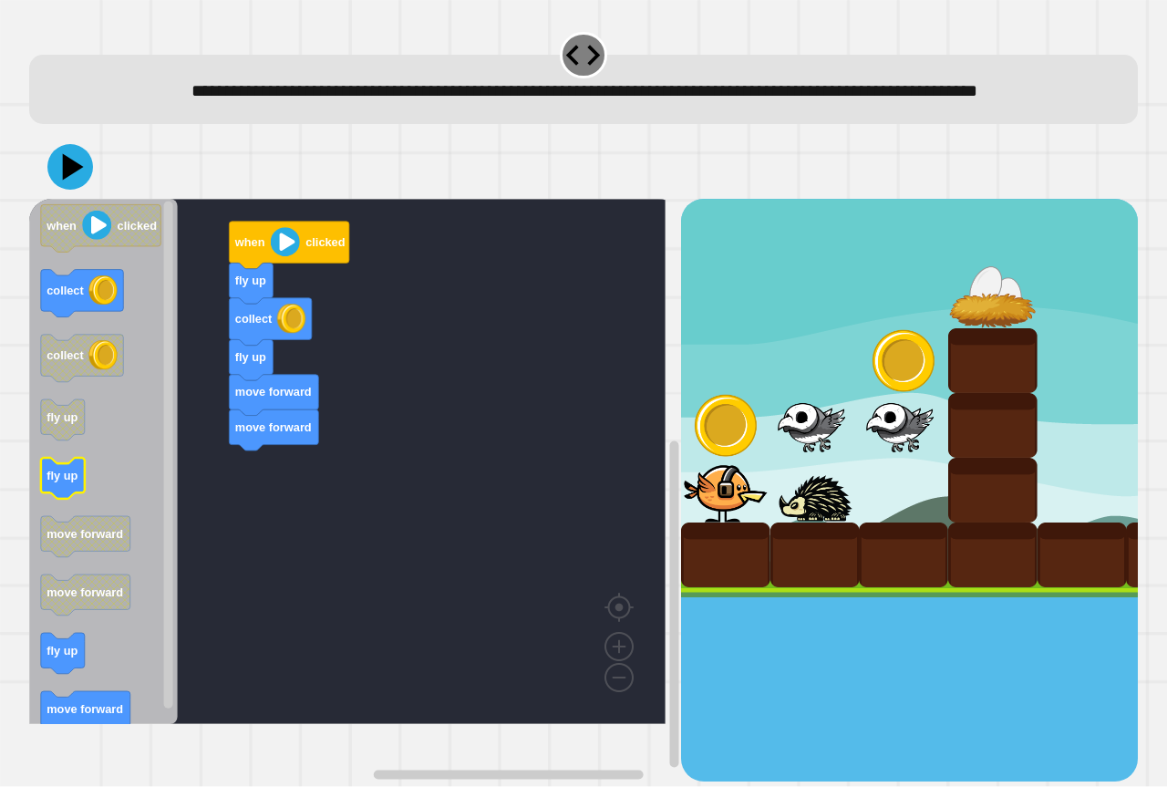
click at [65, 499] on icon "Blockly Workspace" at bounding box center [63, 478] width 44 height 41
click at [141, 352] on icon "when clicked collect collect fly up fly up move forward move forward fly up mov…" at bounding box center [103, 461] width 149 height 525
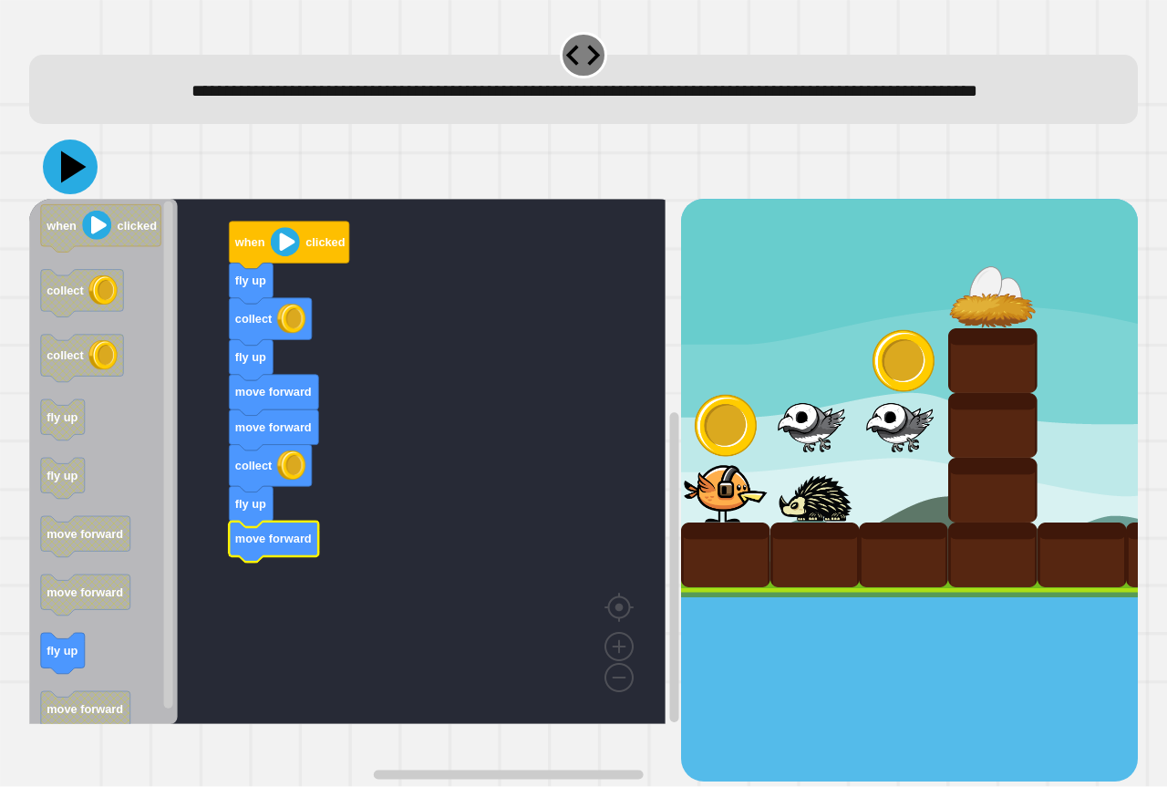
click at [55, 194] on icon at bounding box center [70, 167] width 55 height 55
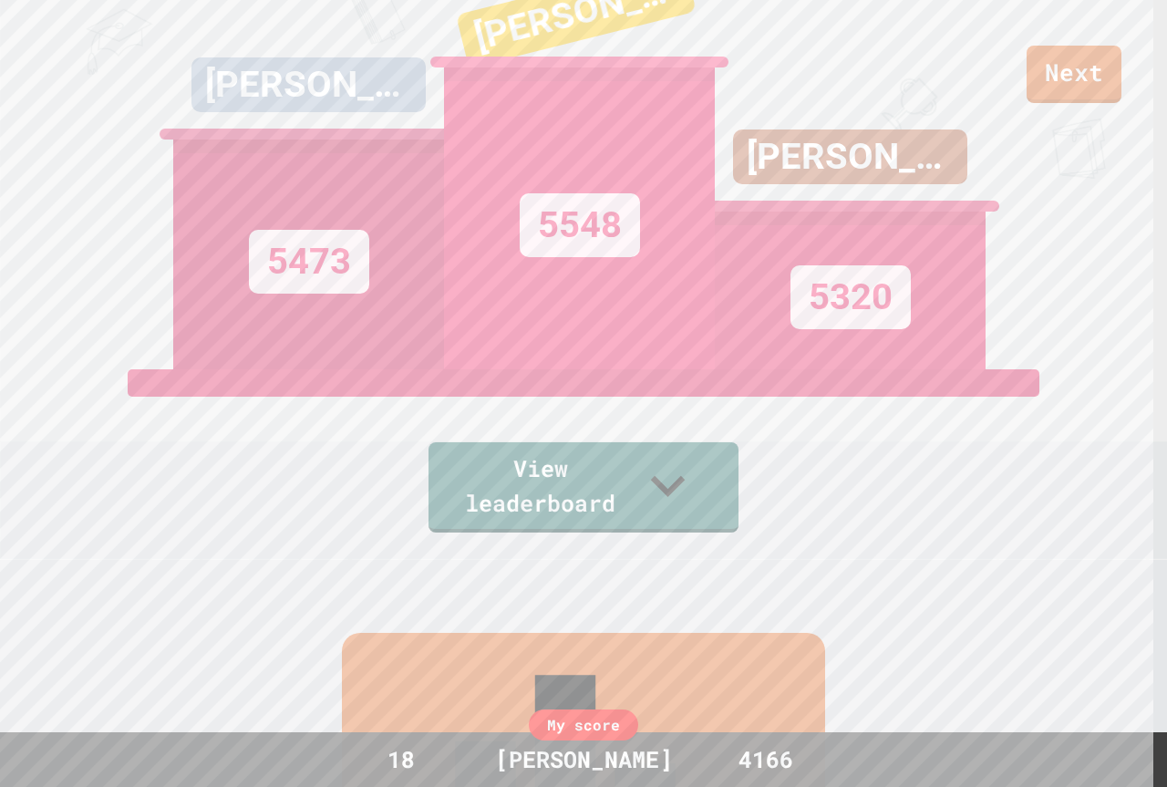
scroll to position [156, 0]
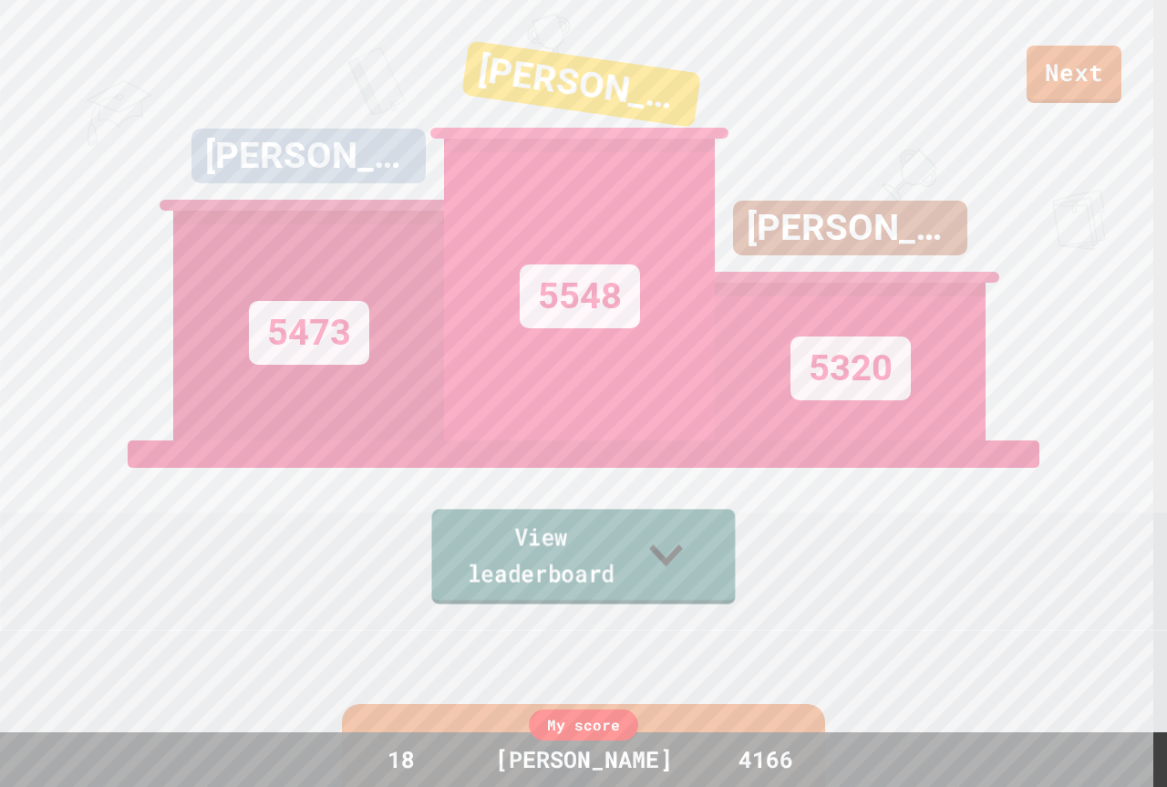
click at [512, 578] on link "View leaderboard" at bounding box center [584, 556] width 304 height 95
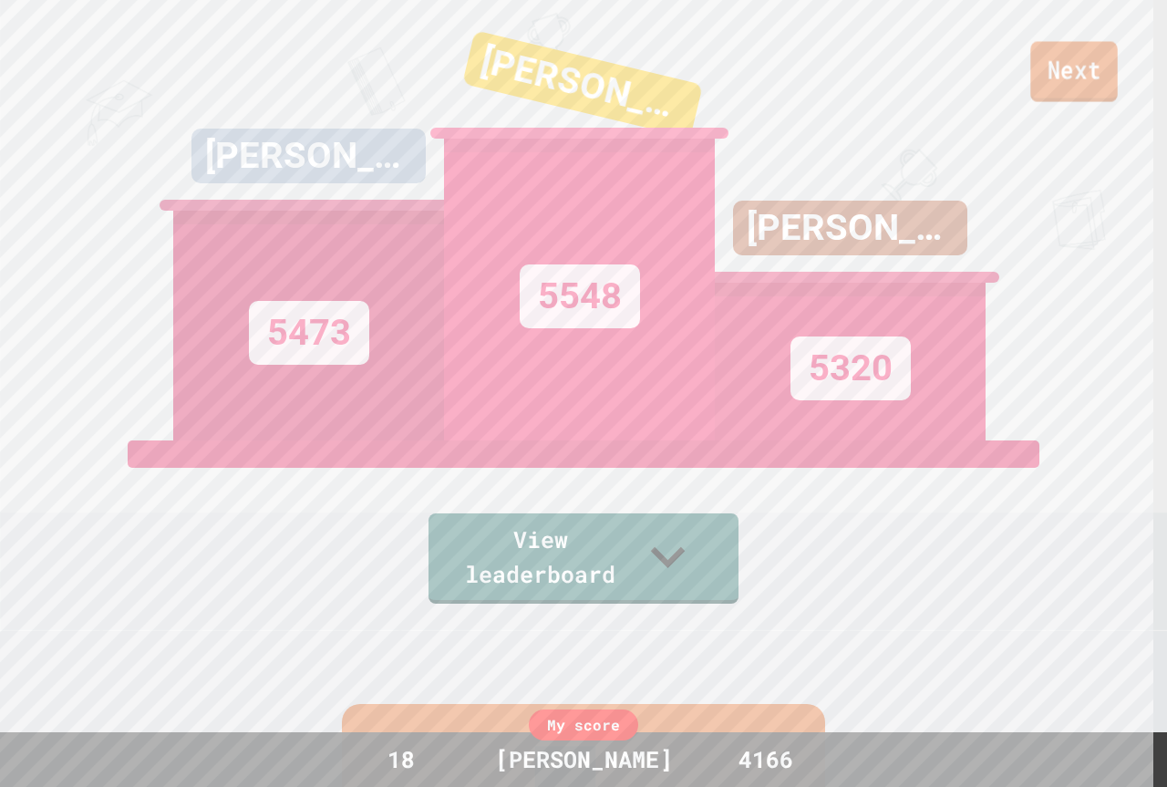
click at [1060, 64] on link "Next" at bounding box center [1073, 72] width 87 height 60
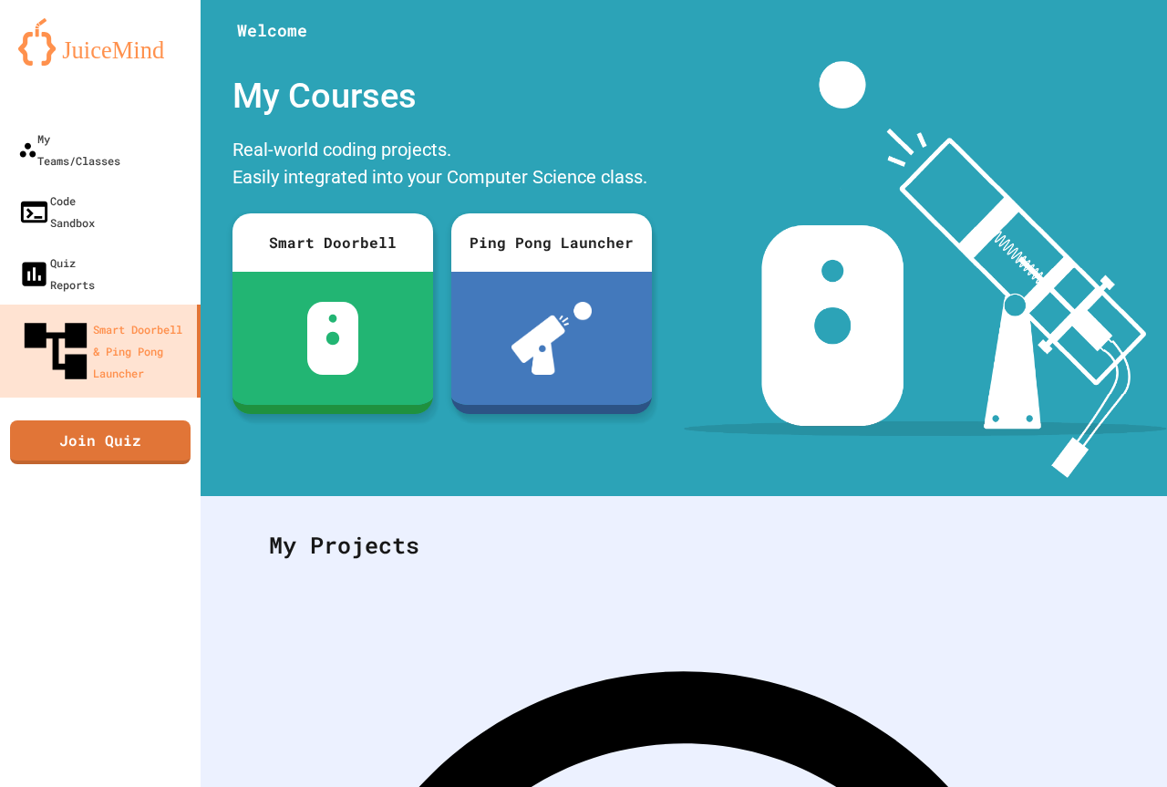
scroll to position [128, 0]
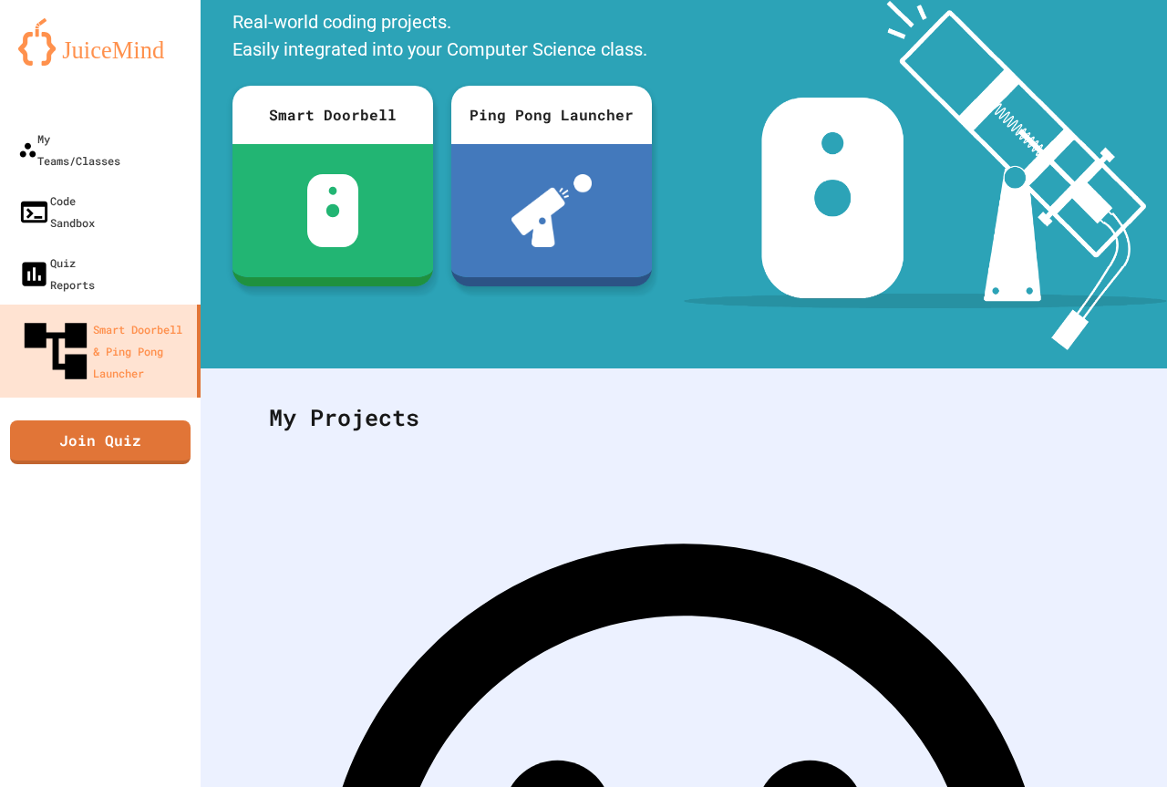
click at [87, 364] on div "My Teams/Classes Code Sandbox Quiz Reports Smart Doorbell & Ping Pong Launcher …" at bounding box center [100, 393] width 201 height 787
click at [87, 418] on link "Join Quiz" at bounding box center [100, 441] width 182 height 46
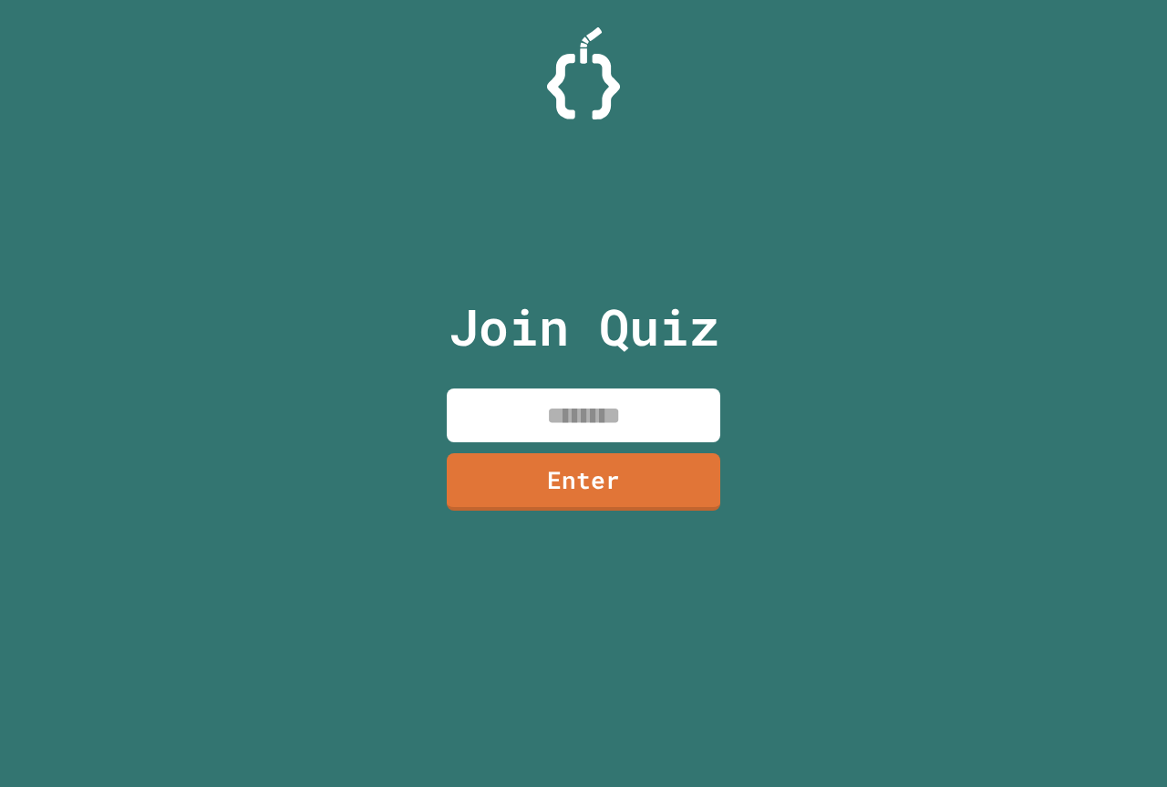
click at [479, 398] on input at bounding box center [584, 415] width 274 height 54
click at [660, 484] on link "Enter" at bounding box center [582, 480] width 265 height 60
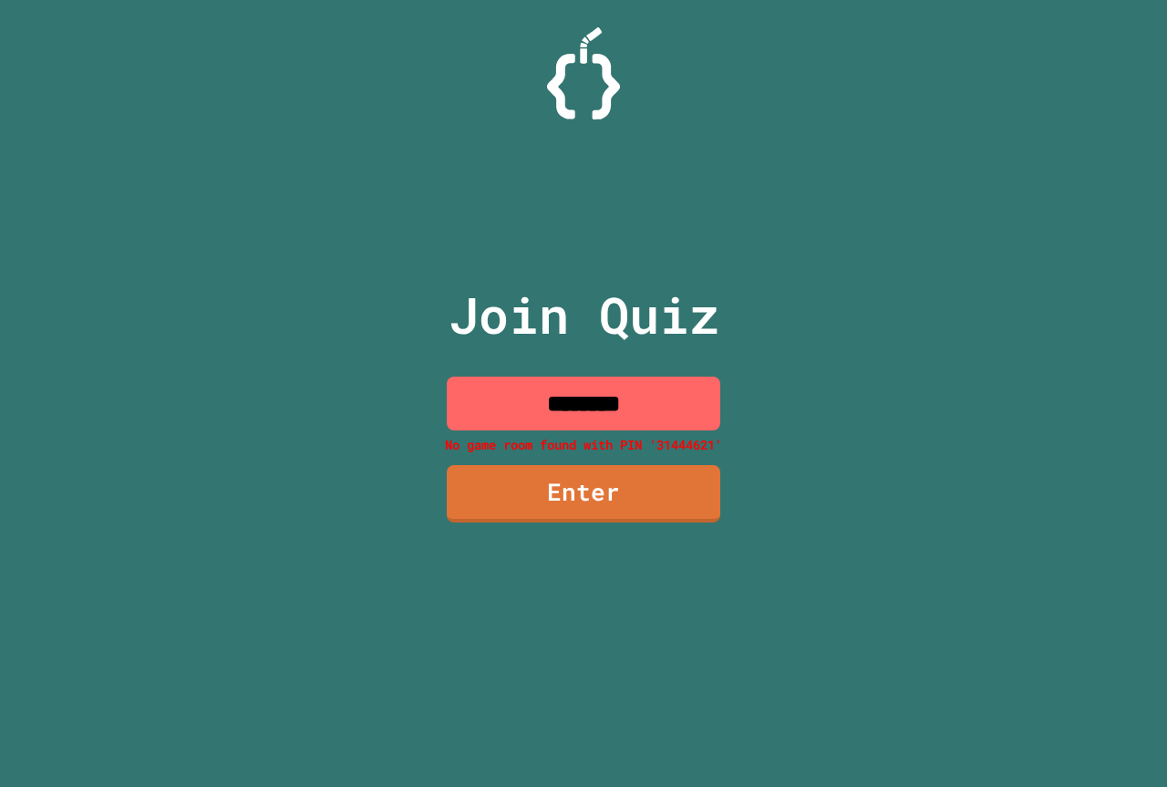
click at [649, 410] on input "********" at bounding box center [584, 404] width 274 height 54
click at [563, 412] on input "********" at bounding box center [584, 404] width 274 height 54
click at [570, 409] on input "********" at bounding box center [584, 404] width 274 height 54
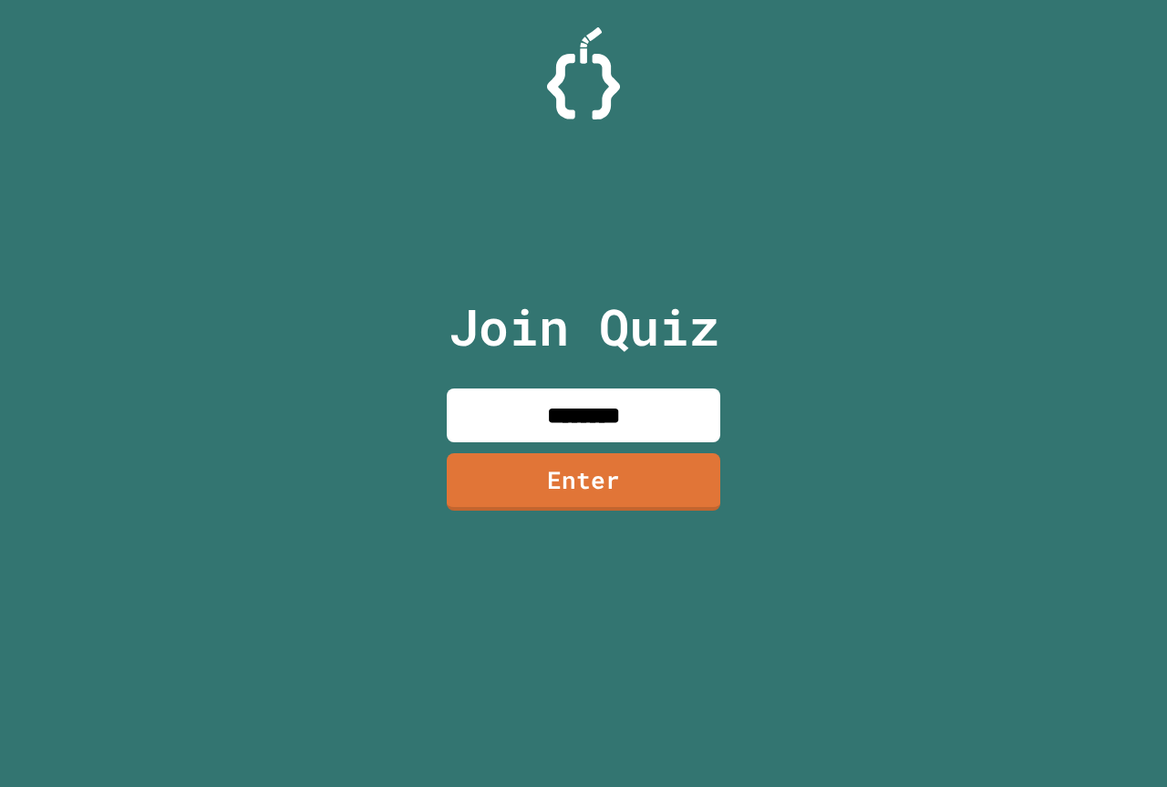
type input "********"
click at [551, 481] on link "Enter" at bounding box center [583, 480] width 278 height 60
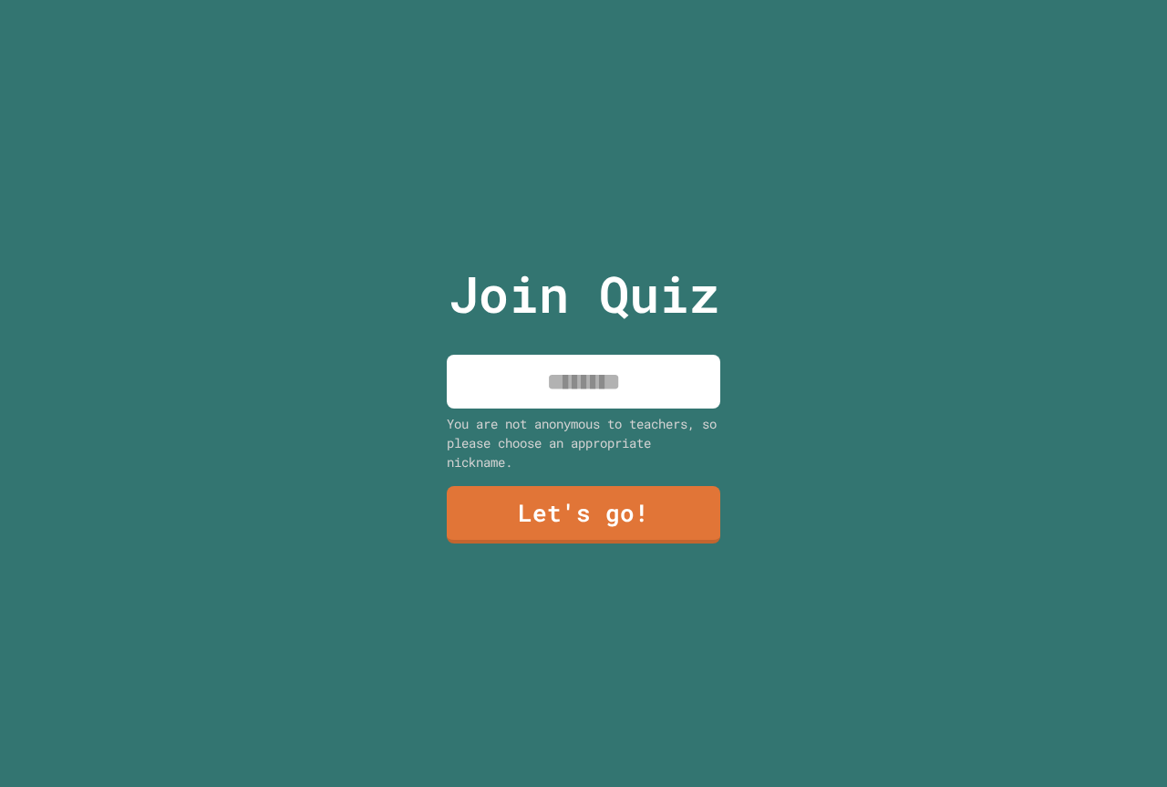
click at [533, 378] on input at bounding box center [584, 382] width 274 height 54
type input "***"
click at [528, 509] on link "Let's go!" at bounding box center [583, 512] width 265 height 60
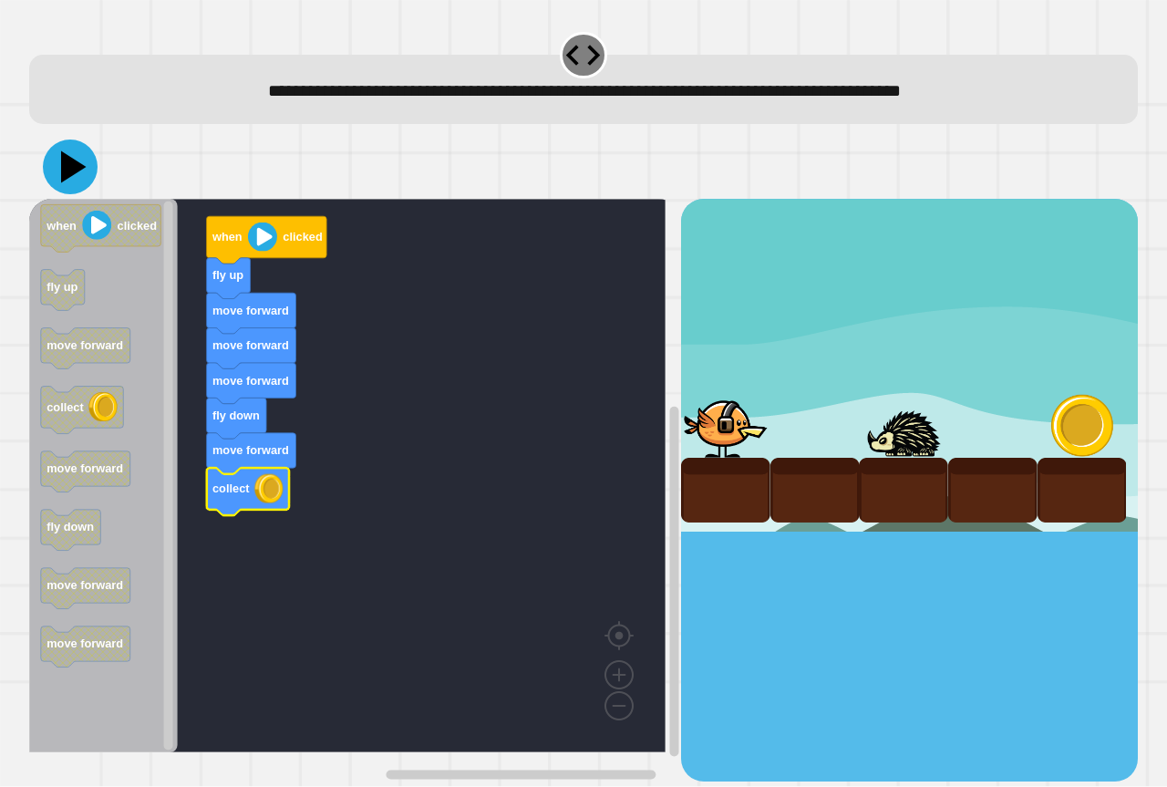
click at [60, 164] on icon at bounding box center [70, 167] width 55 height 55
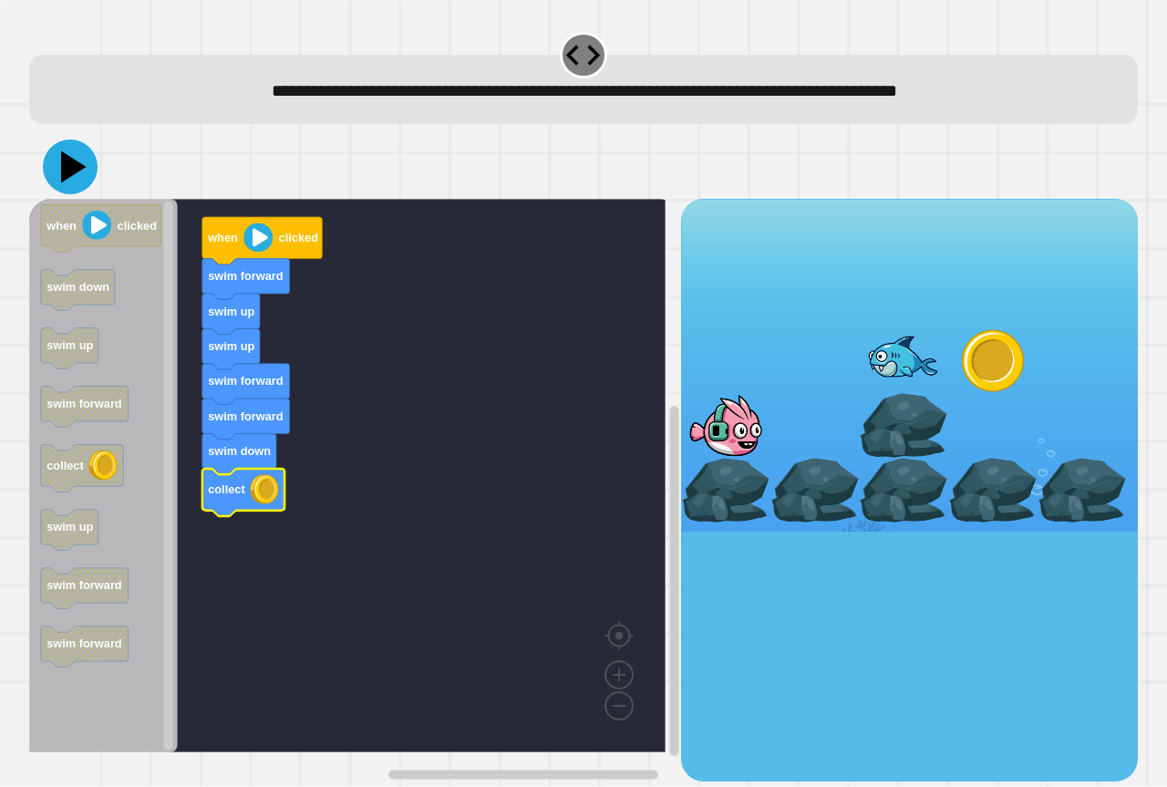
click at [51, 154] on icon at bounding box center [70, 167] width 55 height 55
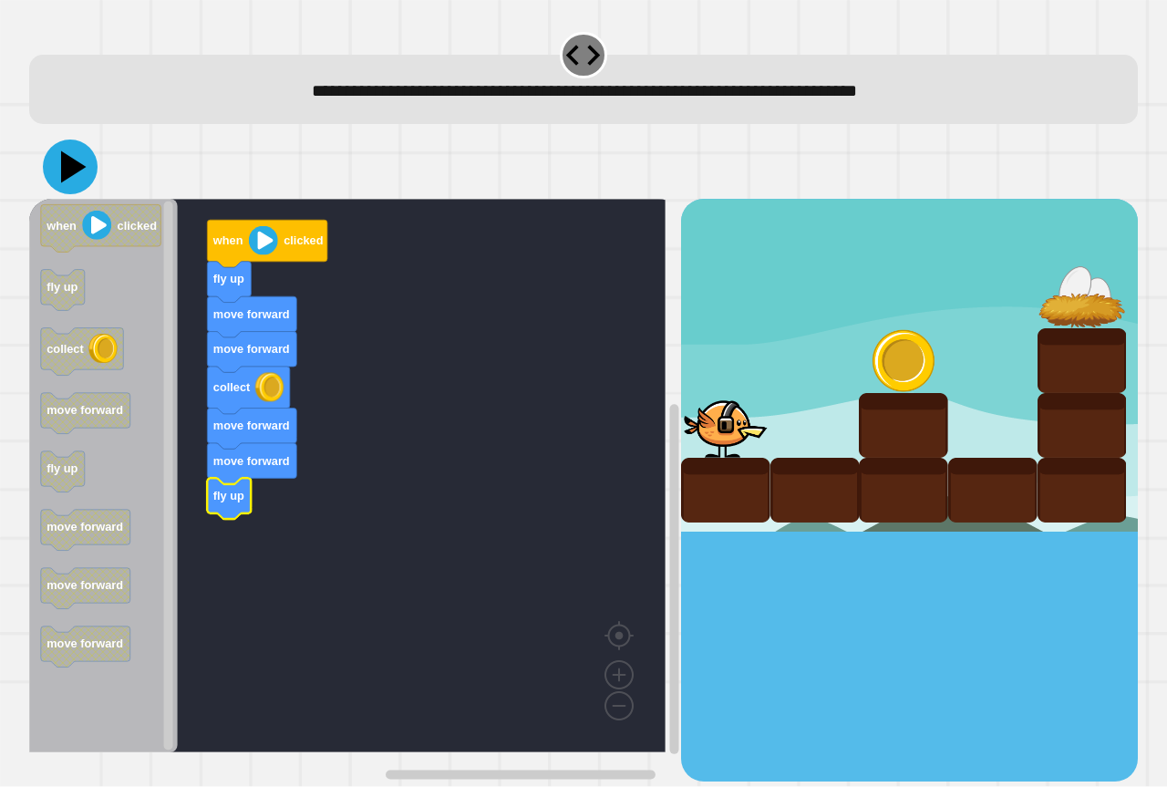
click at [74, 175] on icon at bounding box center [70, 167] width 55 height 55
click at [82, 182] on icon at bounding box center [70, 167] width 55 height 55
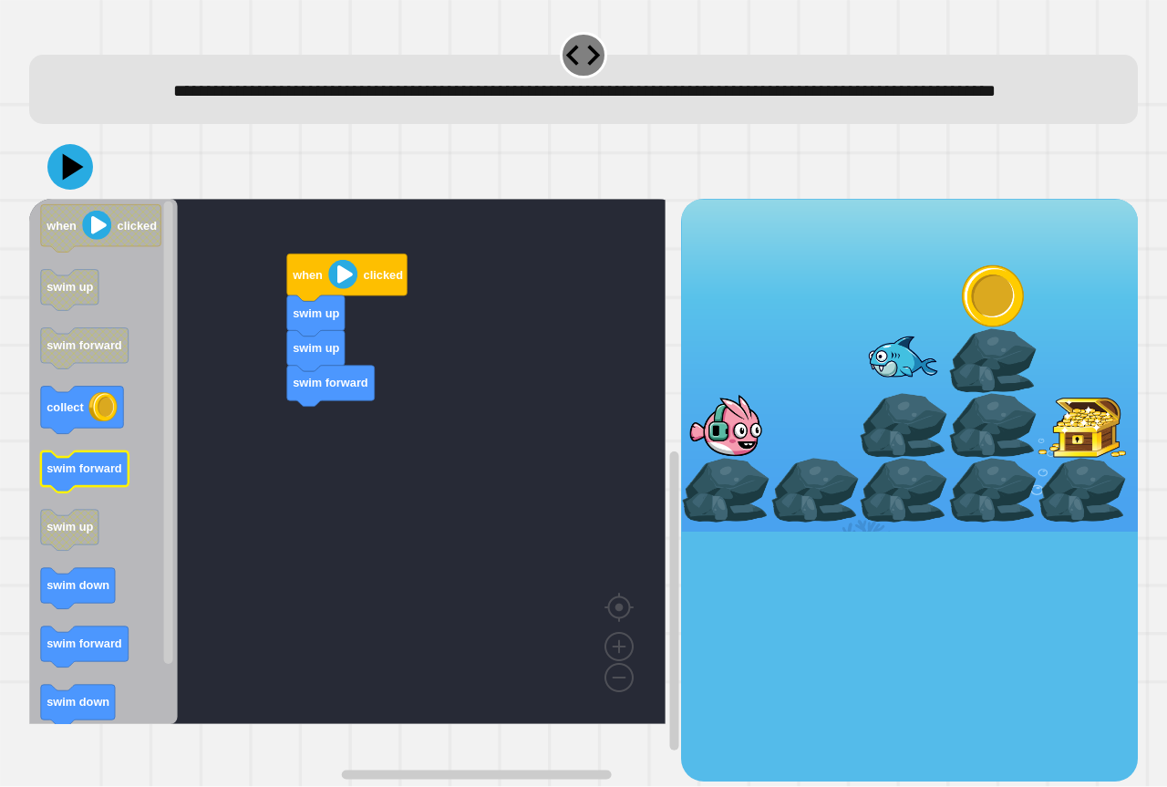
click at [119, 484] on icon "when clicked swim up swim forward collect swim forward swim up swim down swim f…" at bounding box center [103, 461] width 149 height 525
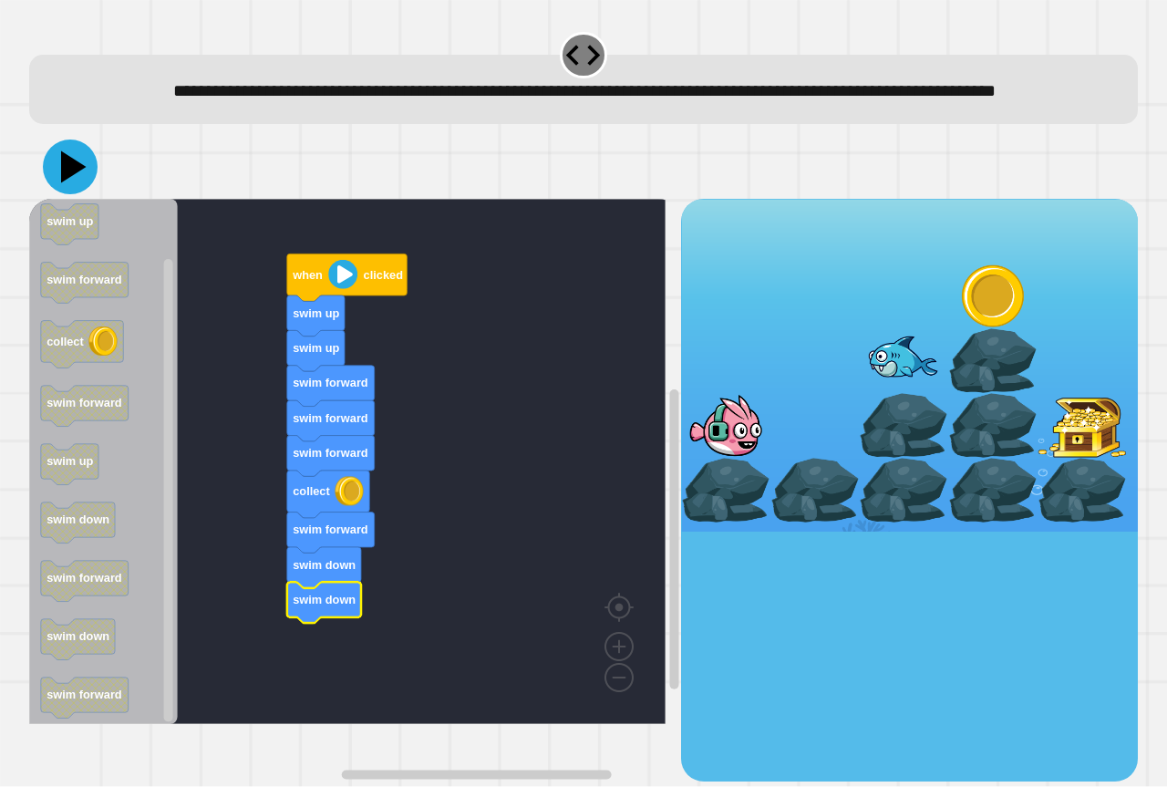
click at [74, 183] on icon at bounding box center [74, 167] width 26 height 32
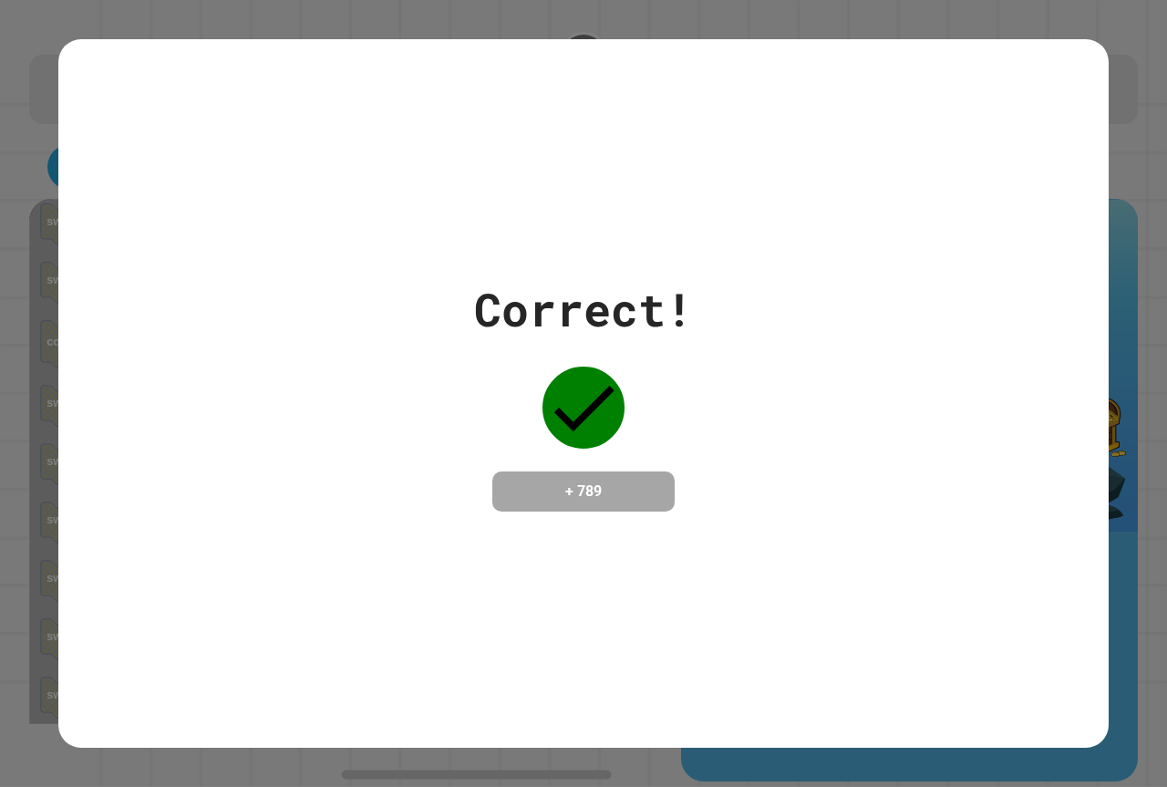
drag, startPoint x: 0, startPoint y: 513, endPoint x: 0, endPoint y: 500, distance: 13.7
click at [0, 511] on div "Correct! + 789" at bounding box center [583, 393] width 1167 height 787
click at [0, 500] on div "Correct! + 789" at bounding box center [583, 393] width 1167 height 787
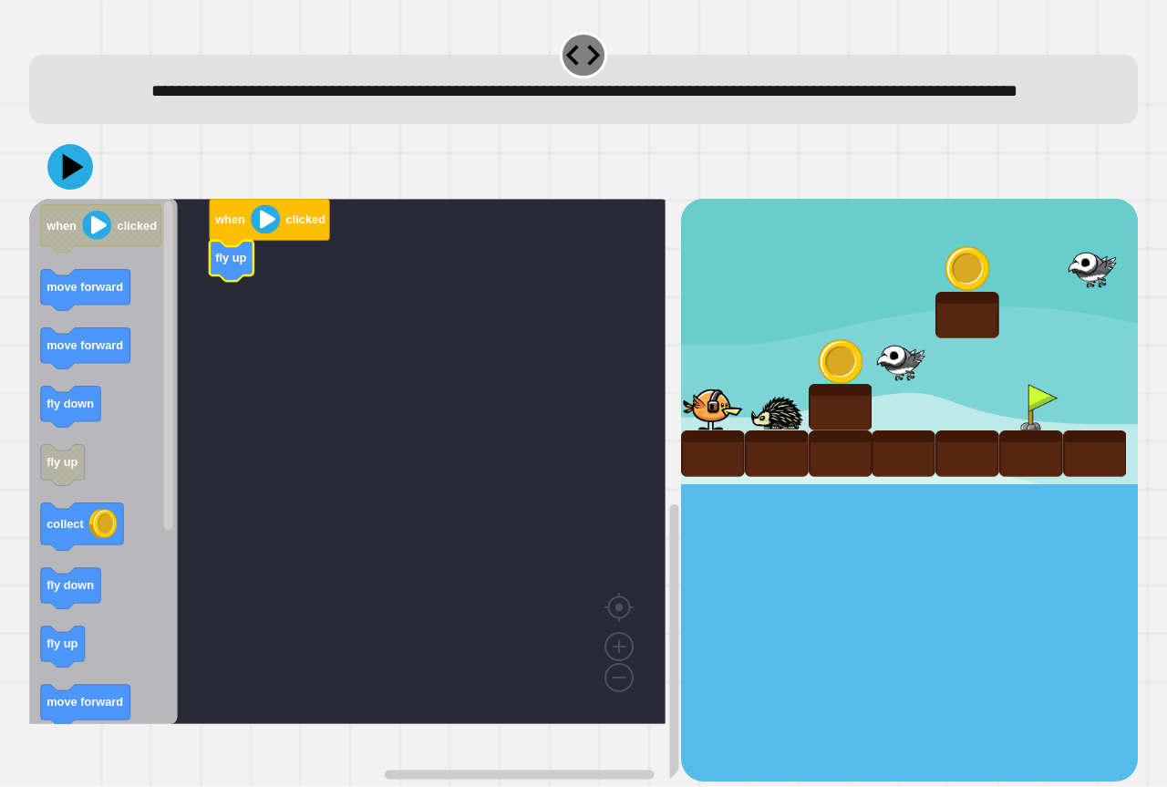
click at [47, 347] on icon "Blockly Workspace" at bounding box center [103, 461] width 149 height 525
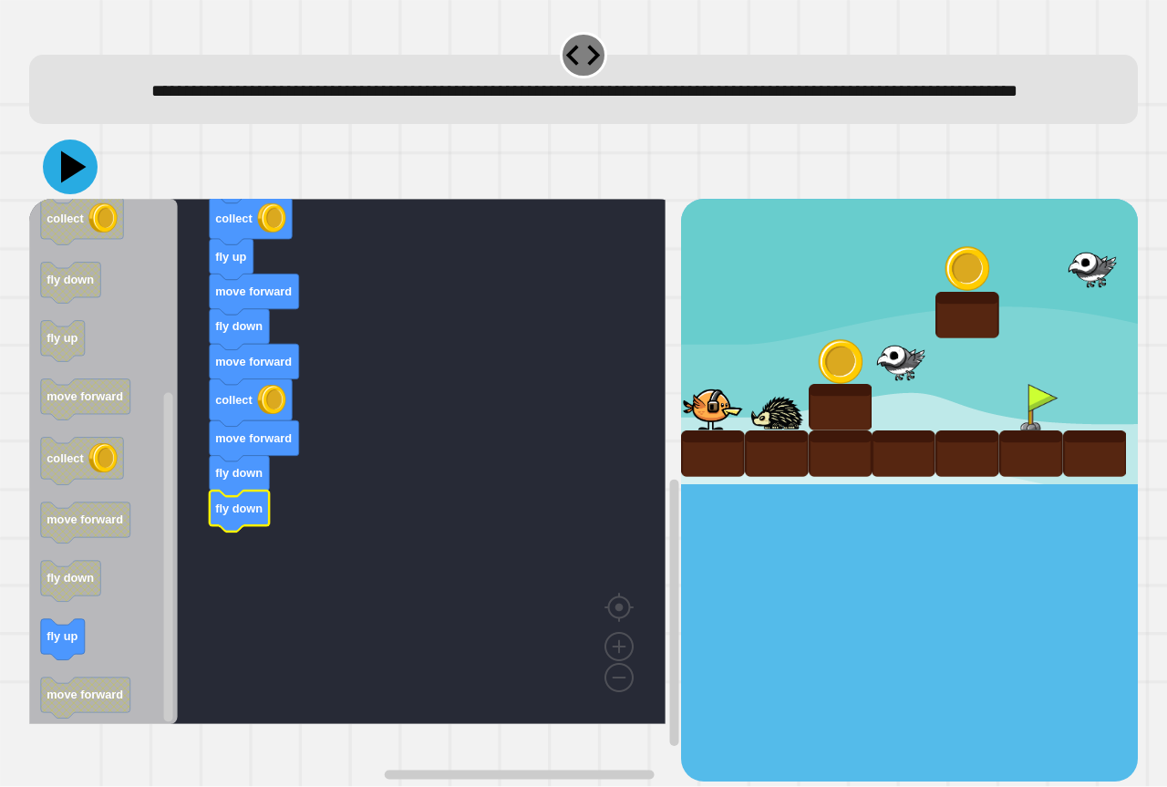
click at [64, 183] on icon at bounding box center [74, 167] width 26 height 32
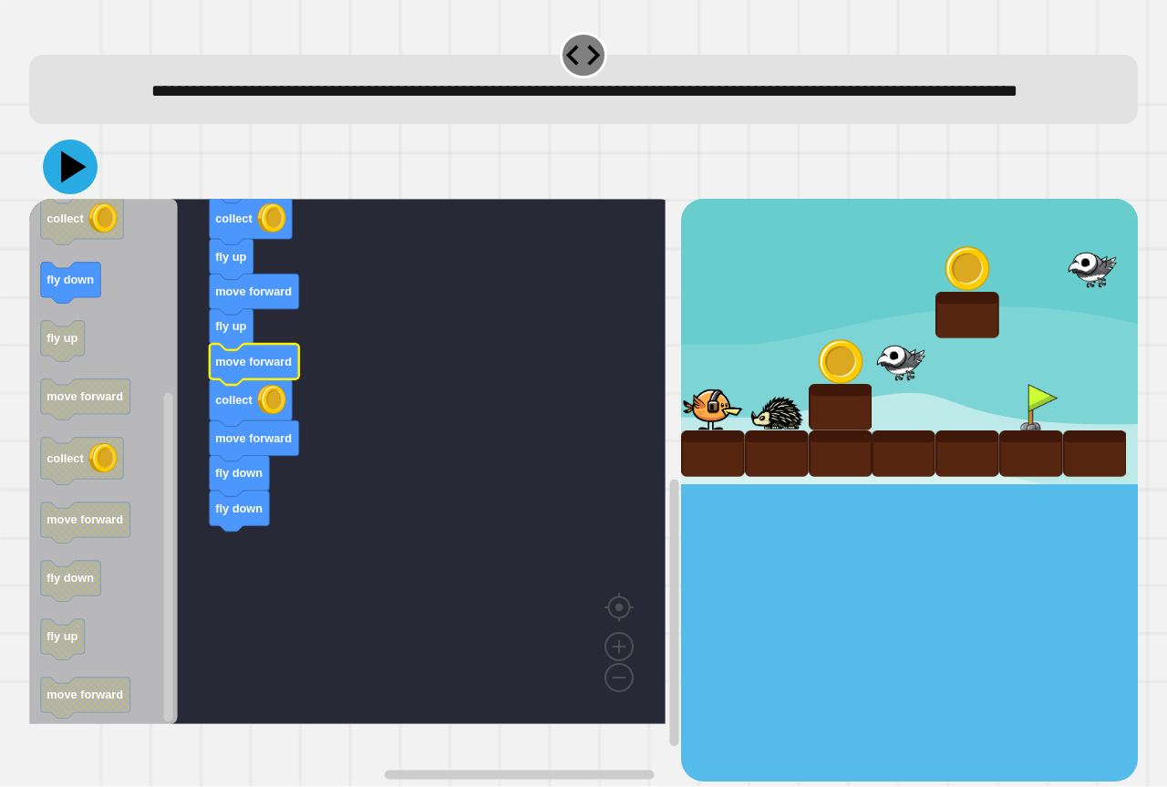
click at [67, 183] on icon at bounding box center [74, 167] width 26 height 32
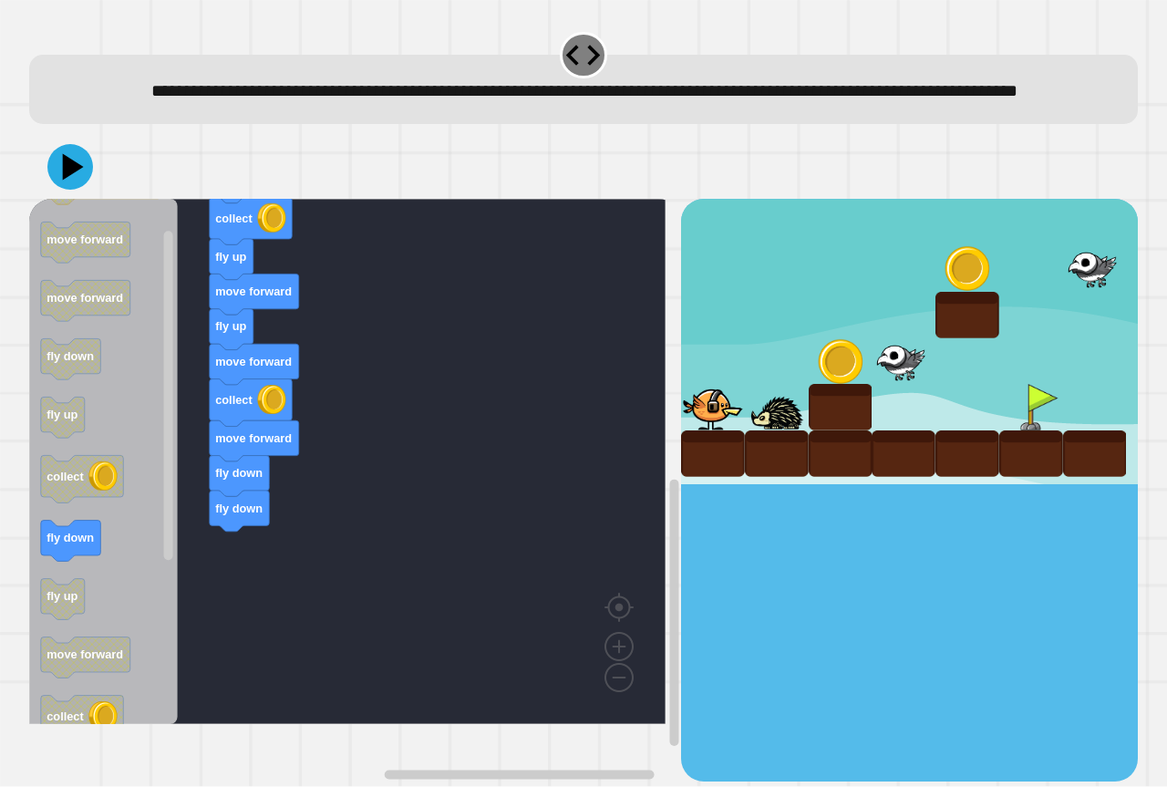
click at [236, 519] on div "when clicked fly up move forward move forward collect fly up move forward fly u…" at bounding box center [355, 490] width 652 height 582
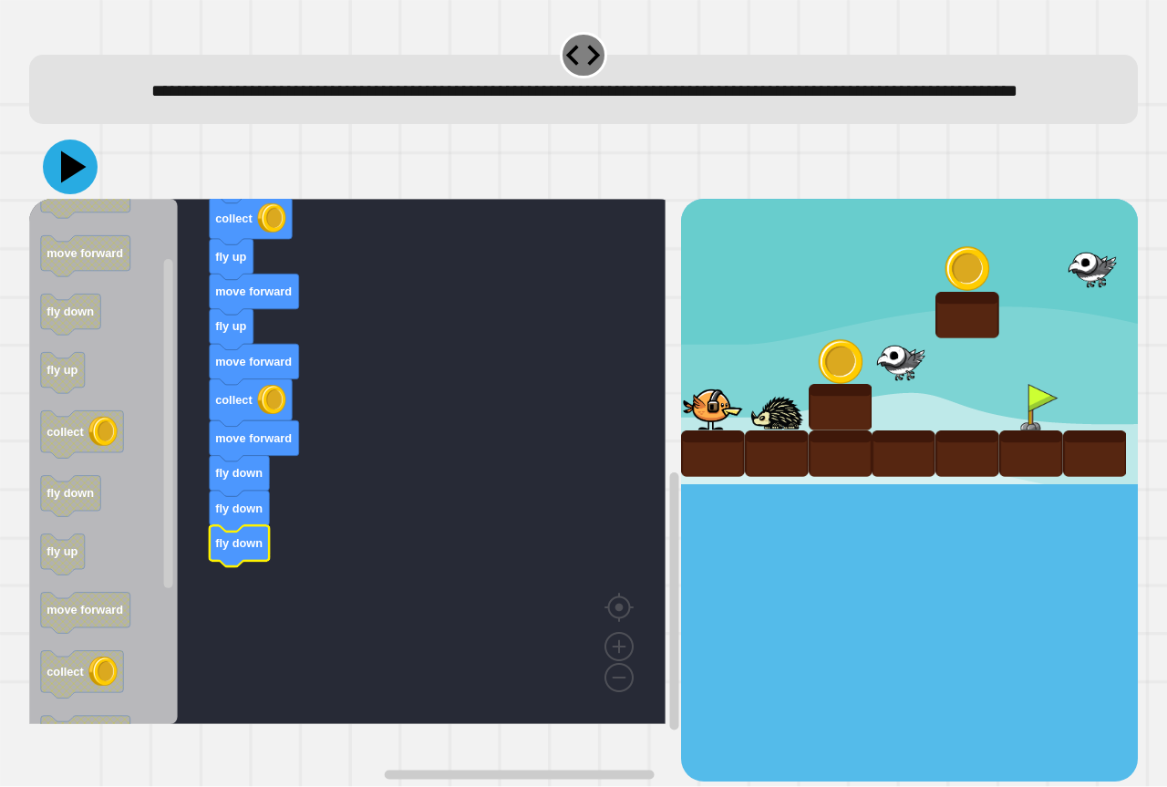
click at [78, 194] on icon at bounding box center [70, 167] width 55 height 55
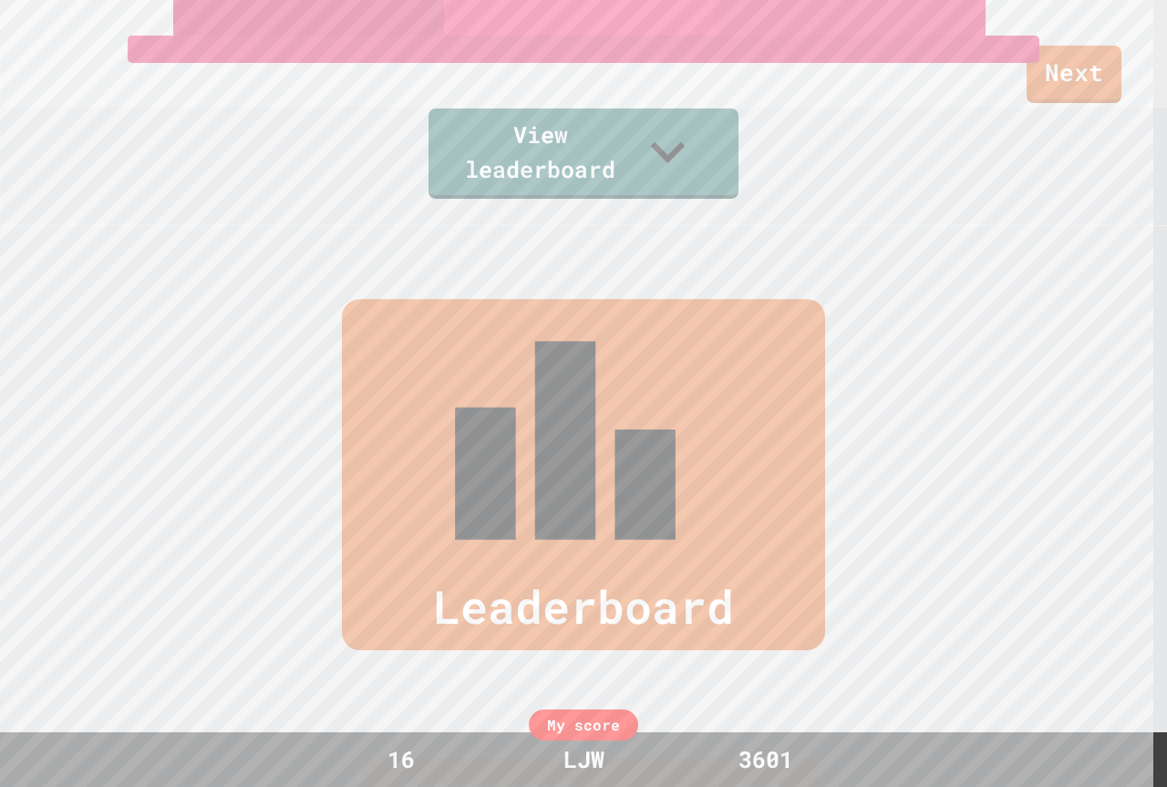
scroll to position [521, 0]
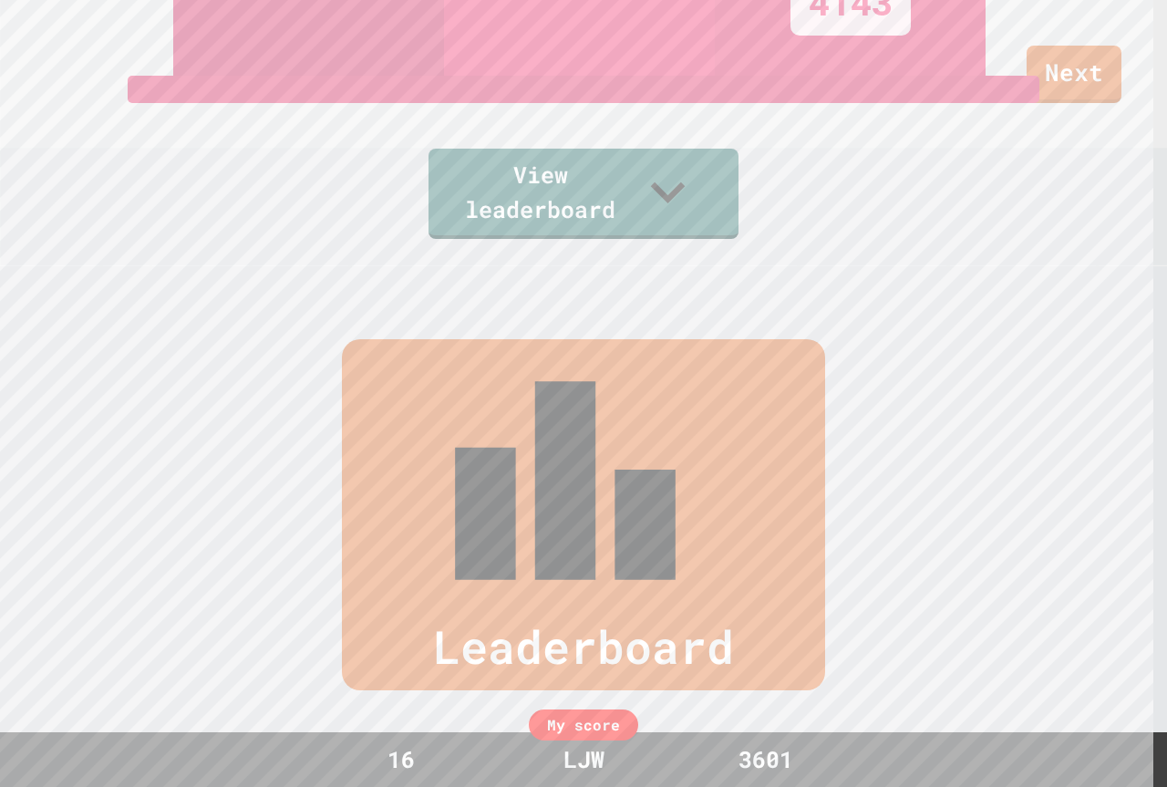
click at [488, 379] on div "Leaderboard" at bounding box center [583, 514] width 483 height 351
click at [471, 388] on div "Leaderboard" at bounding box center [583, 514] width 483 height 351
drag, startPoint x: 593, startPoint y: 369, endPoint x: 574, endPoint y: 375, distance: 19.0
click at [583, 374] on div "Leaderboard" at bounding box center [583, 514] width 483 height 351
click at [470, 416] on div "Leaderboard" at bounding box center [583, 514] width 483 height 351
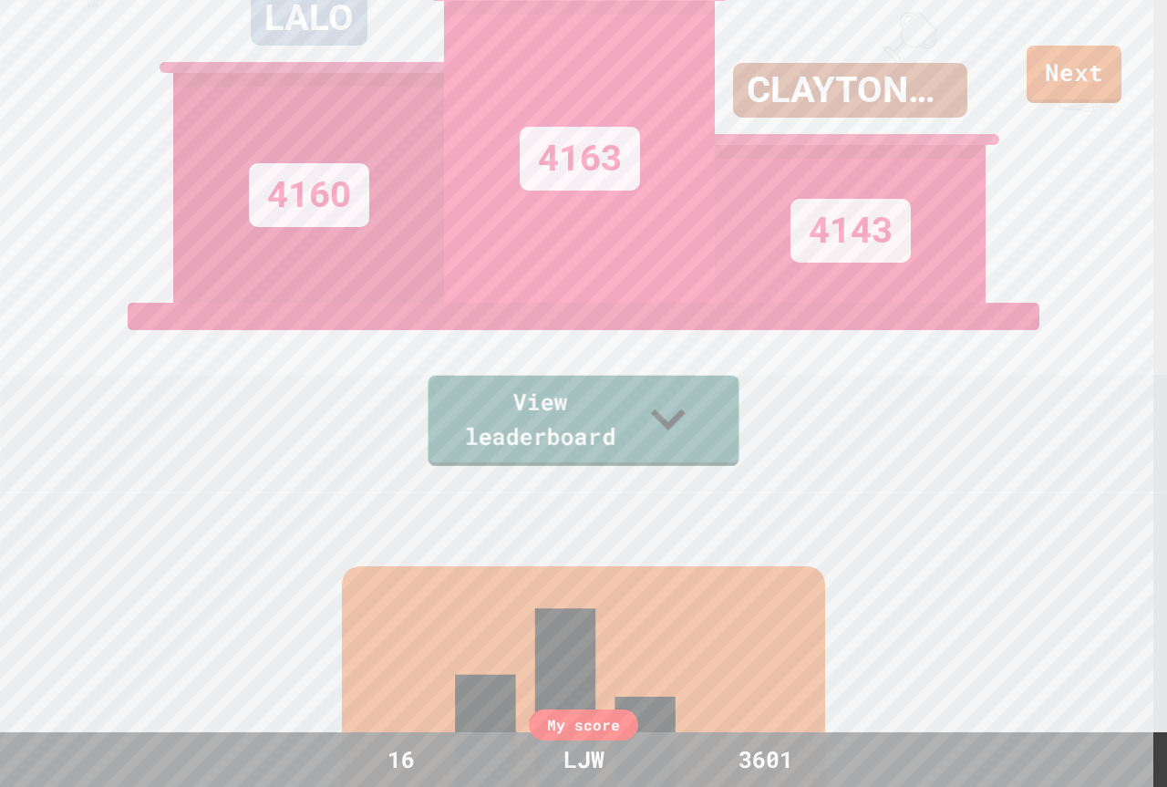
scroll to position [156, 0]
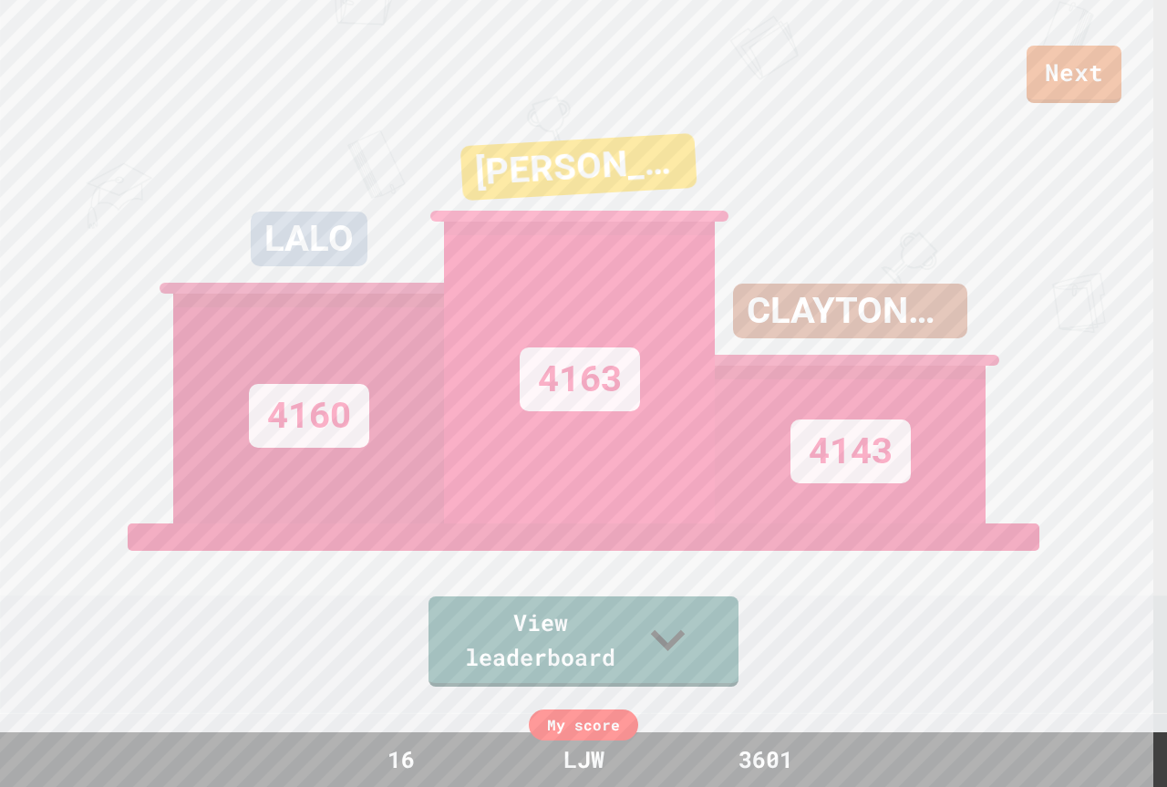
scroll to position [65, 0]
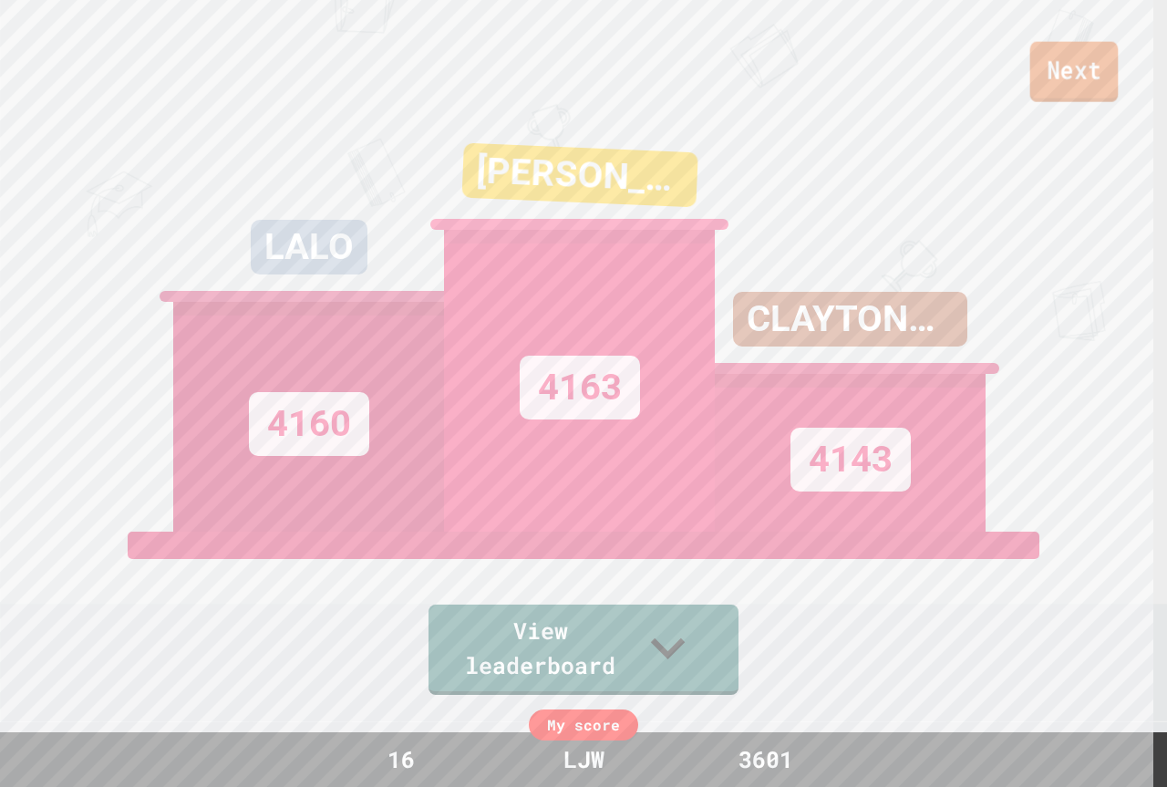
click at [1059, 74] on link "Next" at bounding box center [1074, 72] width 88 height 60
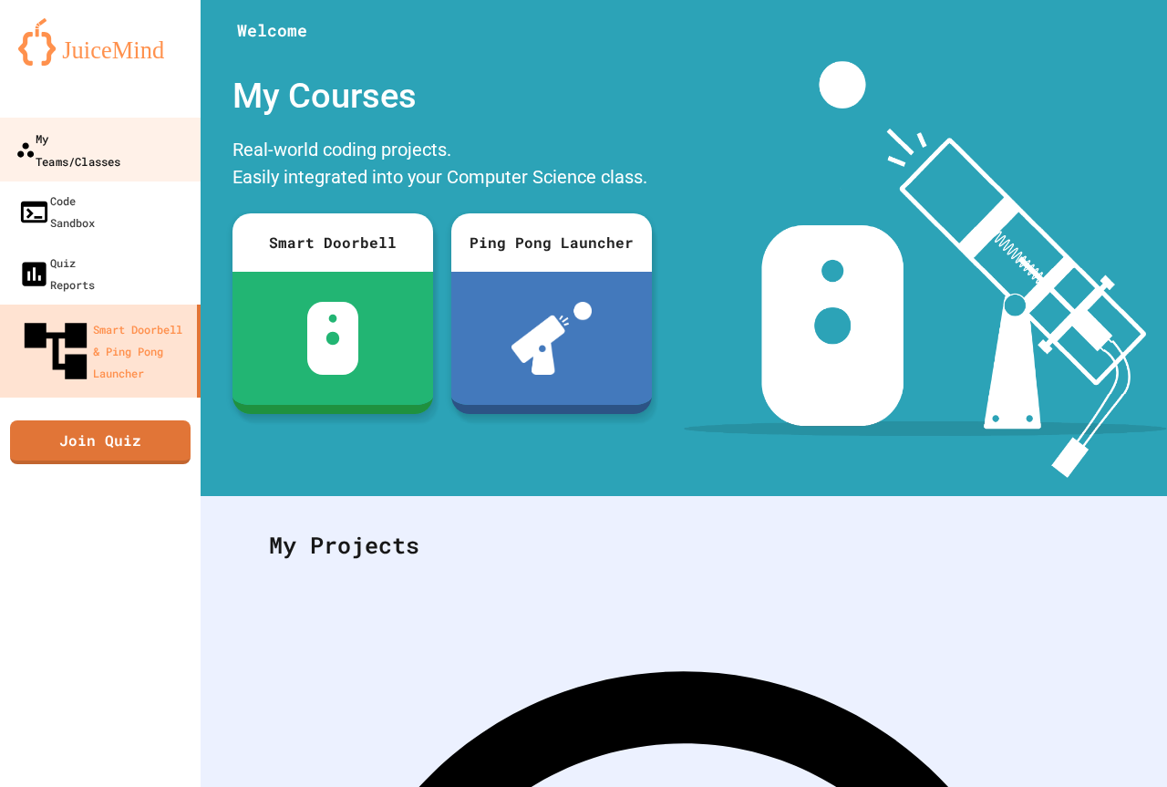
click at [60, 145] on div "My Teams/Classes" at bounding box center [68, 149] width 105 height 45
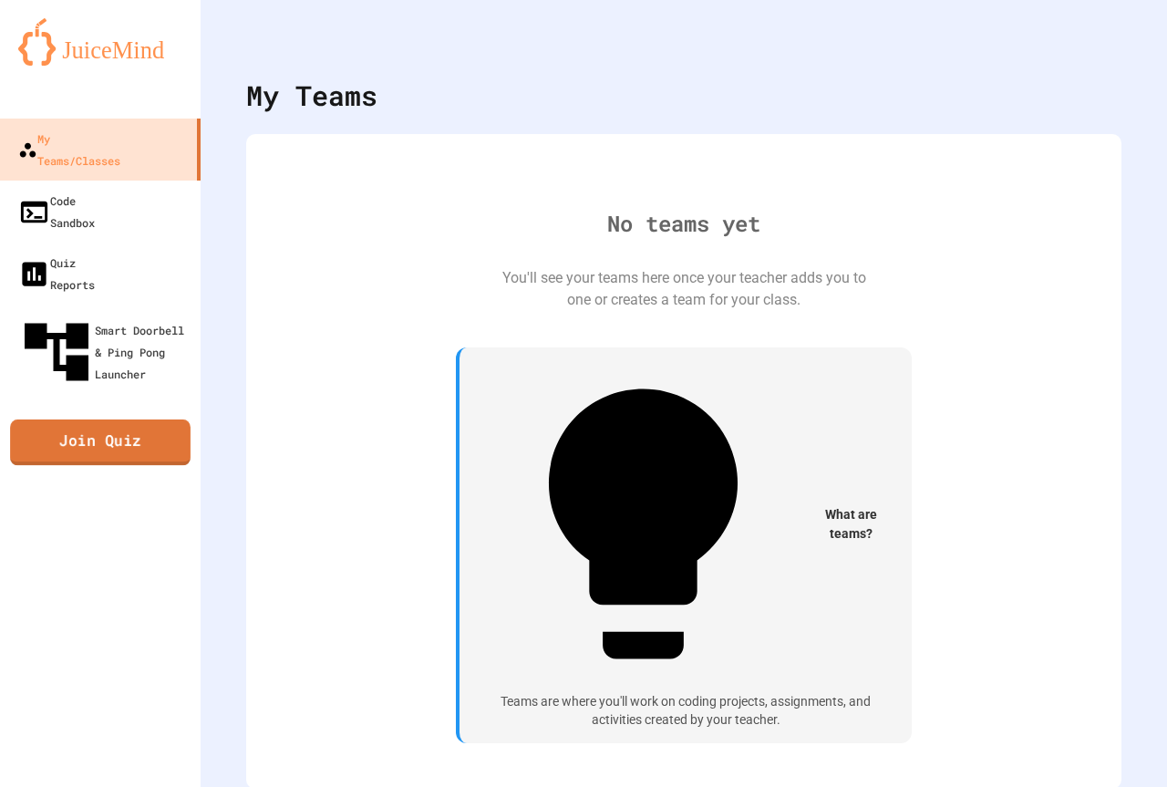
click at [106, 419] on link "Join Quiz" at bounding box center [100, 442] width 181 height 46
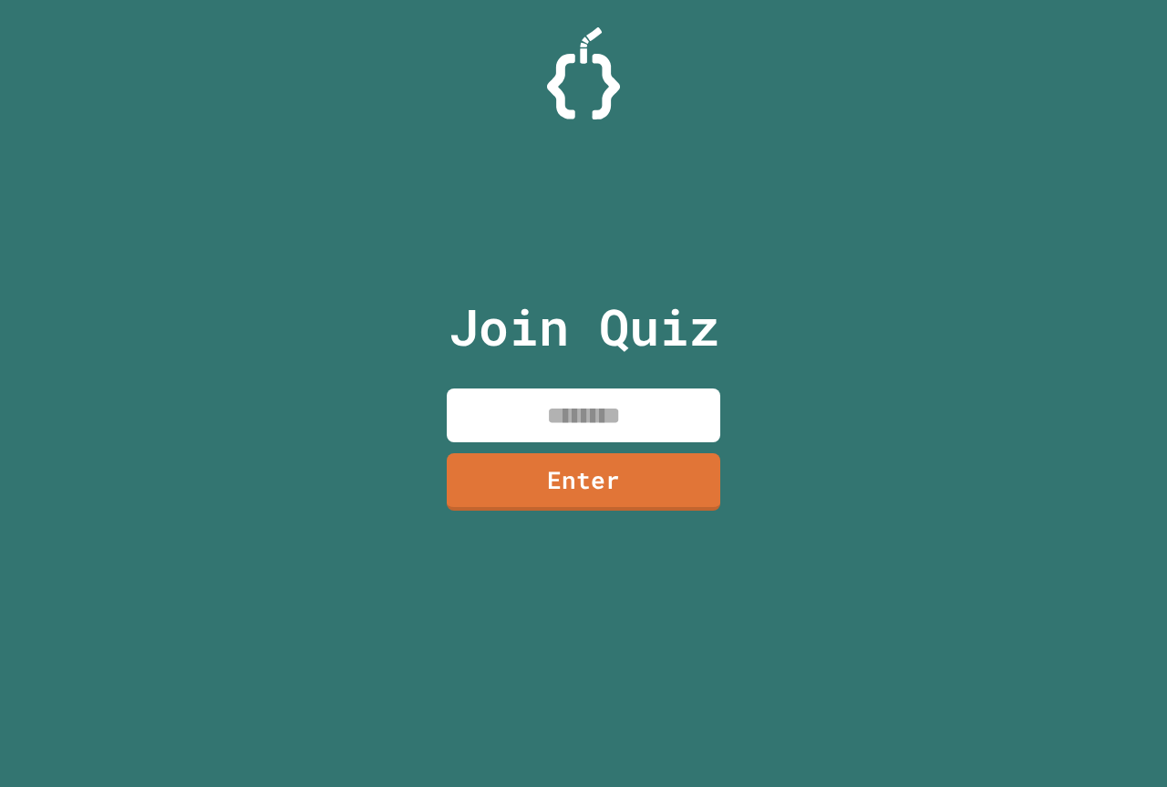
click at [465, 401] on input at bounding box center [584, 415] width 274 height 54
type input "********"
click at [634, 477] on link "Enter" at bounding box center [583, 480] width 277 height 60
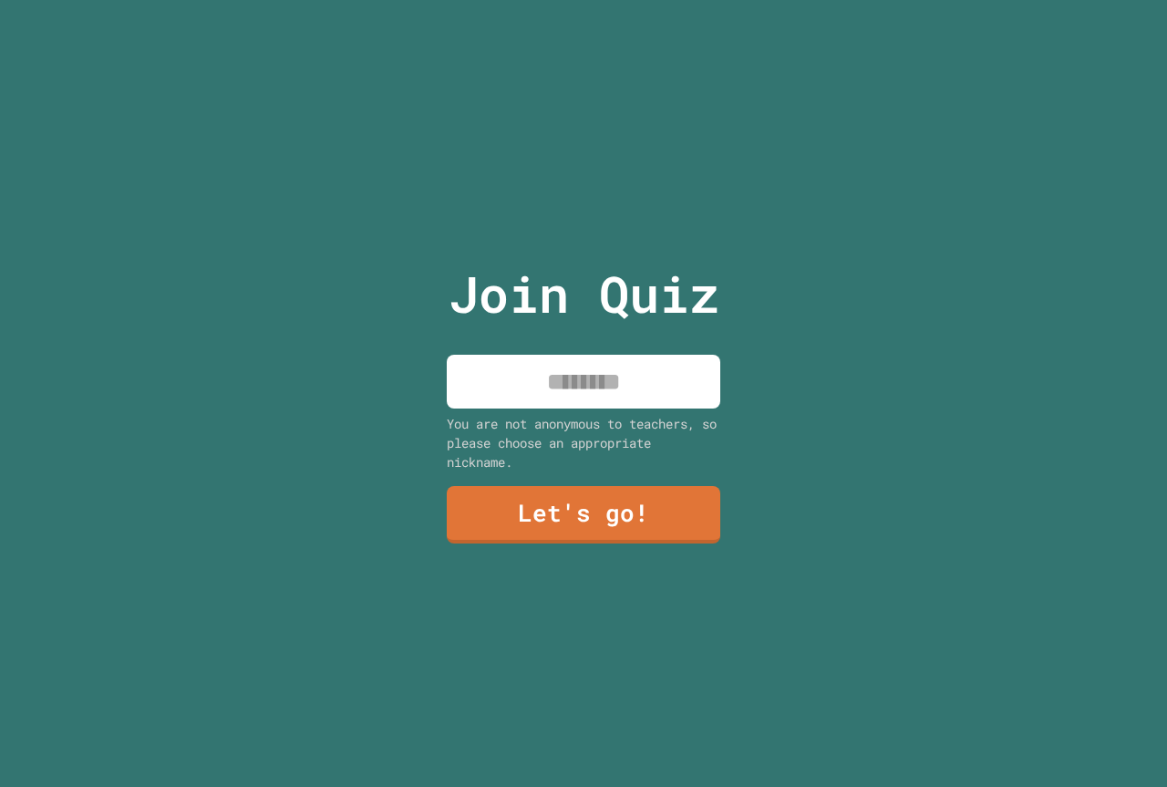
click at [608, 361] on input at bounding box center [584, 382] width 274 height 54
type input "***"
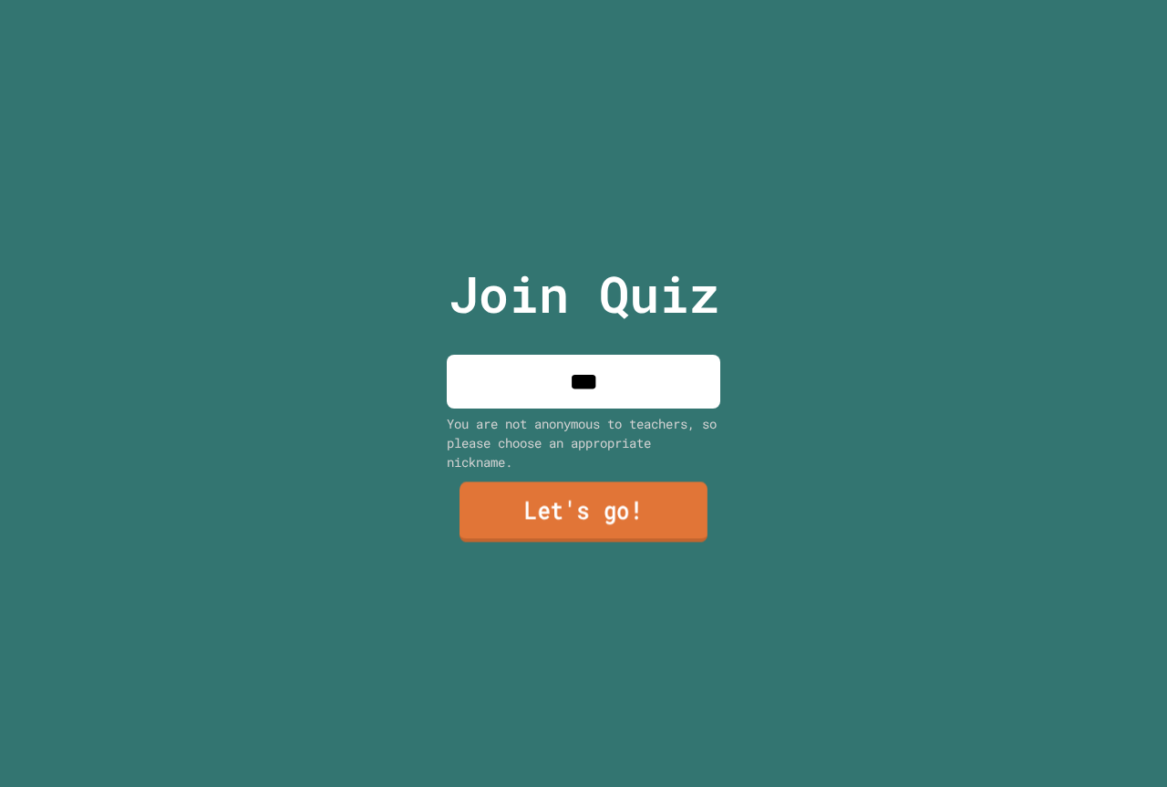
click at [577, 533] on link "Let's go!" at bounding box center [584, 512] width 248 height 60
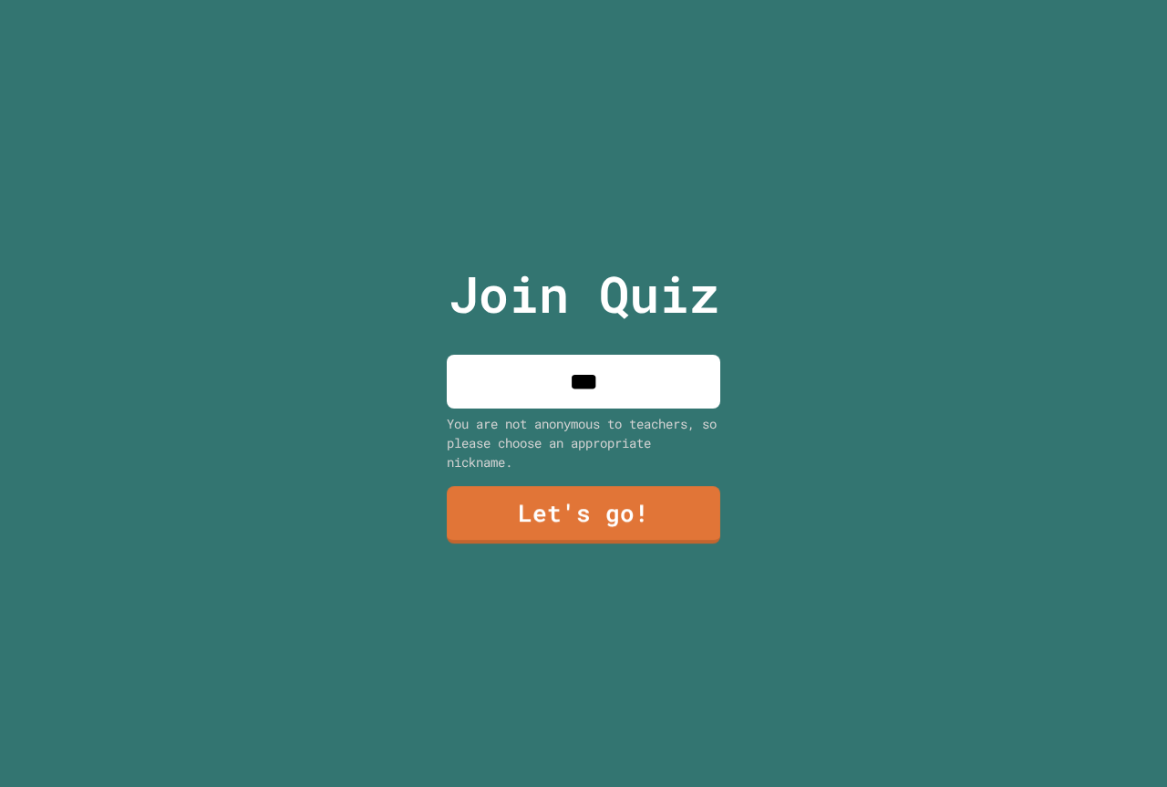
click at [584, 0] on div at bounding box center [584, 0] width 0 height 0
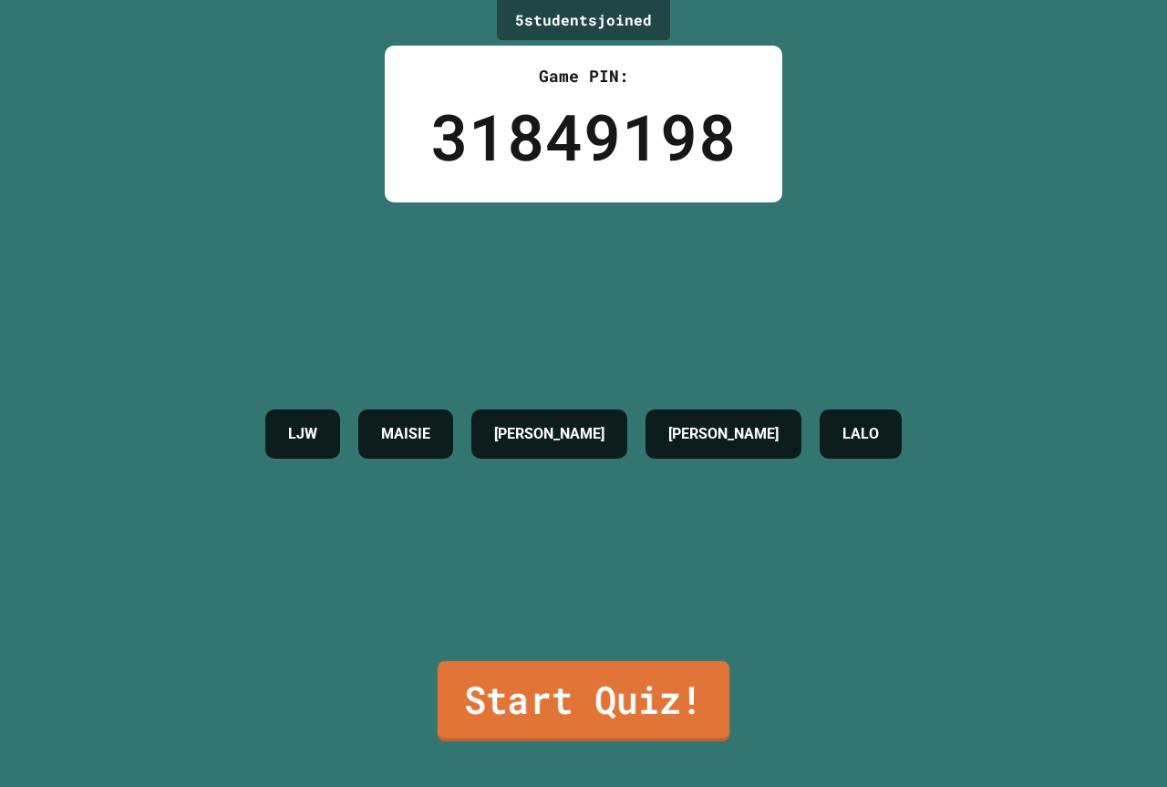
click at [504, 690] on link "Start Quiz!" at bounding box center [584, 701] width 292 height 80
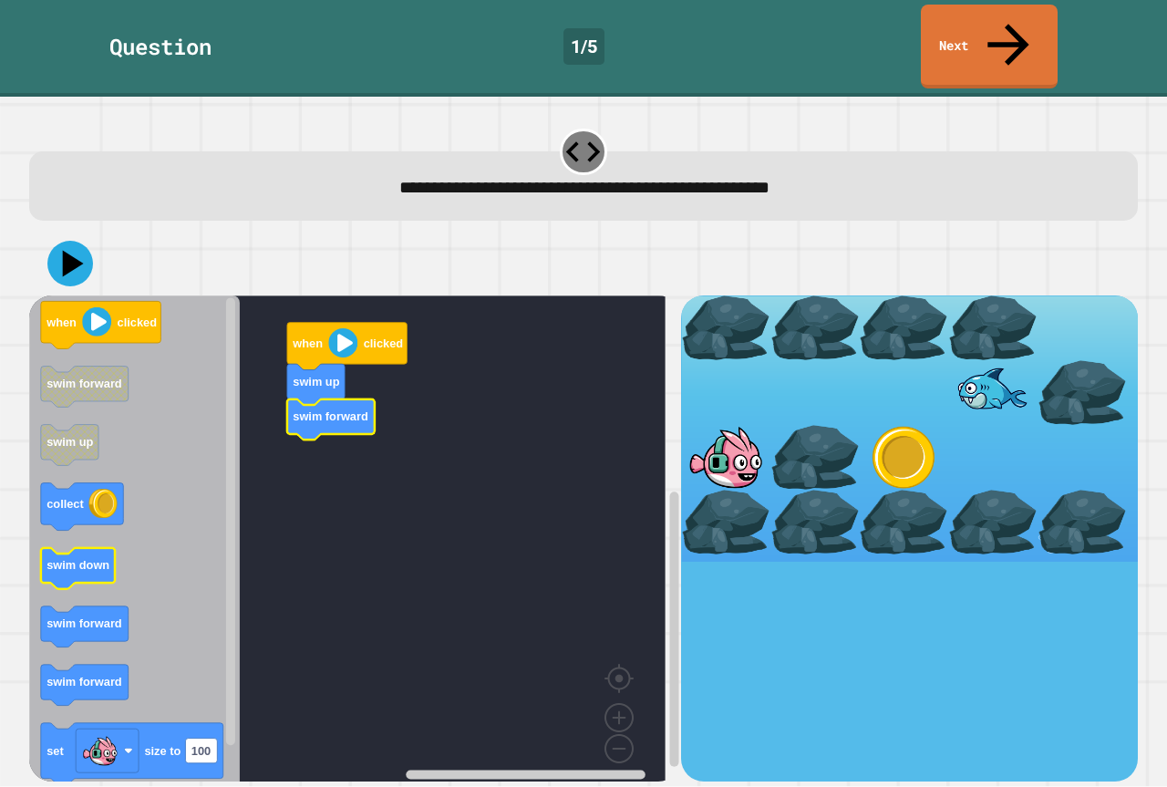
click at [48, 524] on icon "when clicked swim forward swim up collect swim down swim forward swim forward s…" at bounding box center [134, 545] width 211 height 500
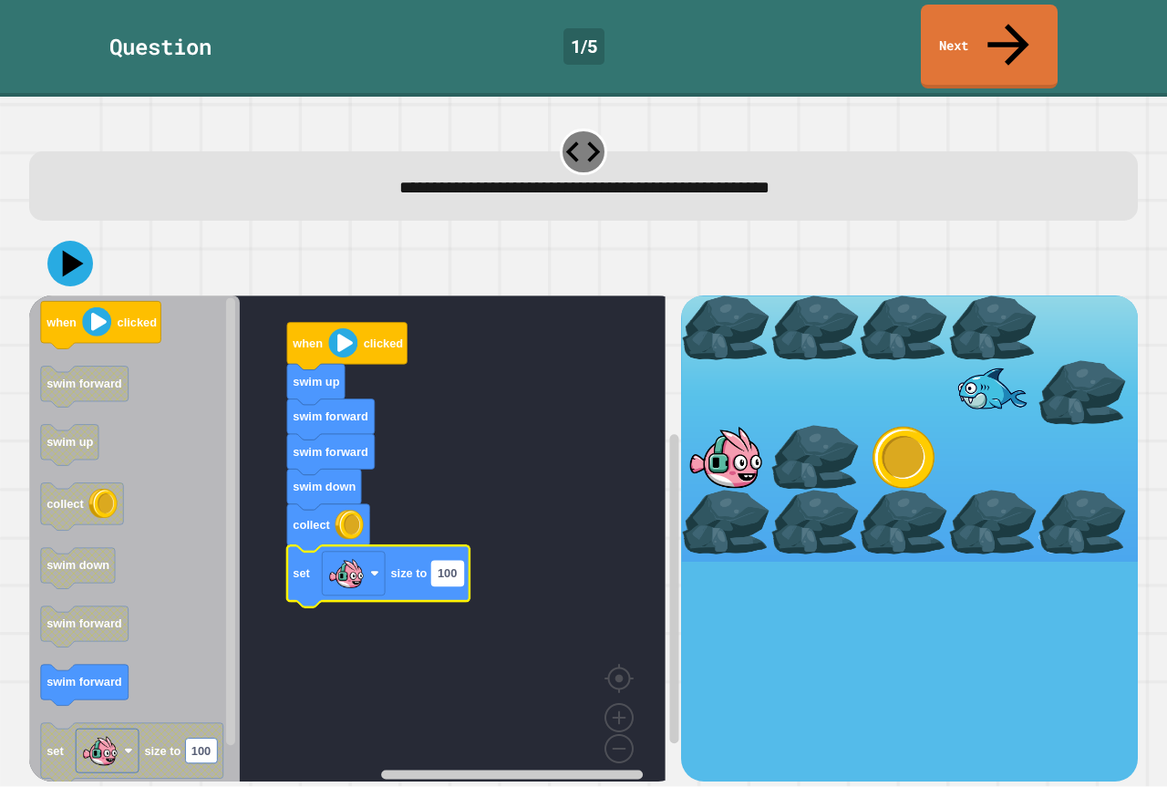
click at [454, 567] on text "100" at bounding box center [447, 574] width 19 height 14
type input "*"
click at [65, 248] on icon at bounding box center [74, 264] width 26 height 32
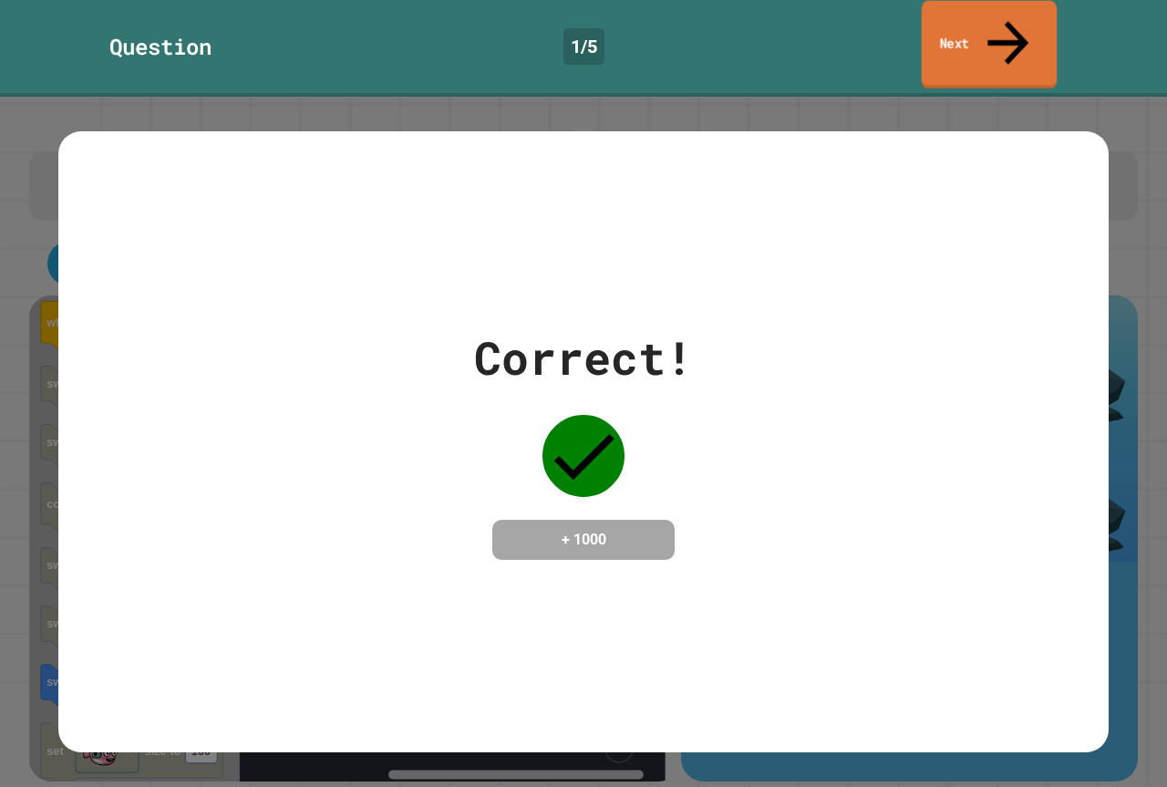
click at [972, 15] on link "Next" at bounding box center [989, 45] width 135 height 88
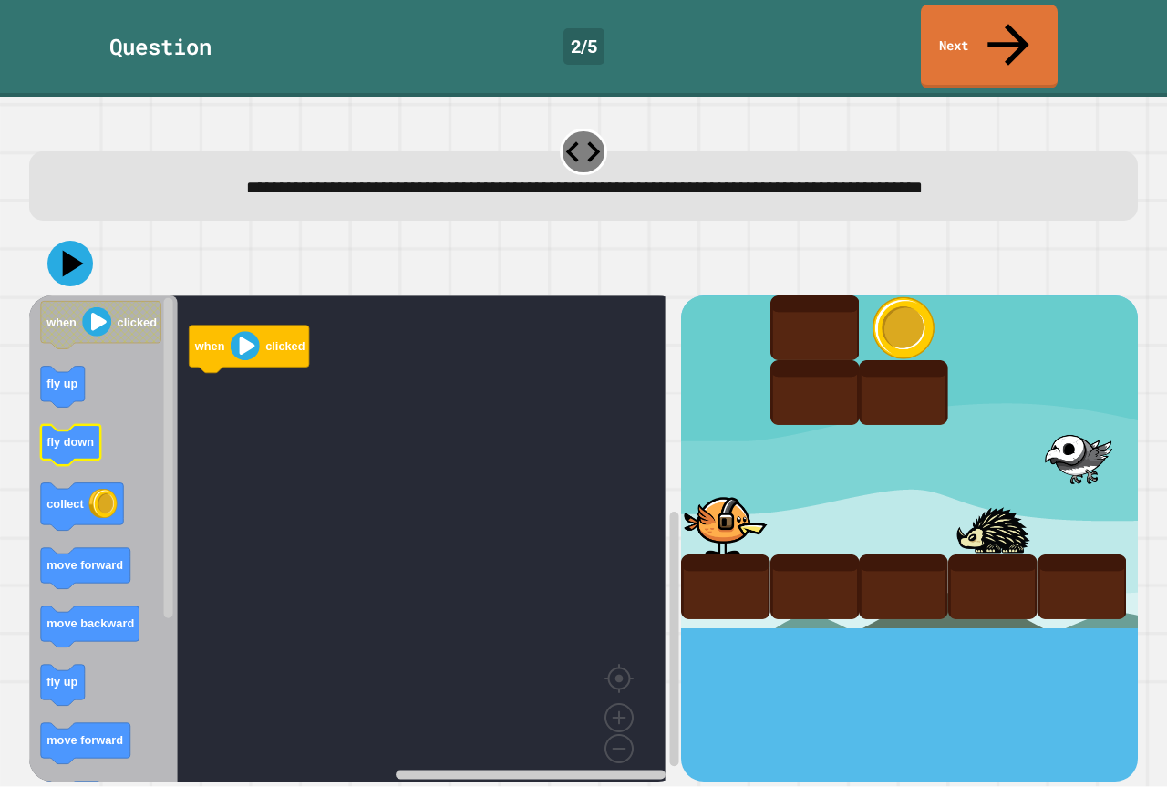
click at [59, 436] on text "fly down" at bounding box center [70, 443] width 47 height 14
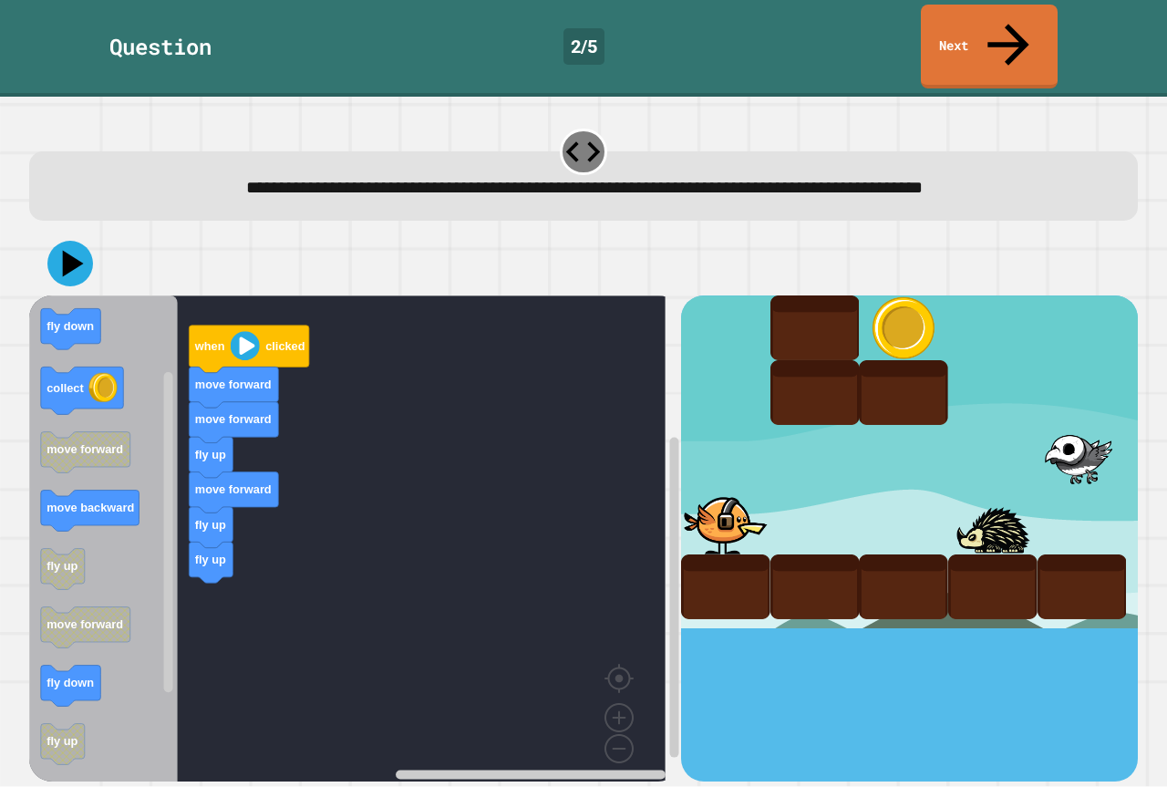
click at [165, 409] on div "when clicked move forward move forward fly up move forward fly up fly up when c…" at bounding box center [355, 537] width 652 height 485
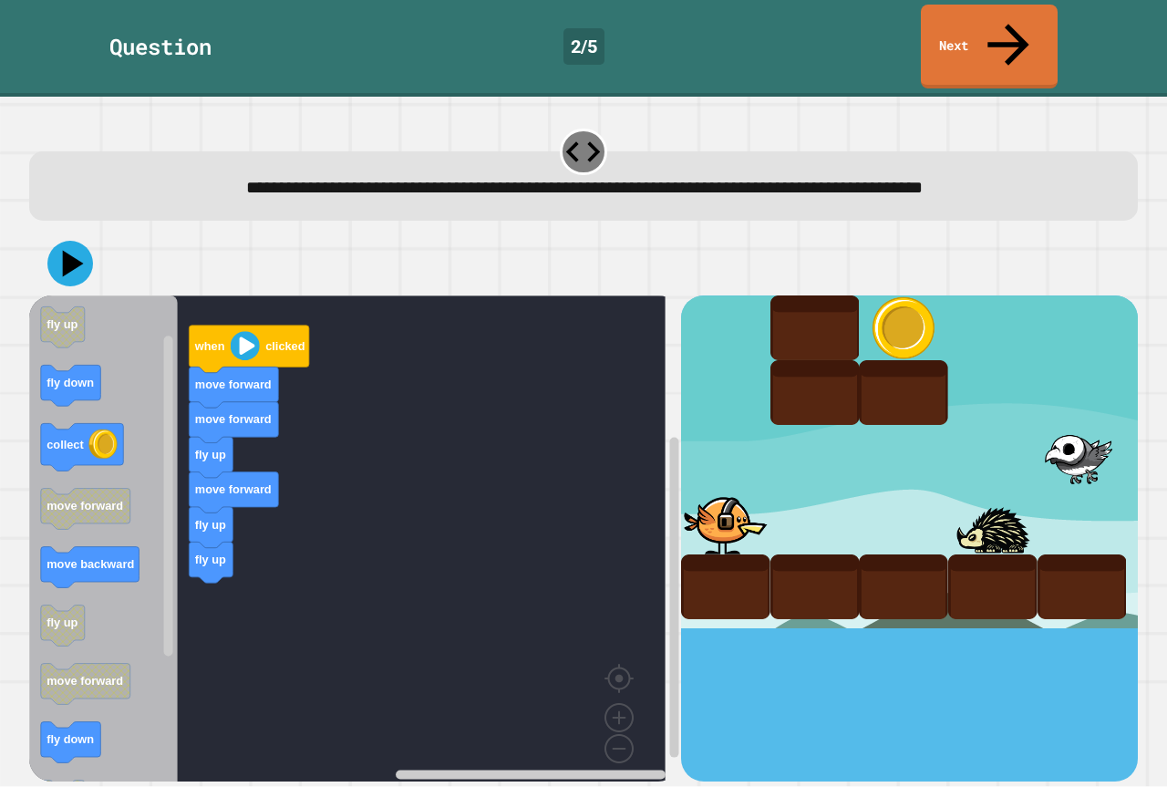
click at [213, 531] on div "when clicked move forward move forward fly up move forward fly up fly up when c…" at bounding box center [355, 537] width 652 height 485
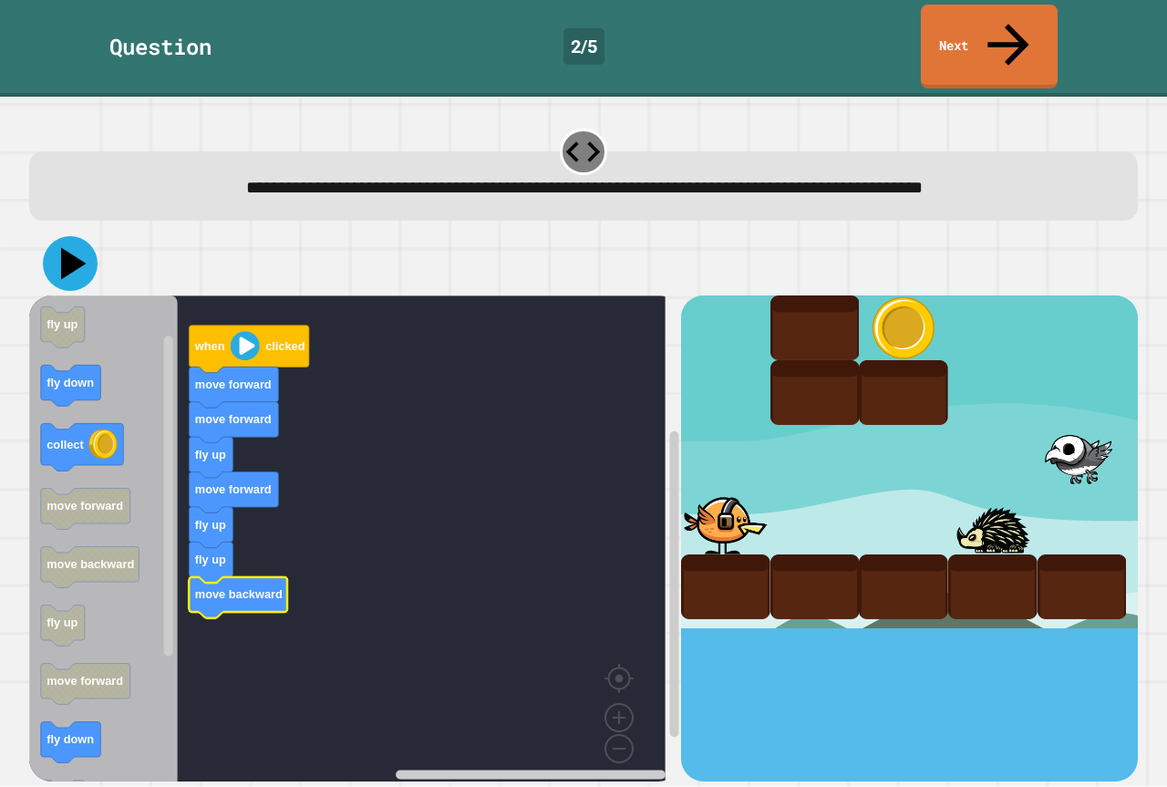
click at [61, 236] on icon at bounding box center [70, 263] width 55 height 55
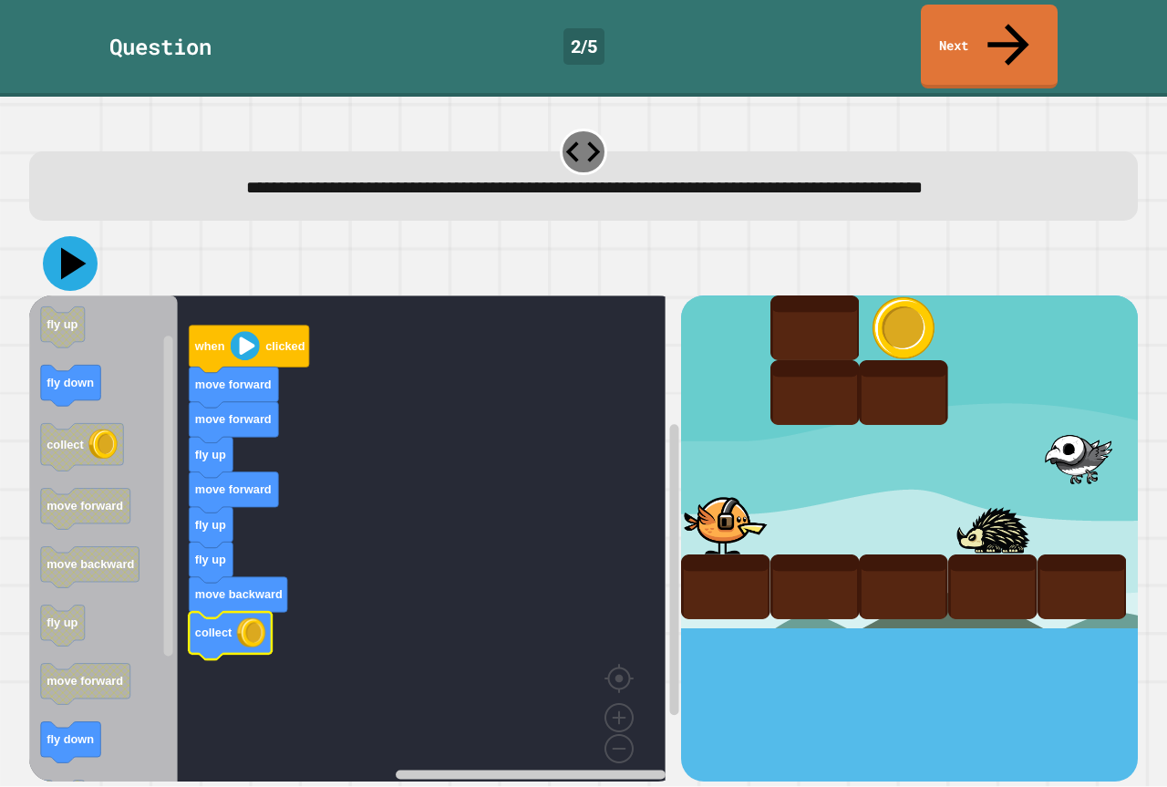
click at [51, 236] on icon at bounding box center [70, 263] width 55 height 55
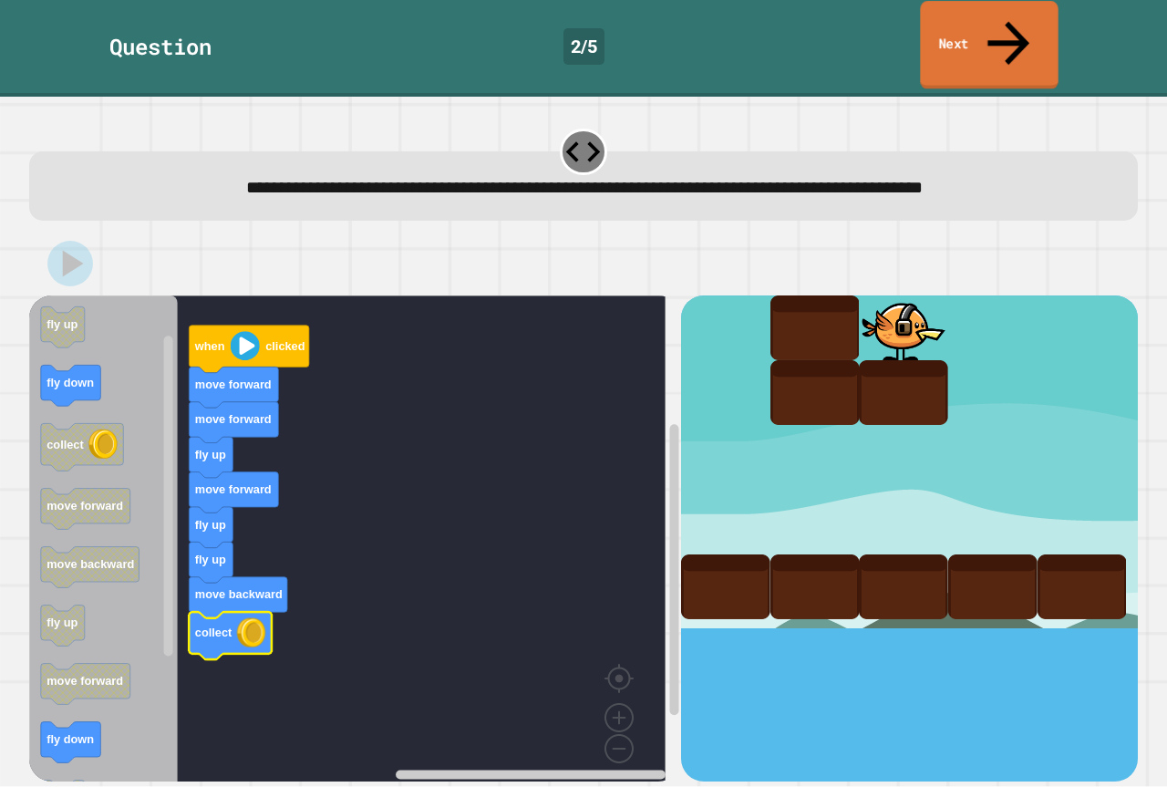
click at [968, 31] on link "Next" at bounding box center [989, 45] width 138 height 88
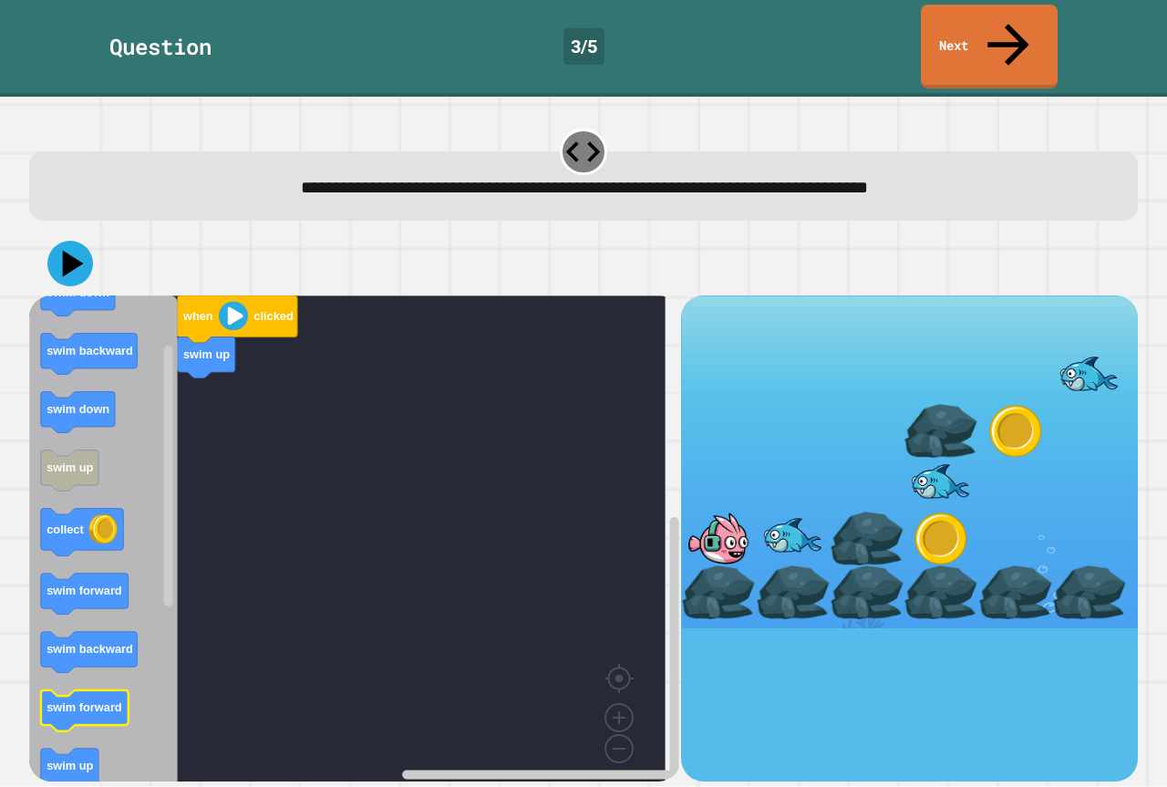
click at [89, 690] on icon "Blockly Workspace" at bounding box center [85, 710] width 88 height 41
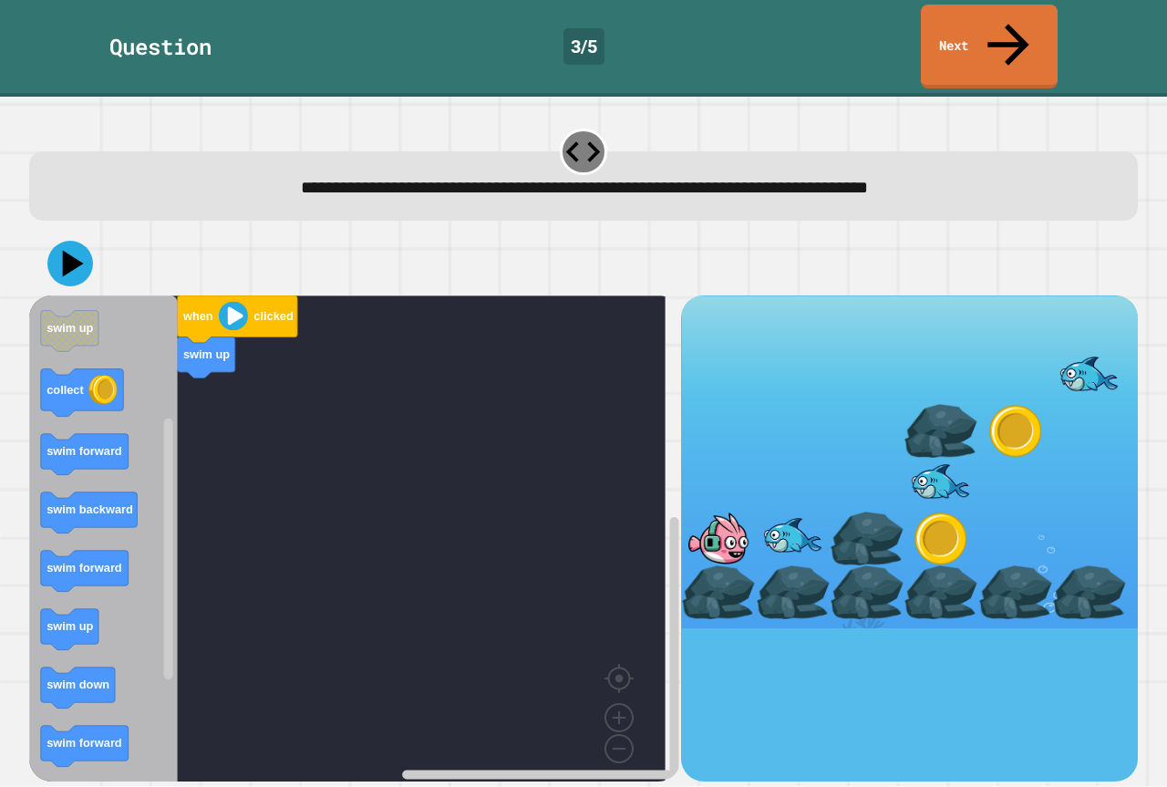
click at [129, 585] on icon "when clicked swim down swim backward swim down swim up collect swim forward swi…" at bounding box center [103, 545] width 149 height 500
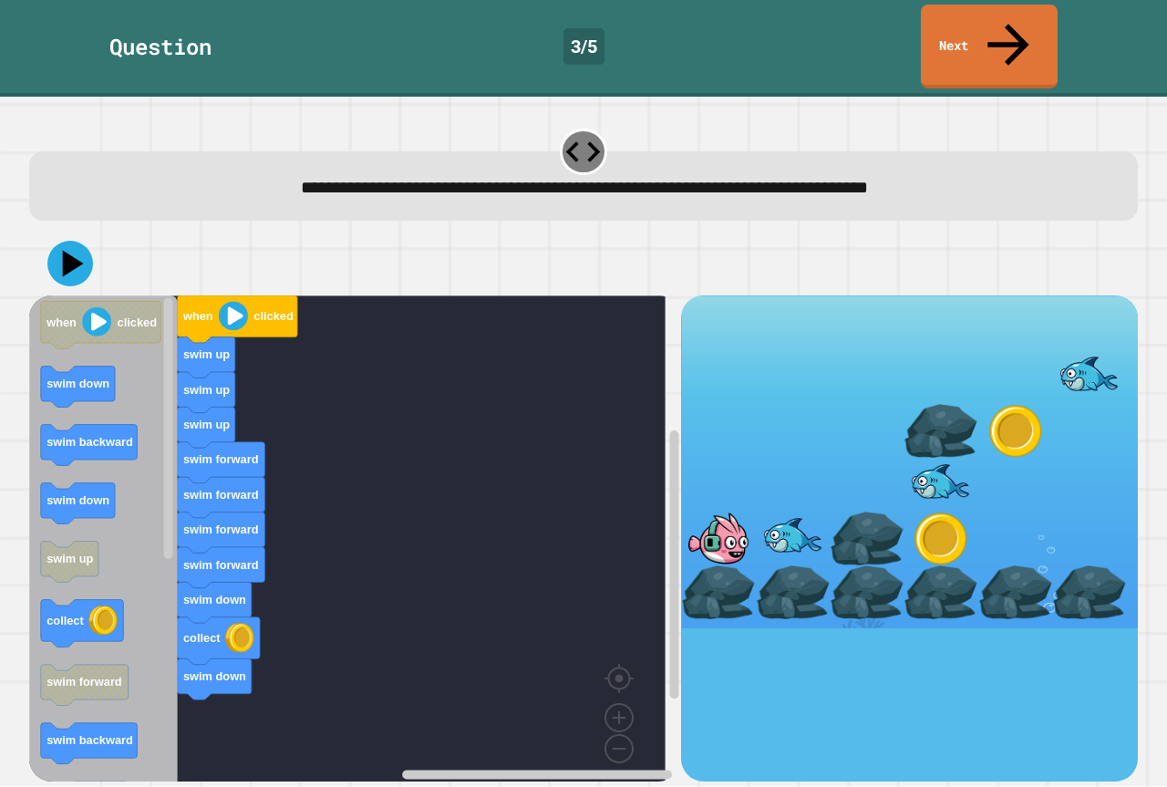
click at [174, 579] on div "when clicked swim up swim up swim up swim forward swim forward swim forward swi…" at bounding box center [355, 537] width 652 height 485
click at [90, 494] on icon "when clicked swim down swim backward swim down swim up collect swim forward swi…" at bounding box center [103, 545] width 149 height 500
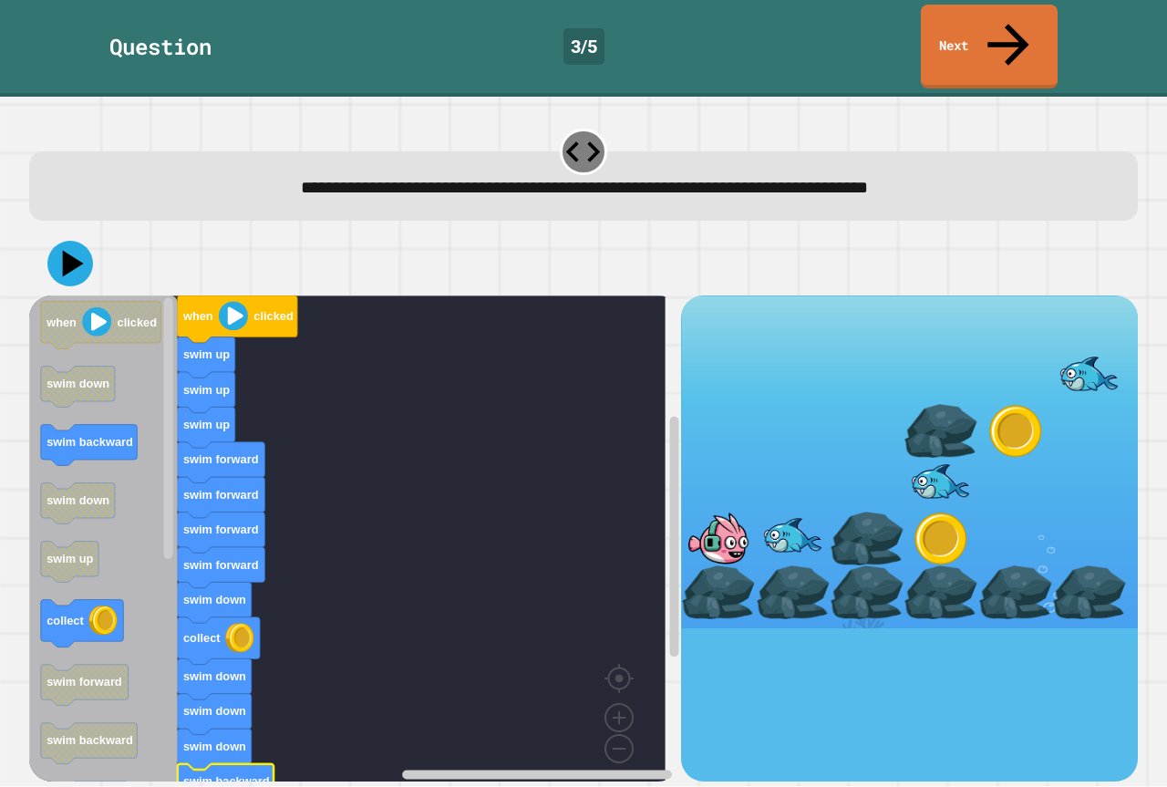
click at [339, 626] on rect "Blockly Workspace" at bounding box center [347, 545] width 636 height 500
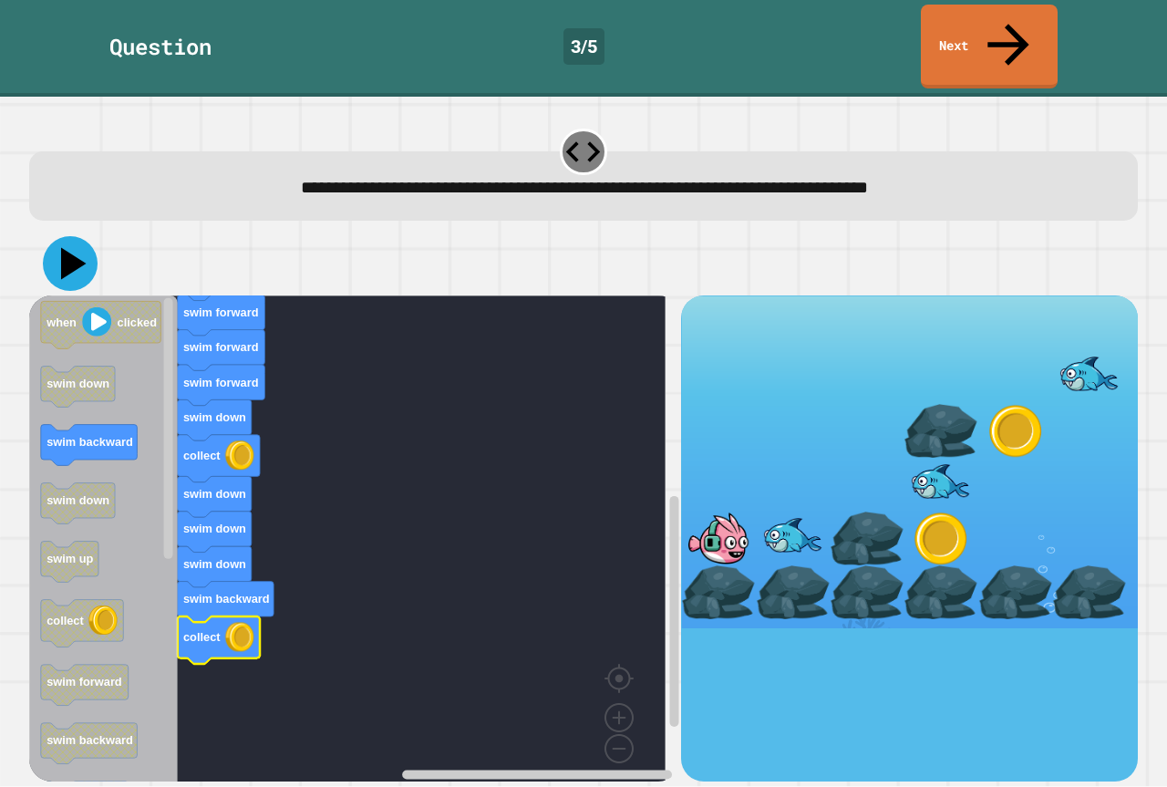
click at [78, 236] on icon at bounding box center [70, 263] width 55 height 55
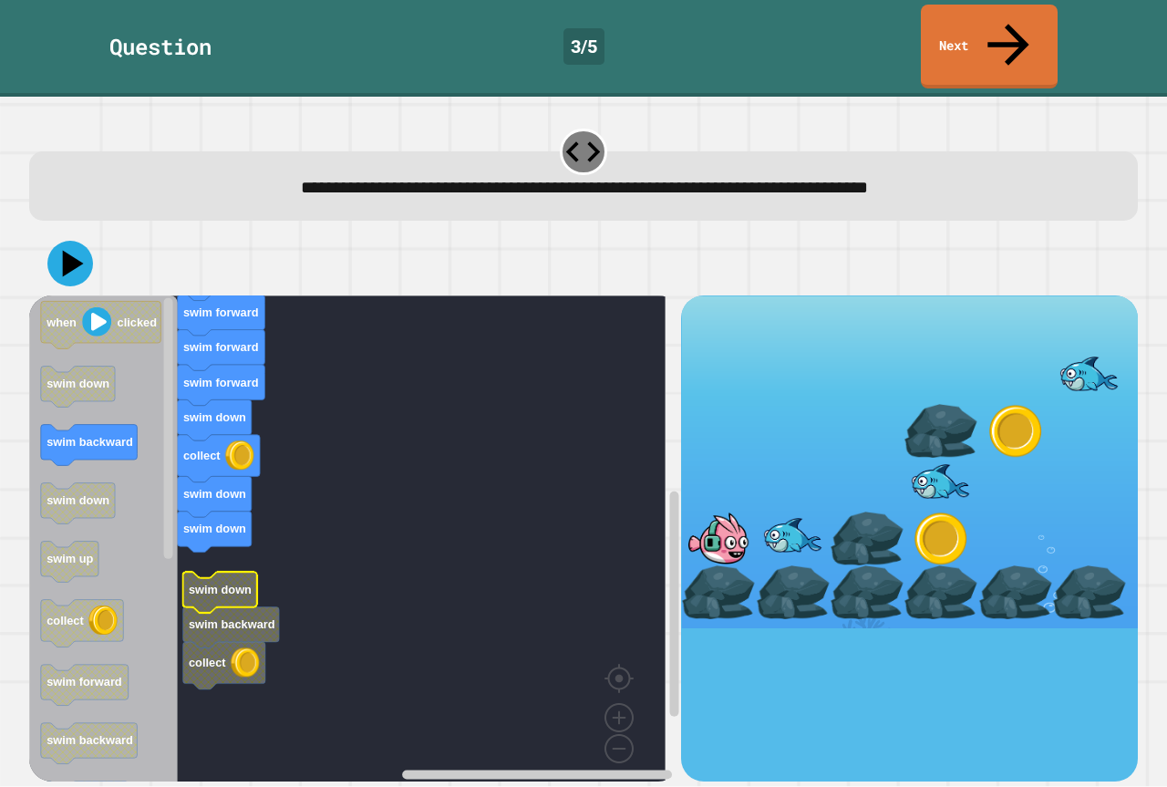
click at [221, 583] on text "swim down" at bounding box center [220, 590] width 63 height 14
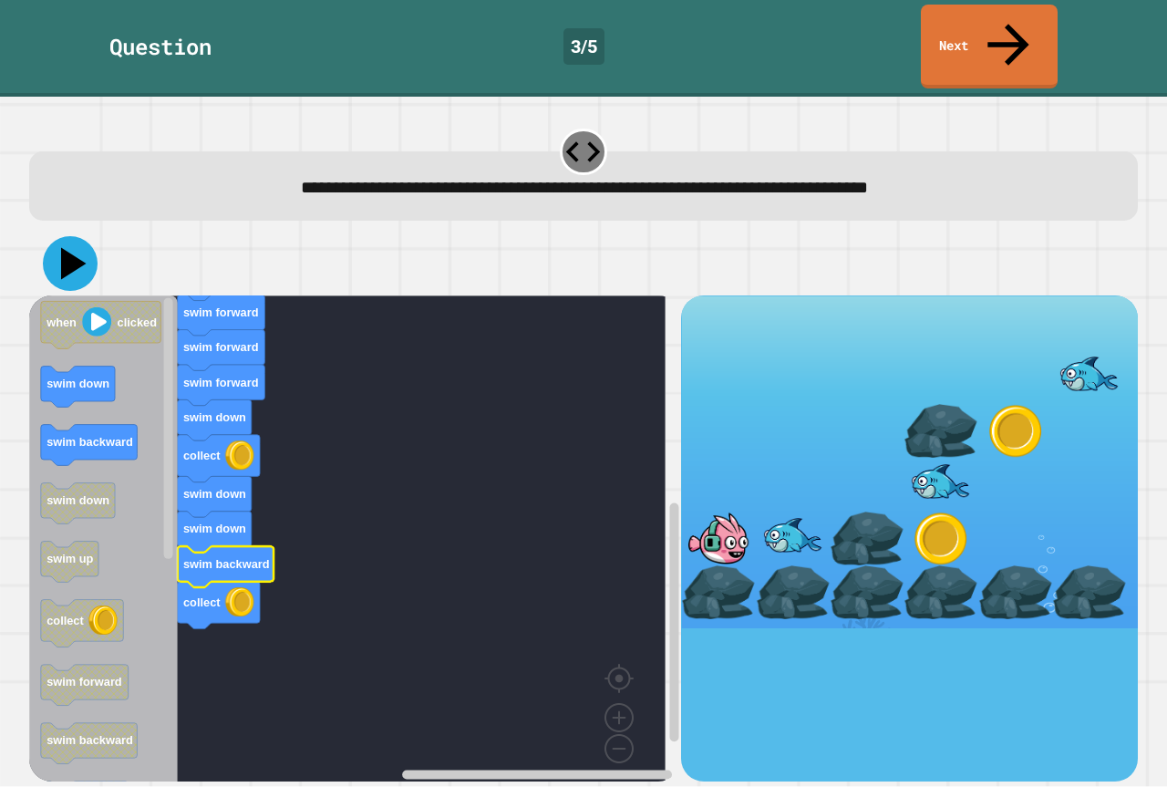
click at [85, 236] on icon at bounding box center [70, 263] width 55 height 55
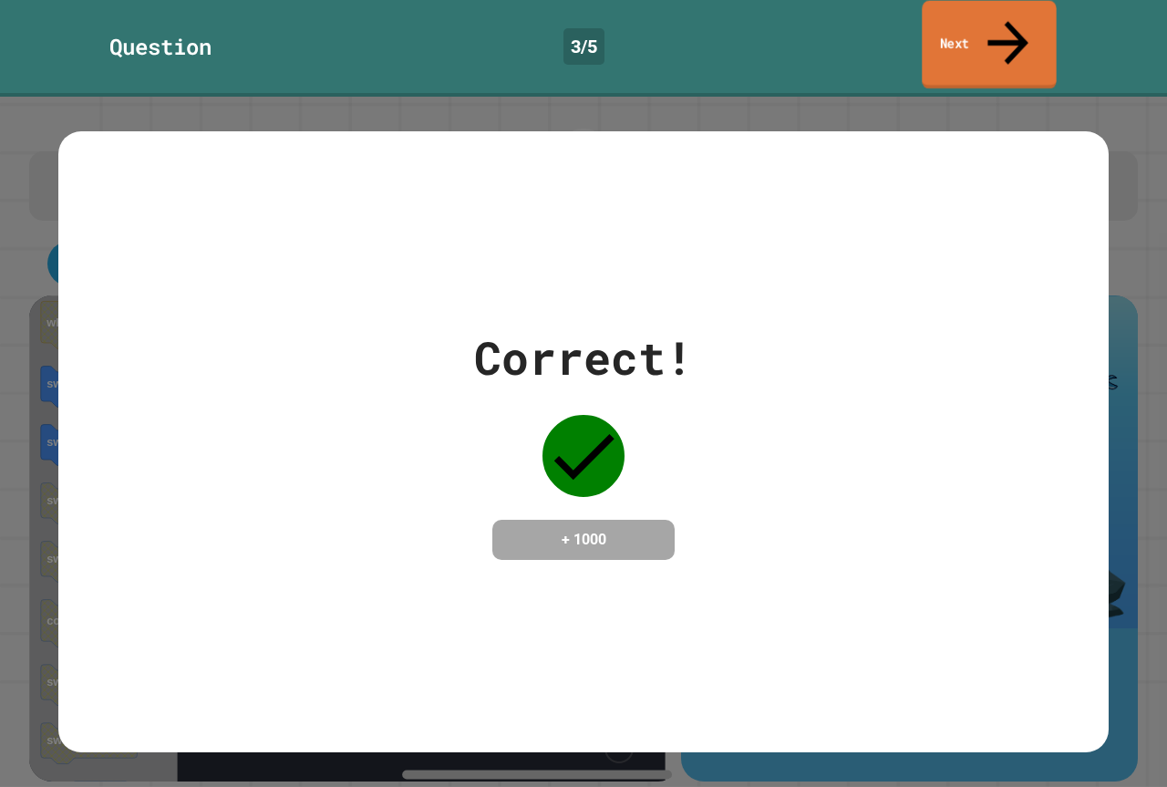
click at [937, 26] on link "Next" at bounding box center [989, 45] width 134 height 88
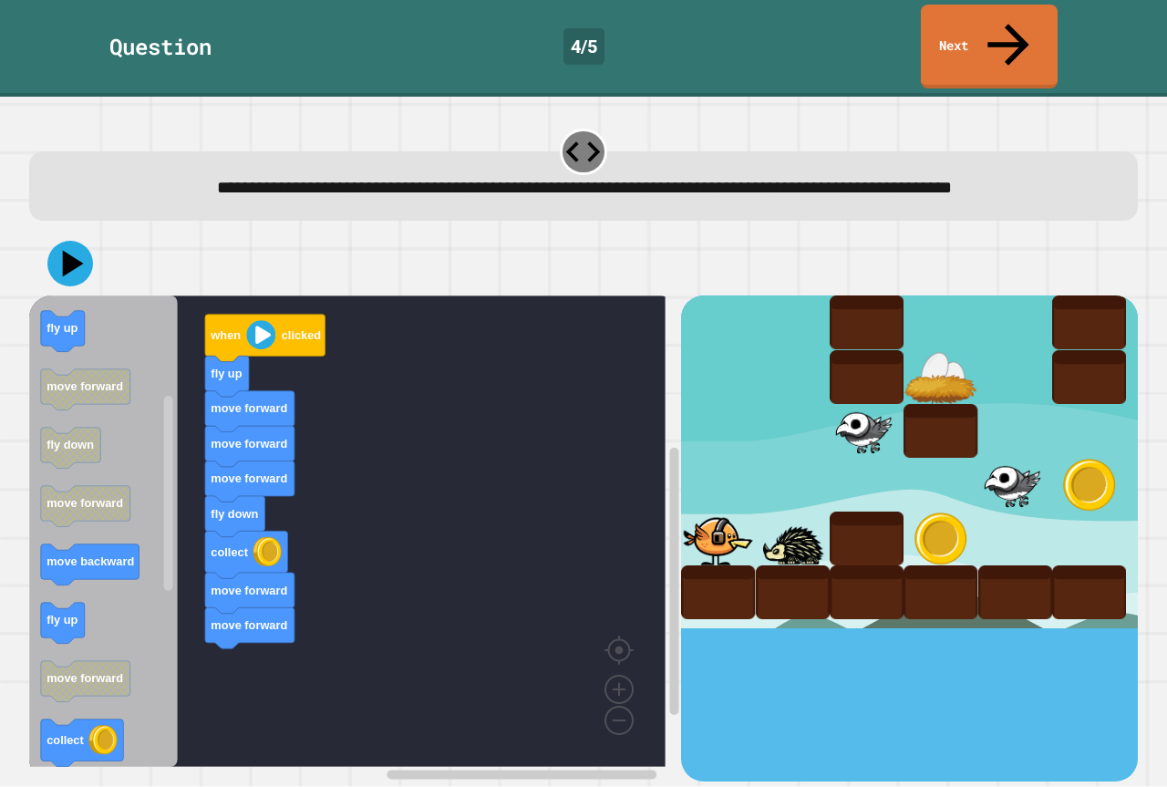
click at [177, 617] on icon "when clicked move forward collect fly up fly up move forward fly down move forw…" at bounding box center [103, 530] width 149 height 471
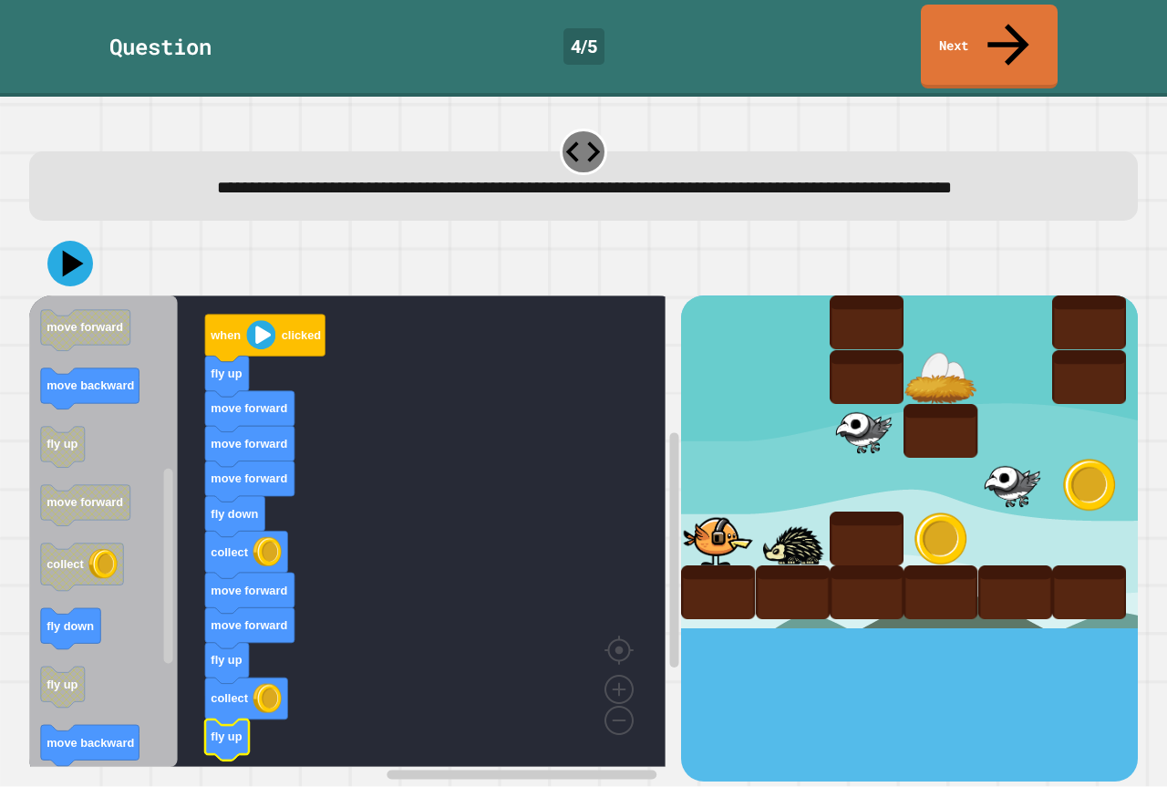
click at [344, 672] on rect "Blockly Workspace" at bounding box center [347, 530] width 636 height 471
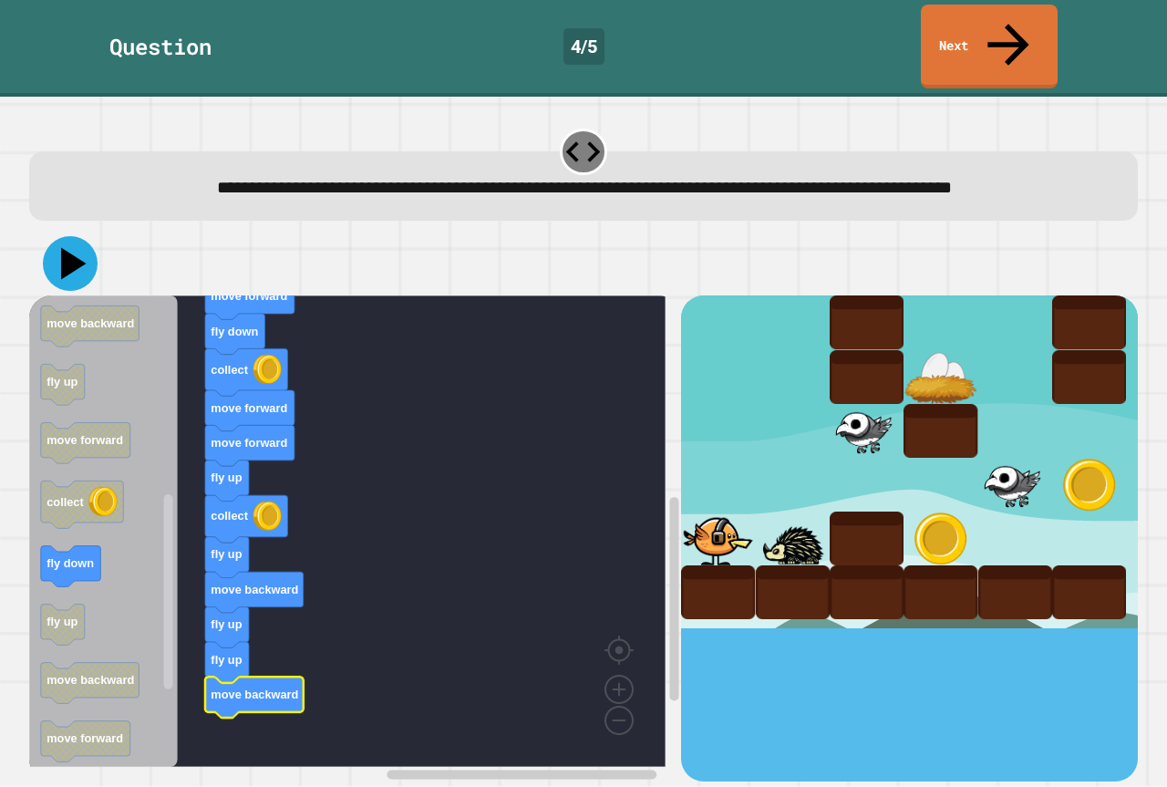
click at [69, 248] on icon at bounding box center [74, 264] width 26 height 32
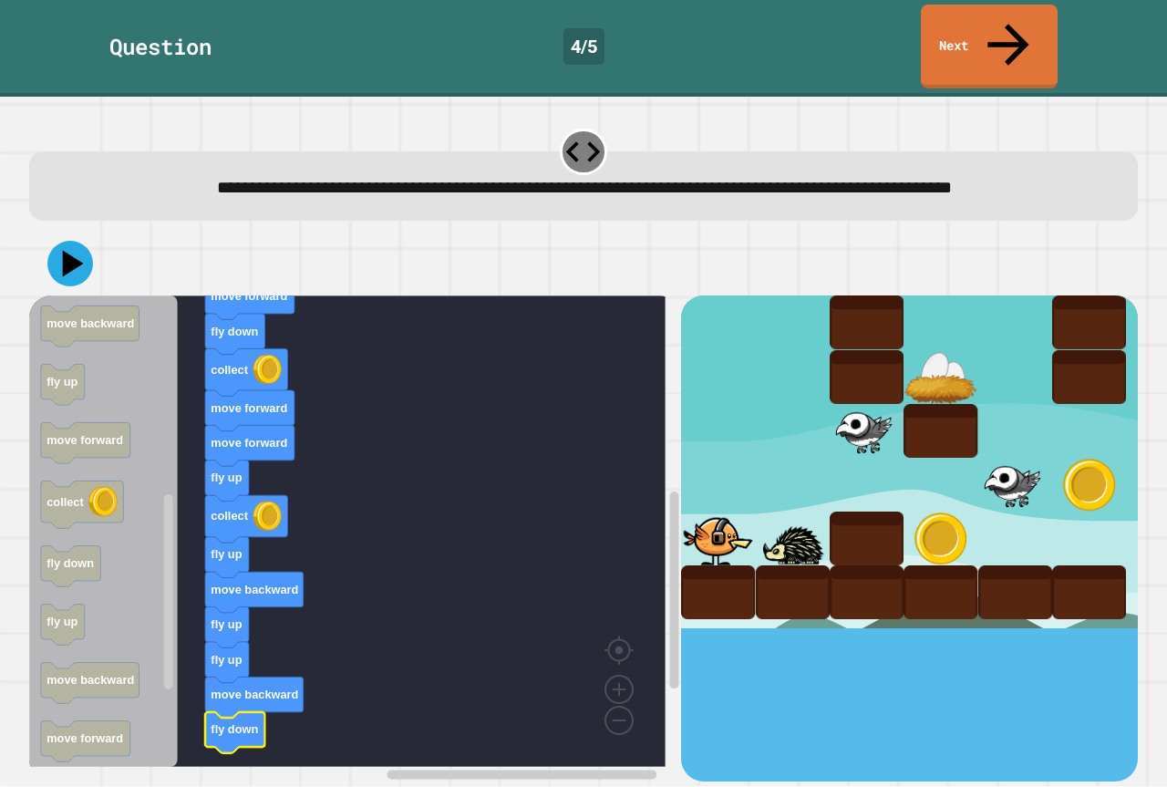
click at [57, 241] on icon at bounding box center [70, 264] width 46 height 46
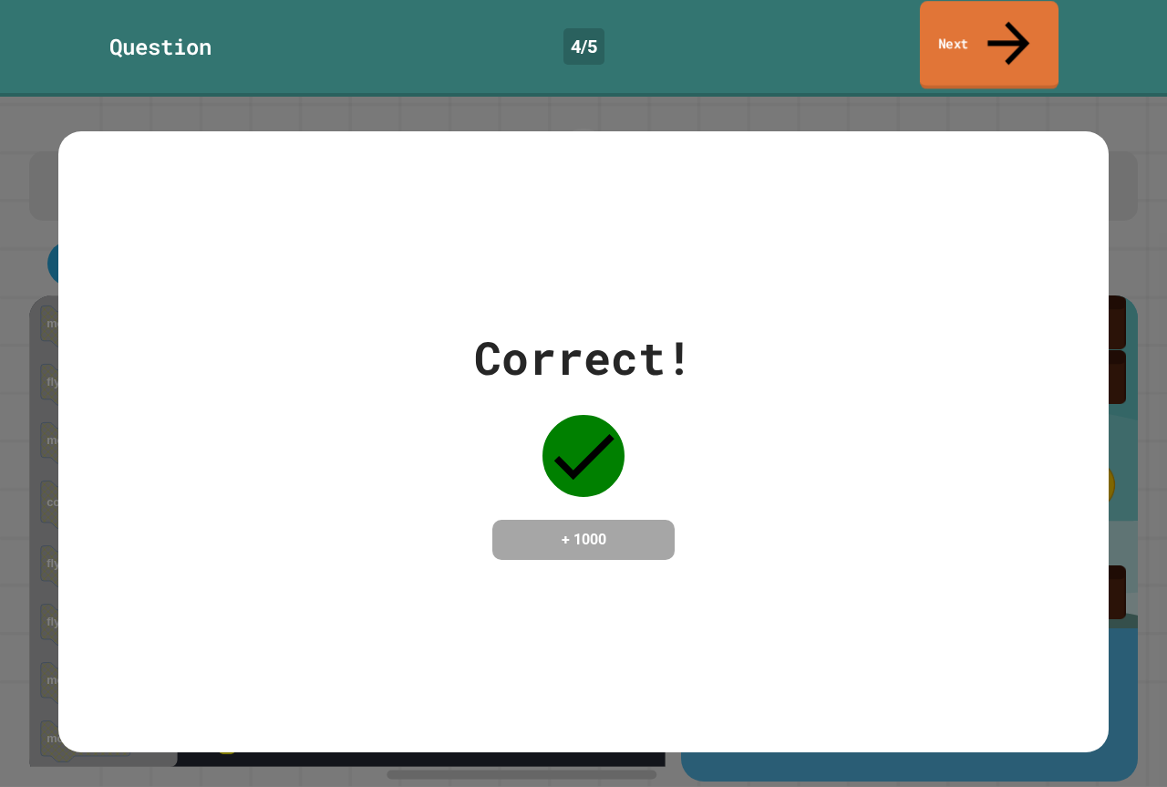
click at [975, 16] on link "Next" at bounding box center [989, 45] width 139 height 88
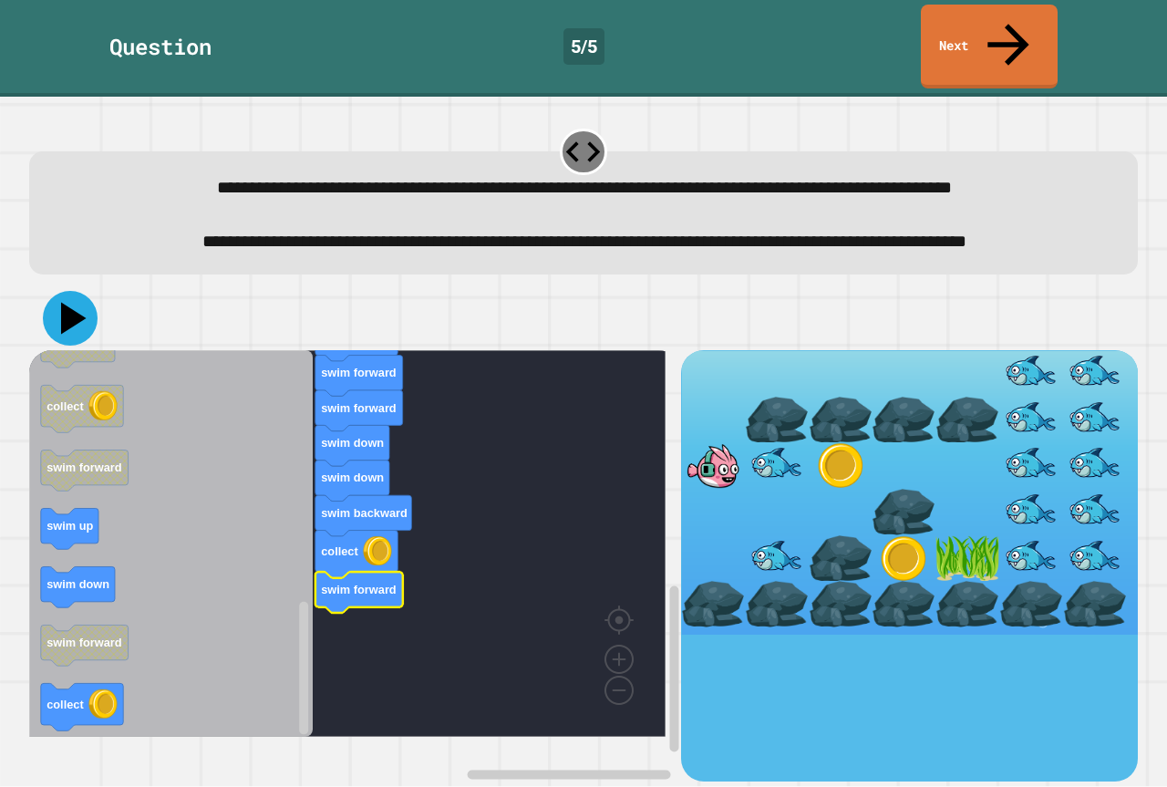
click at [77, 335] on icon at bounding box center [74, 319] width 26 height 32
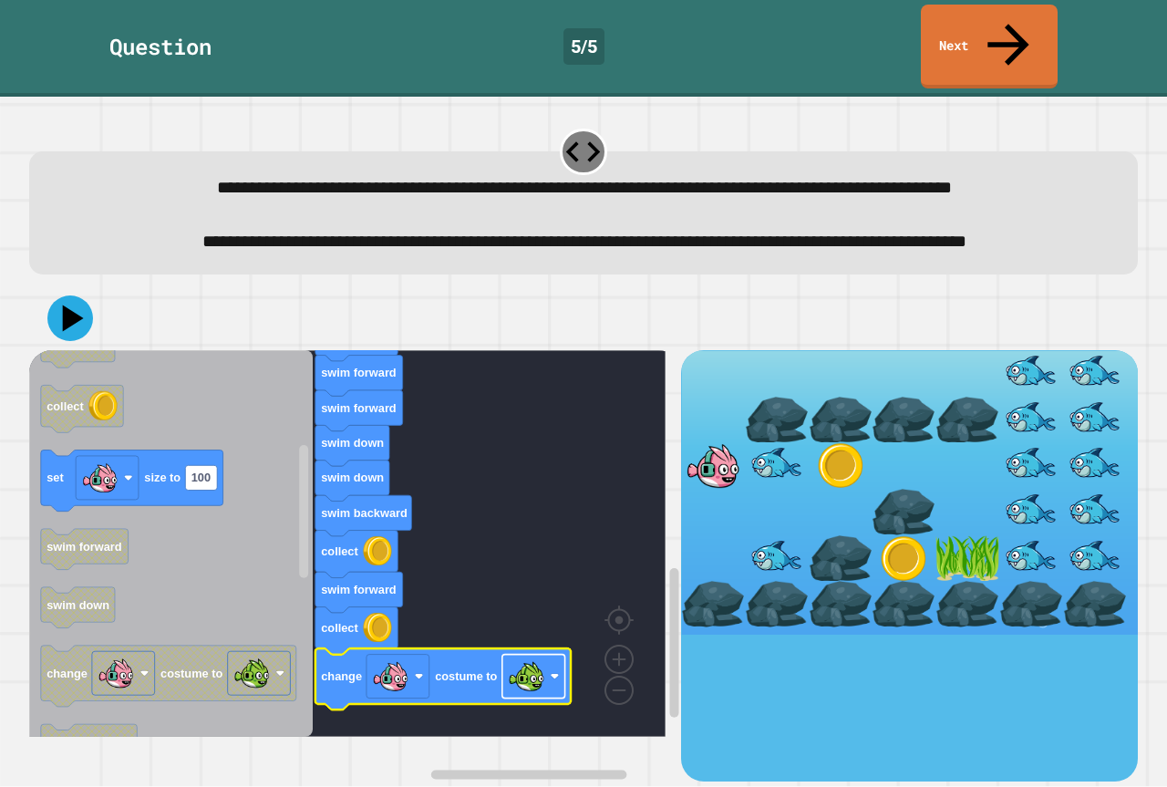
click at [520, 689] on image "Blockly Workspace" at bounding box center [526, 676] width 36 height 36
click at [59, 325] on icon at bounding box center [70, 318] width 55 height 55
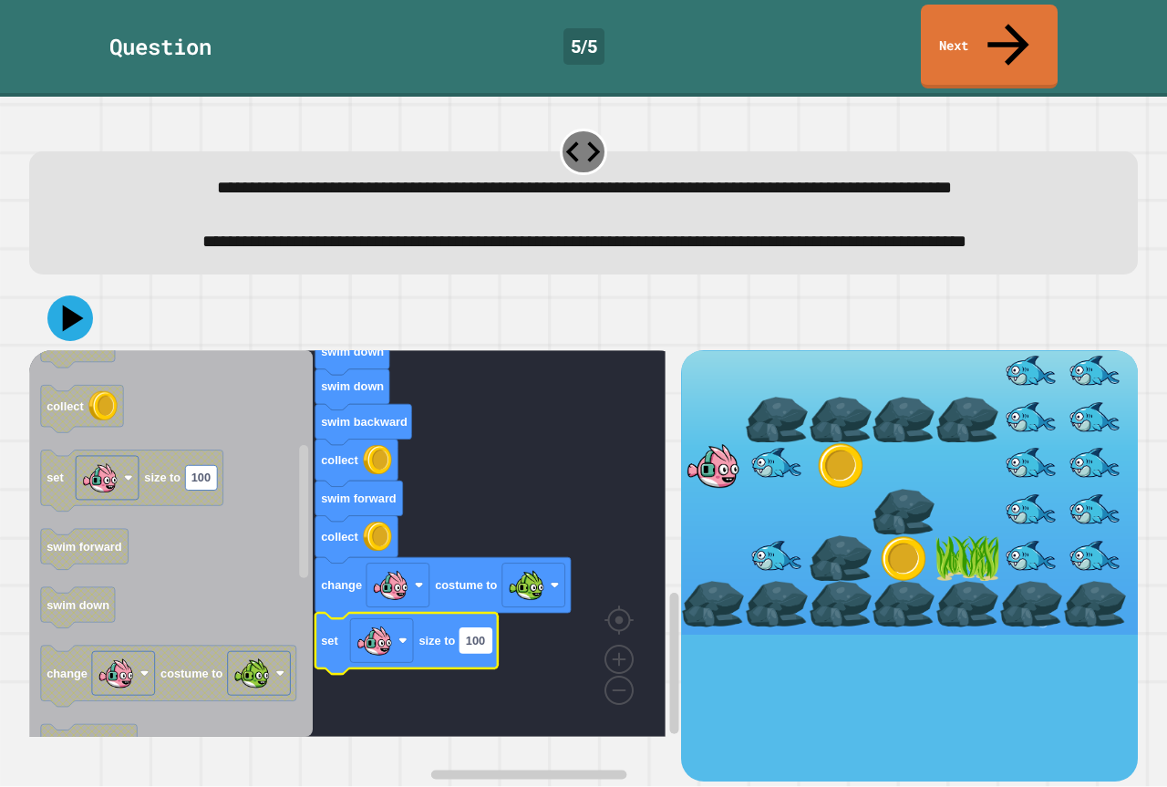
click at [485, 647] on text "100" at bounding box center [475, 641] width 19 height 14
type input "**"
click at [60, 333] on icon at bounding box center [70, 318] width 55 height 55
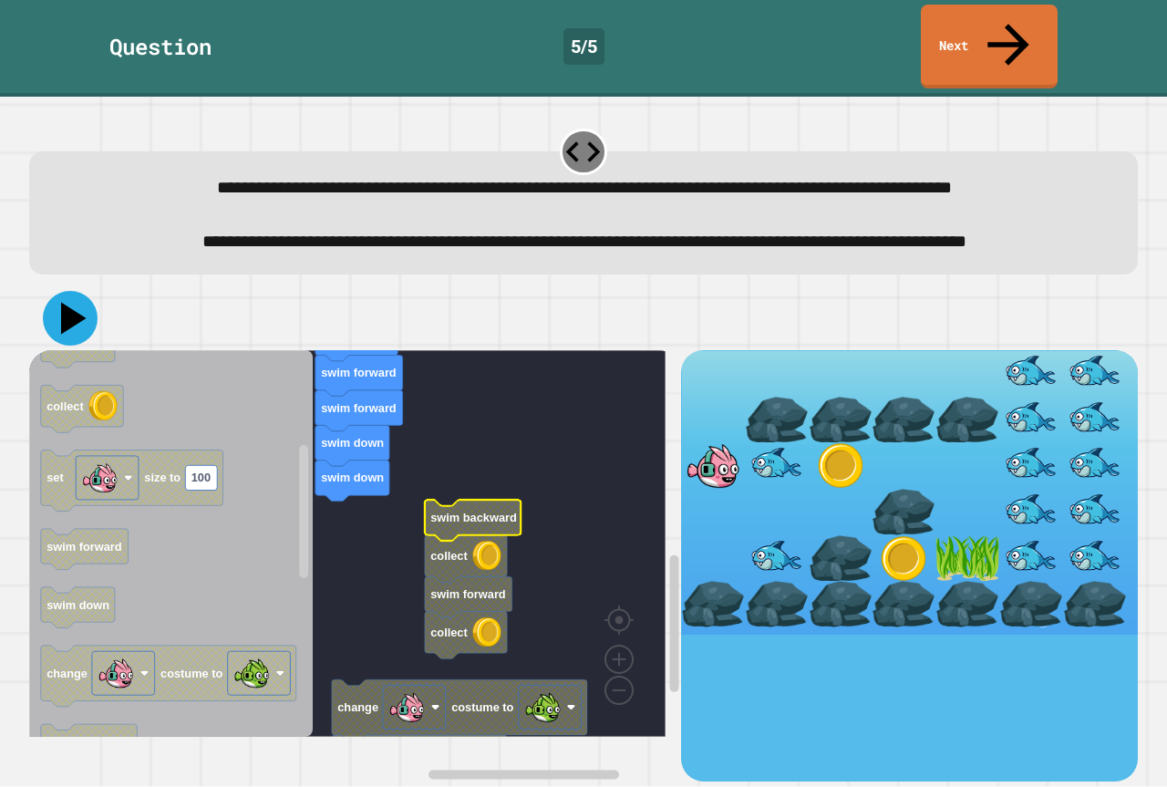
click at [84, 327] on icon at bounding box center [70, 318] width 55 height 55
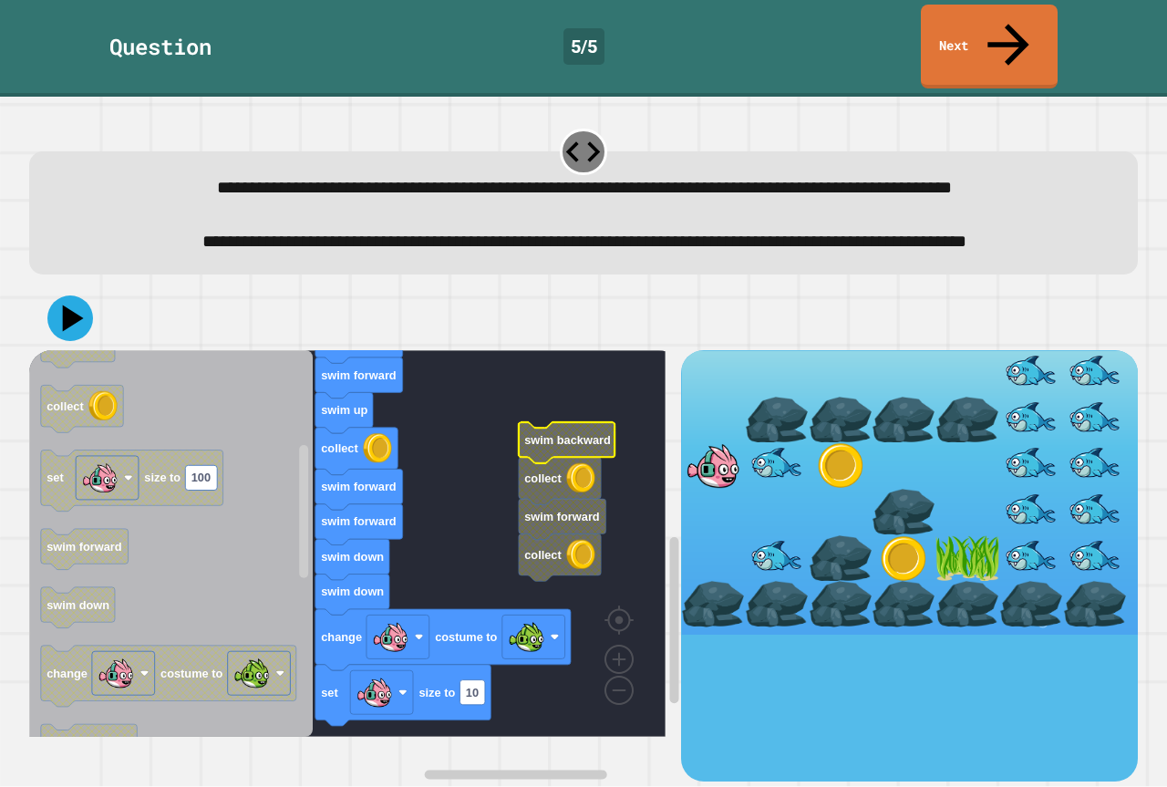
click at [57, 319] on icon at bounding box center [70, 318] width 46 height 46
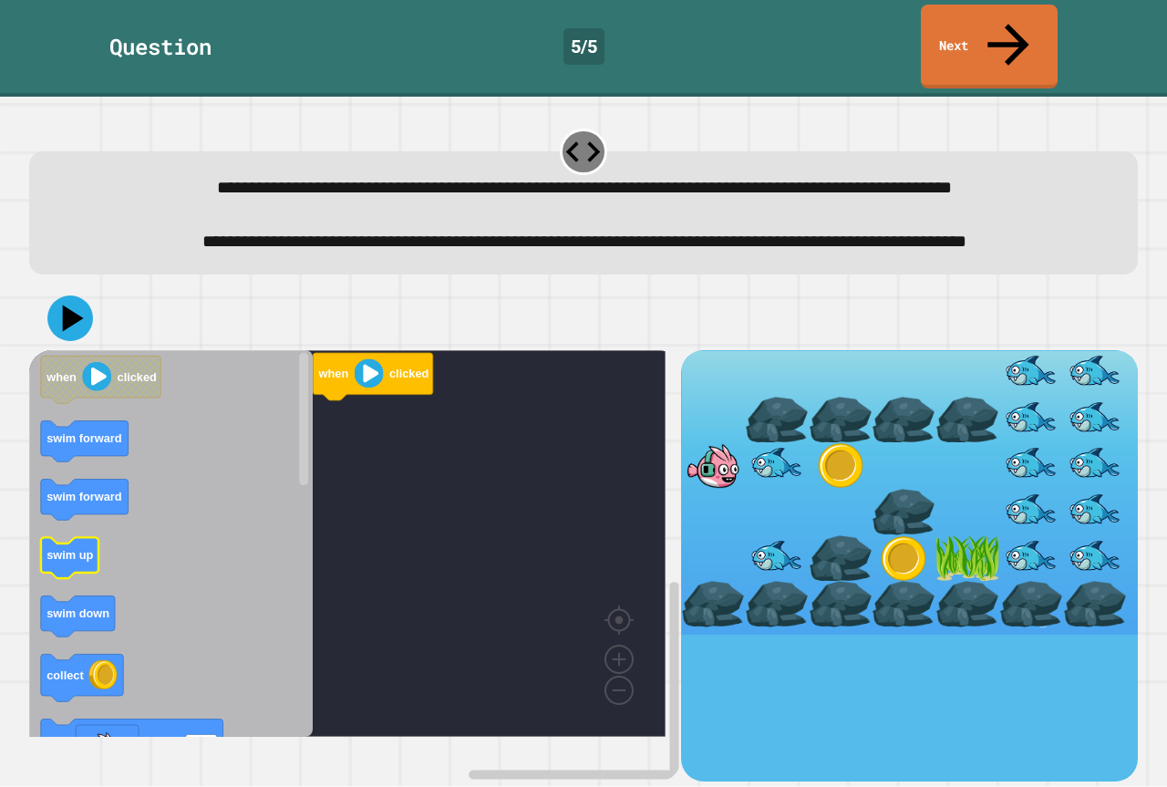
click at [65, 579] on icon "Blockly Workspace" at bounding box center [69, 558] width 57 height 41
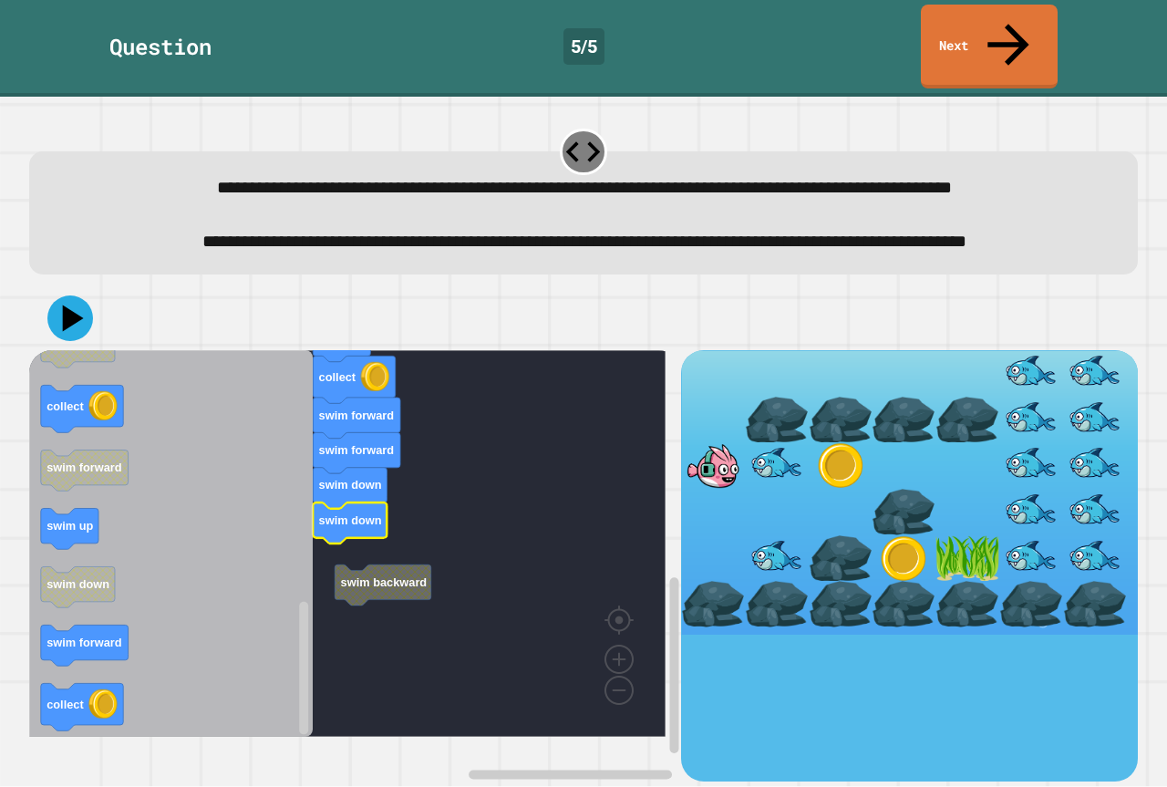
click at [384, 575] on rect "Blockly Workspace" at bounding box center [347, 543] width 636 height 387
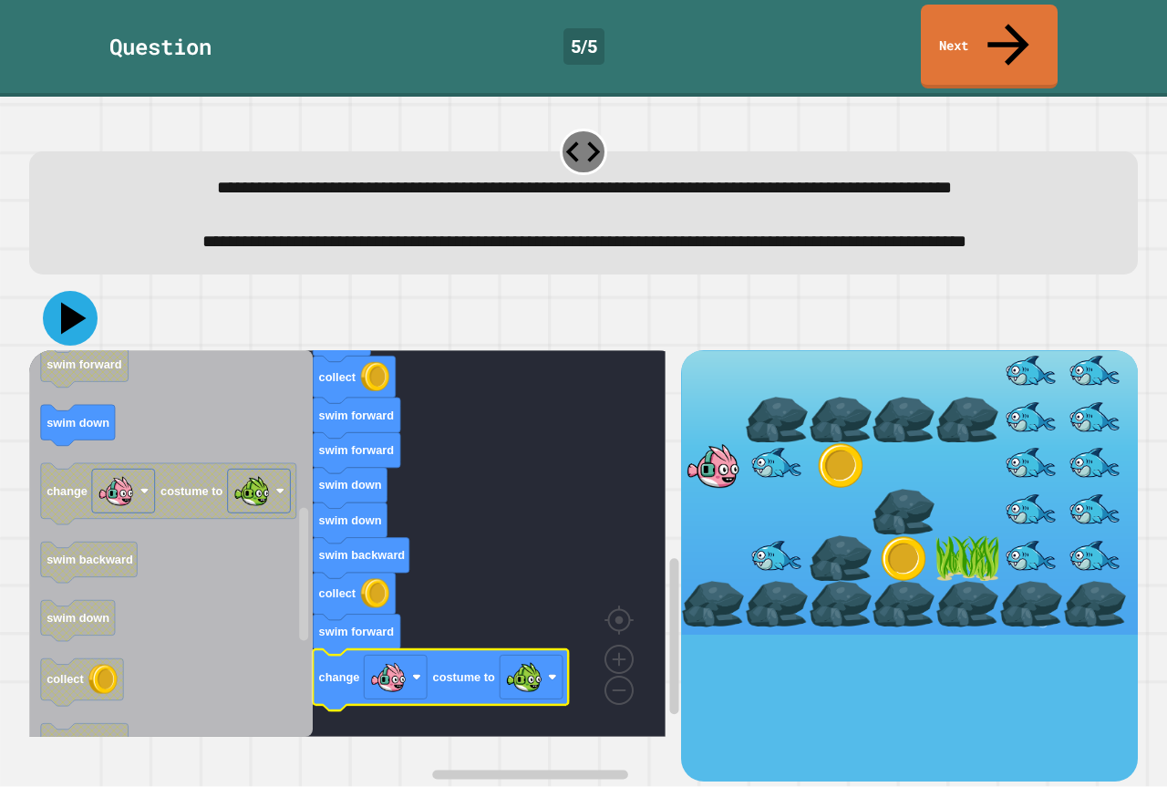
click at [89, 334] on icon at bounding box center [70, 318] width 55 height 55
